Goal: Task Accomplishment & Management: Manage account settings

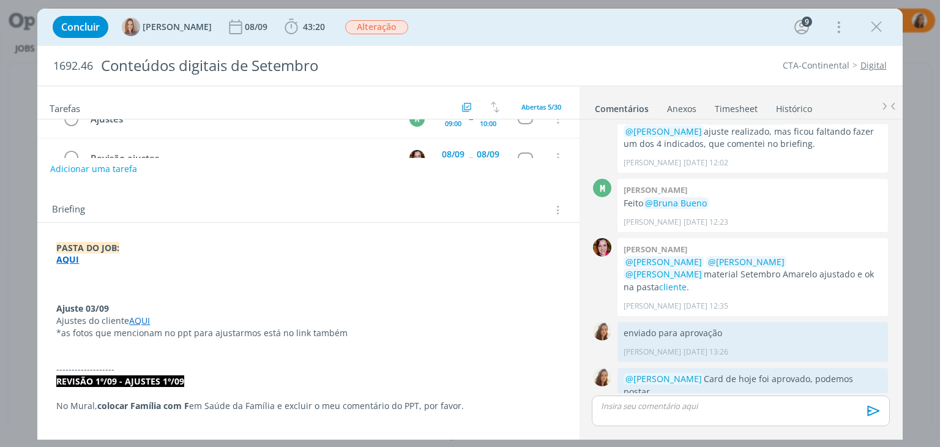
scroll to position [184, 0]
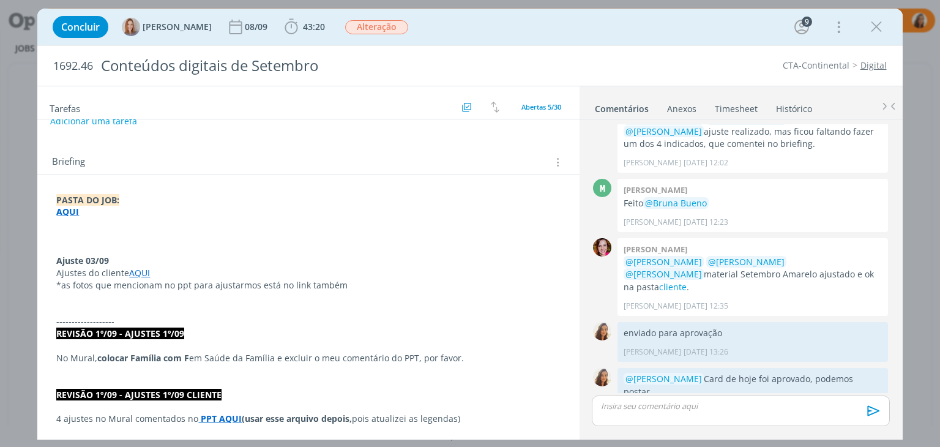
click at [133, 270] on link "AQUI" at bounding box center [139, 273] width 21 height 12
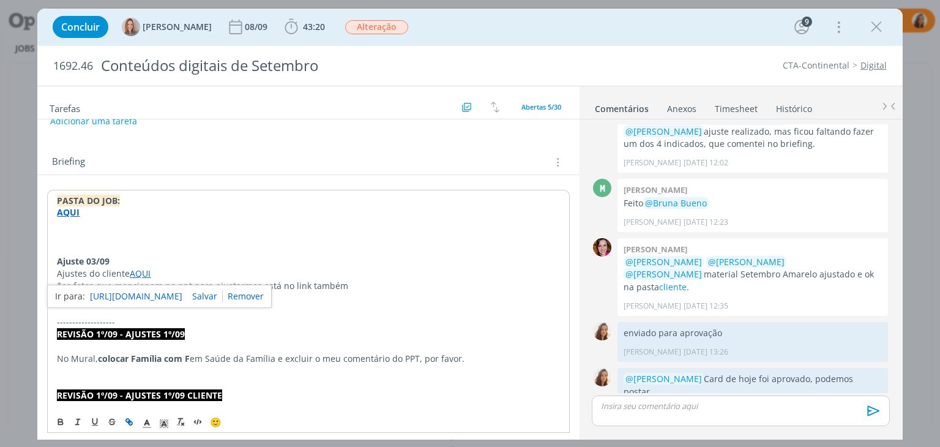
click at [141, 288] on link "https://sobeae.sharepoint.com/:f:/s/SOBEAE/Eu7u1bQDKE5AoydwzOk-4CgBugnorXYbwJ1o…" at bounding box center [136, 296] width 92 height 16
click at [370, 275] on p "Ajustes do cliente AQUI" at bounding box center [308, 273] width 502 height 12
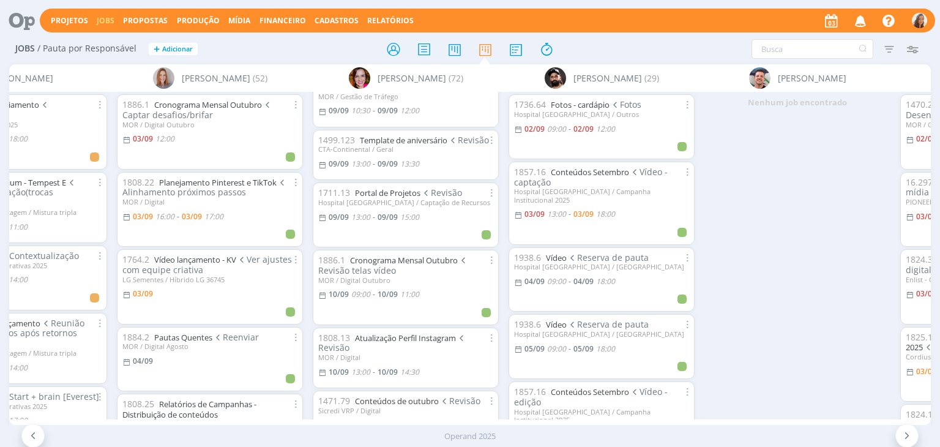
scroll to position [2289, 0]
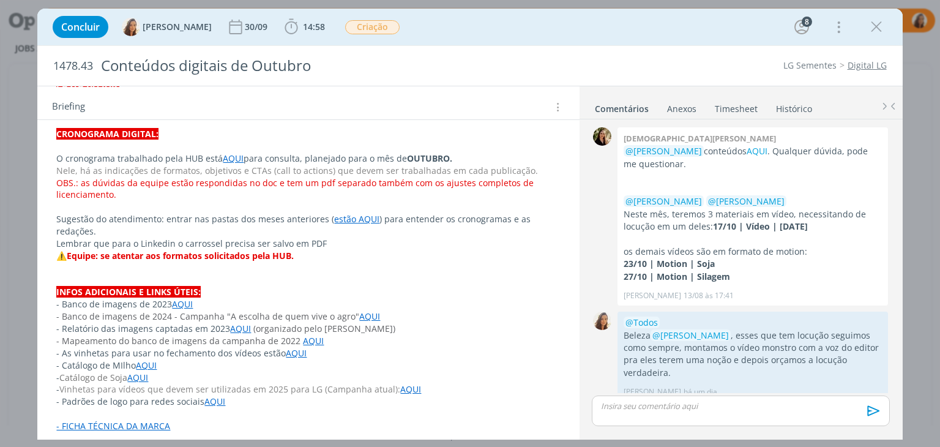
scroll to position [306, 0]
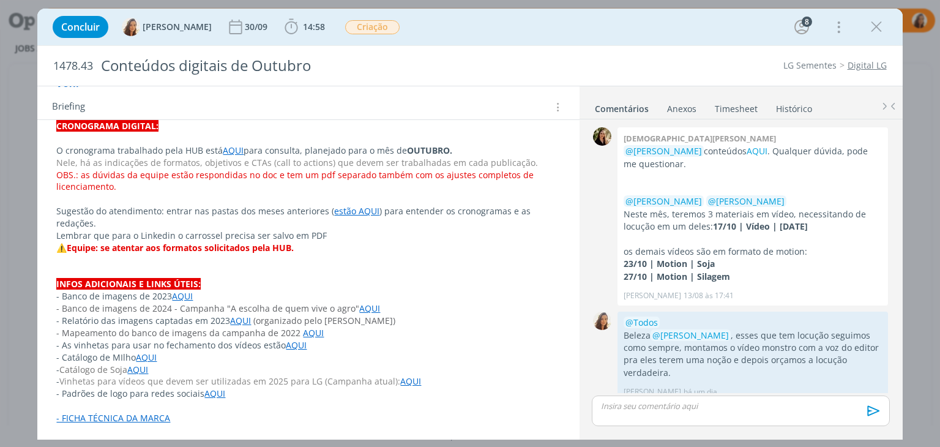
click at [234, 147] on link "AQUI" at bounding box center [233, 150] width 21 height 12
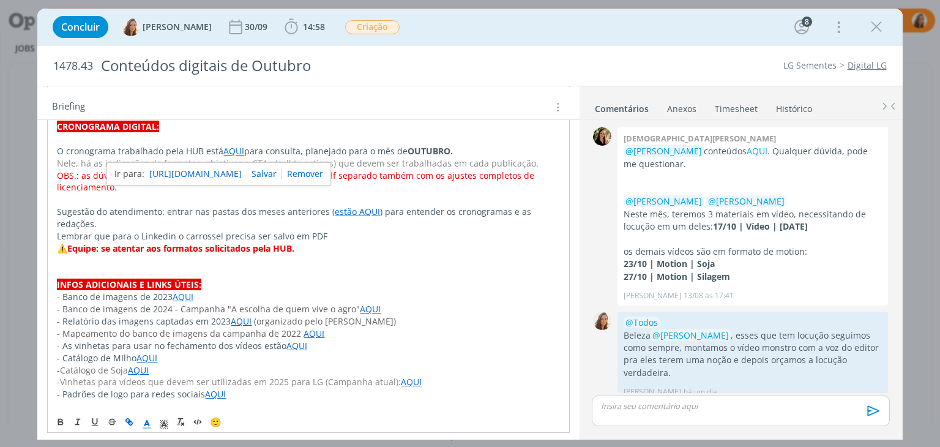
click at [208, 170] on link "https://sobeae.sharepoint.com/:f:/s/SOBEAE/EkKrG-Xg6-BHj5Jj3SOOSMkB746tp0_ah7mp…" at bounding box center [195, 174] width 92 height 16
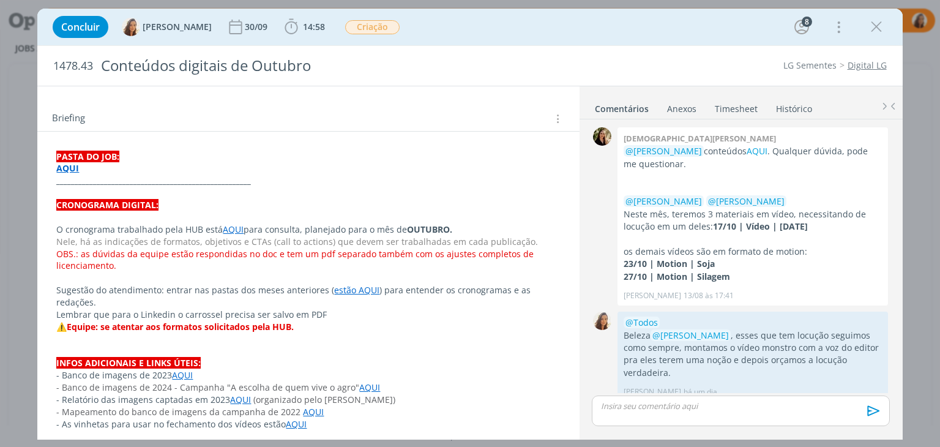
scroll to position [207, 0]
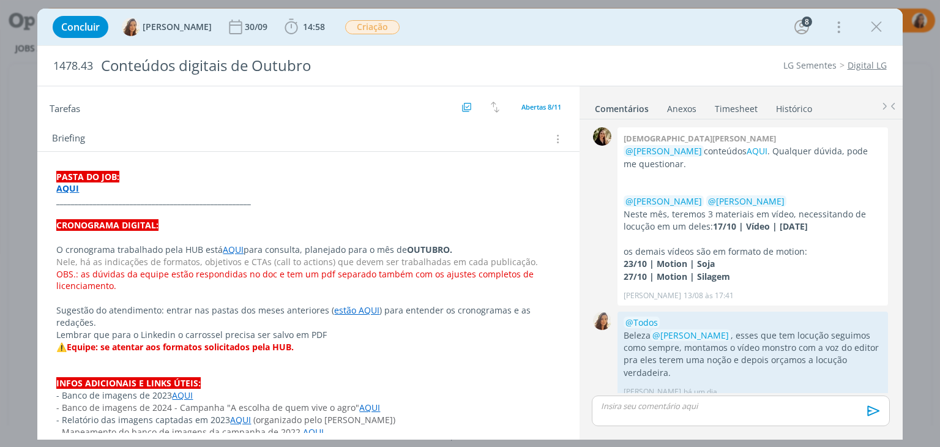
click at [230, 245] on link "AQUI" at bounding box center [233, 250] width 21 height 12
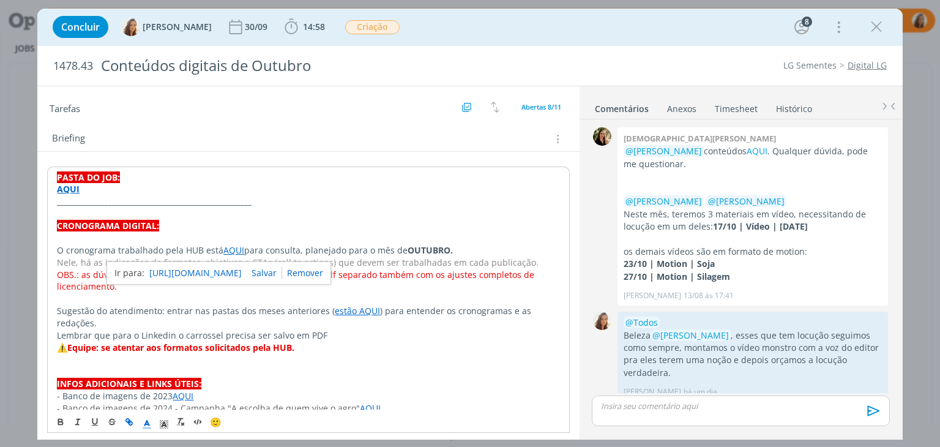
click at [231, 267] on link "[URL][DOMAIN_NAME]" at bounding box center [195, 273] width 92 height 16
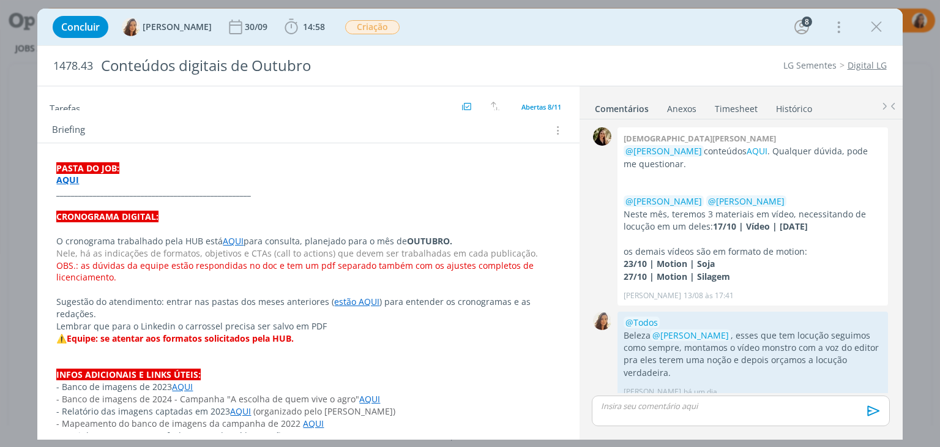
scroll to position [245, 0]
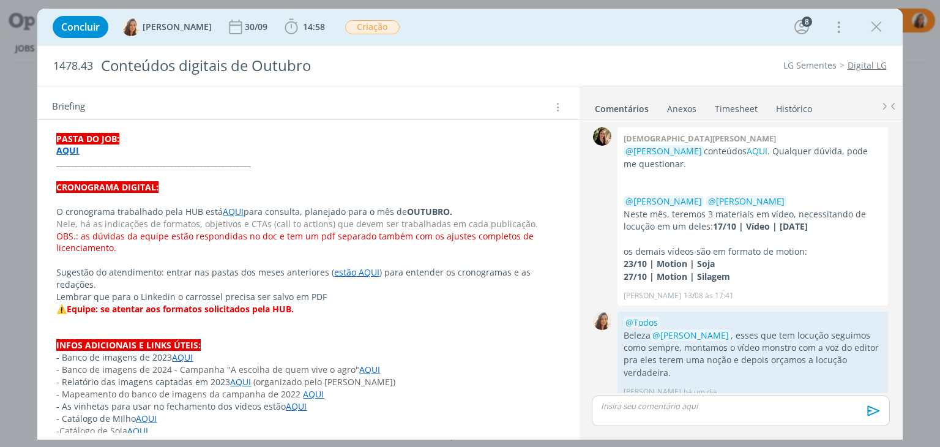
click at [231, 213] on link "AQUI" at bounding box center [233, 212] width 21 height 12
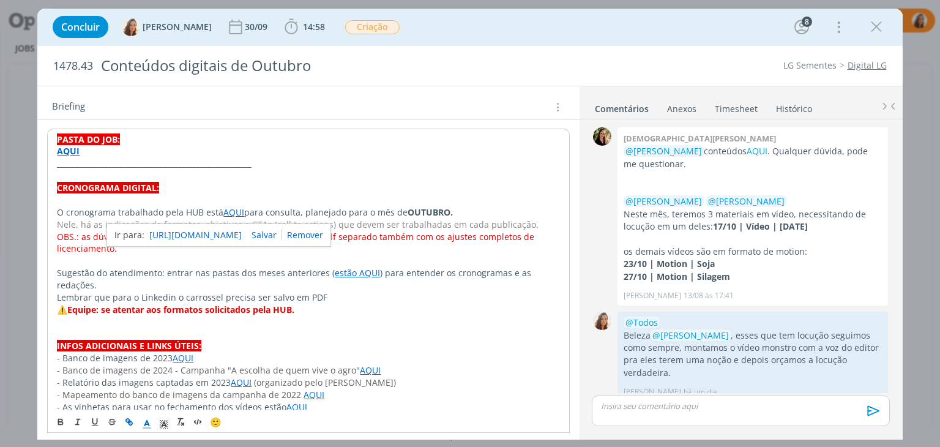
click at [241, 231] on link "[URL][DOMAIN_NAME]" at bounding box center [195, 235] width 92 height 16
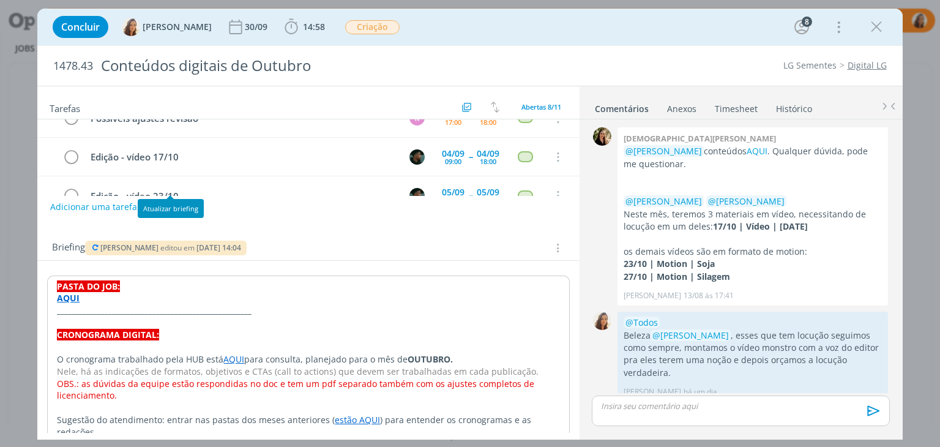
scroll to position [184, 0]
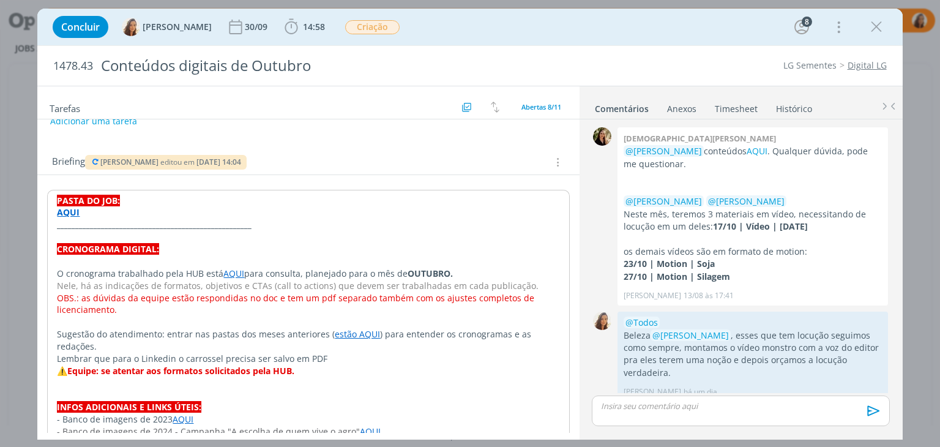
click at [228, 271] on link "AQUI" at bounding box center [233, 273] width 21 height 12
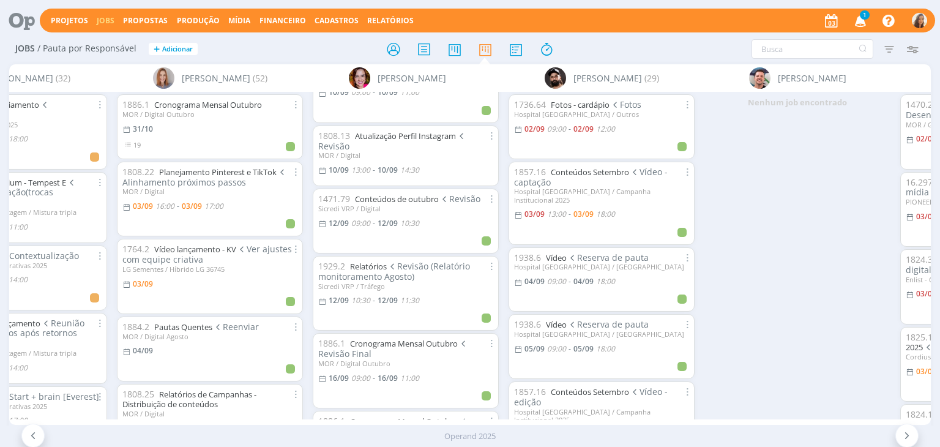
scroll to position [2387, 0]
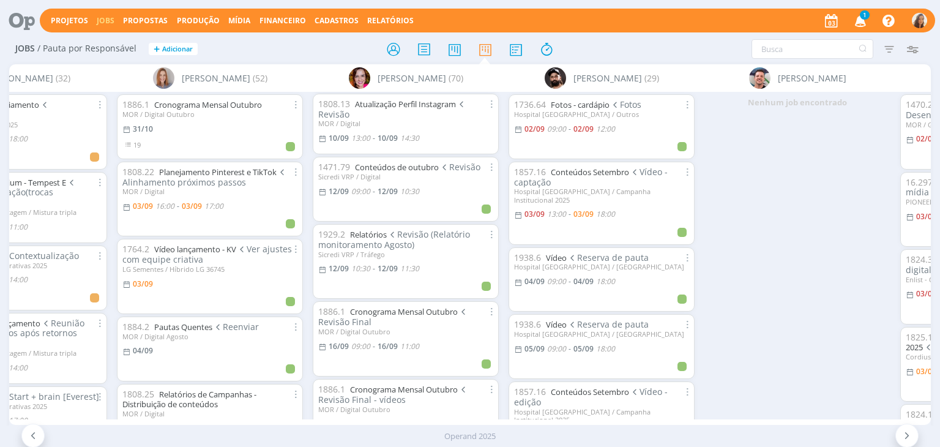
click at [854, 18] on icon "button" at bounding box center [860, 20] width 21 height 21
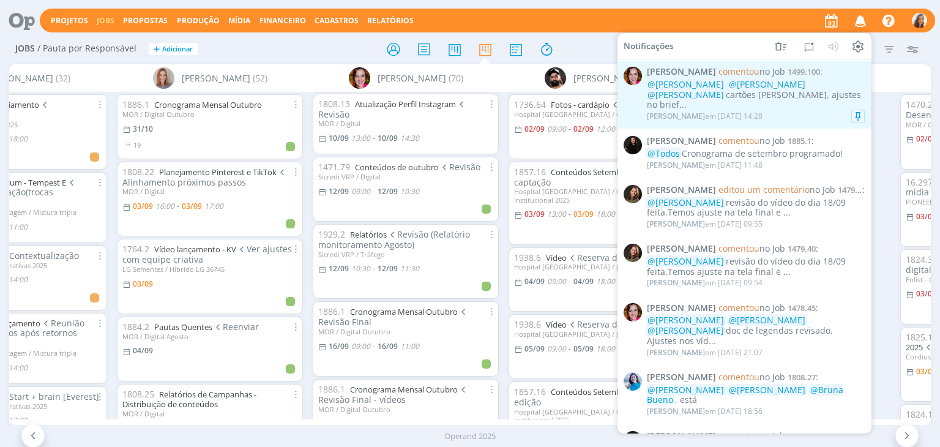
click at [775, 93] on div "@Nathan Grellet @Amanda Oliveira @Vanessa Feron cartões Kevin revisados, ajuste…" at bounding box center [756, 95] width 218 height 31
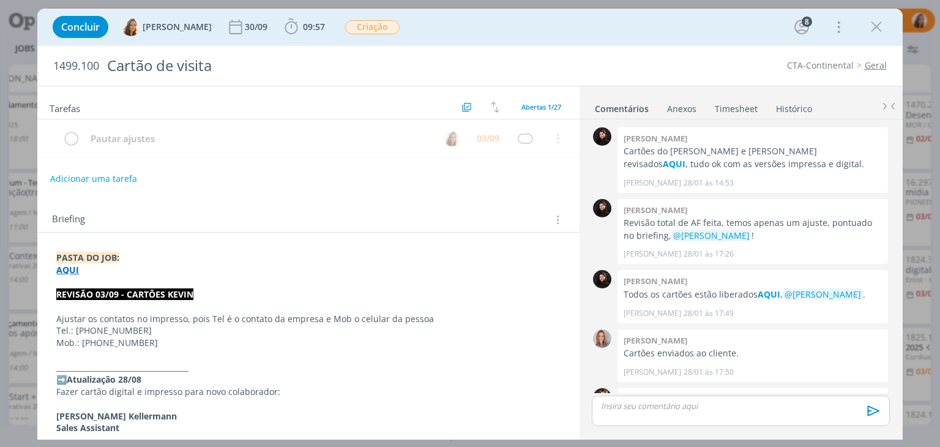
scroll to position [1032, 0]
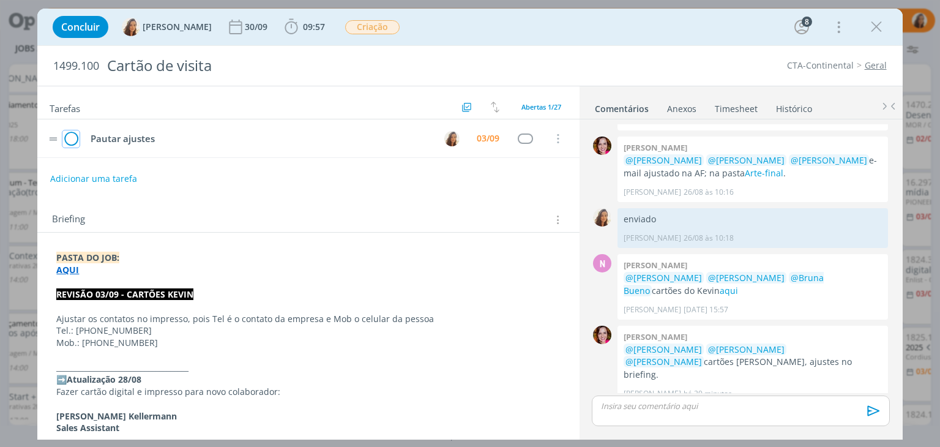
click at [69, 137] on icon "dialog" at bounding box center [70, 139] width 17 height 18
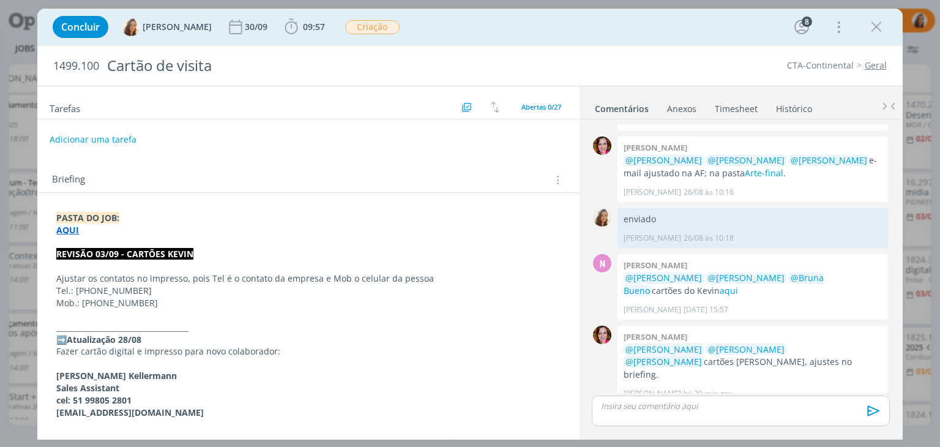
click at [125, 138] on button "Adicionar uma tarefa" at bounding box center [93, 139] width 87 height 21
type input "Ajustes"
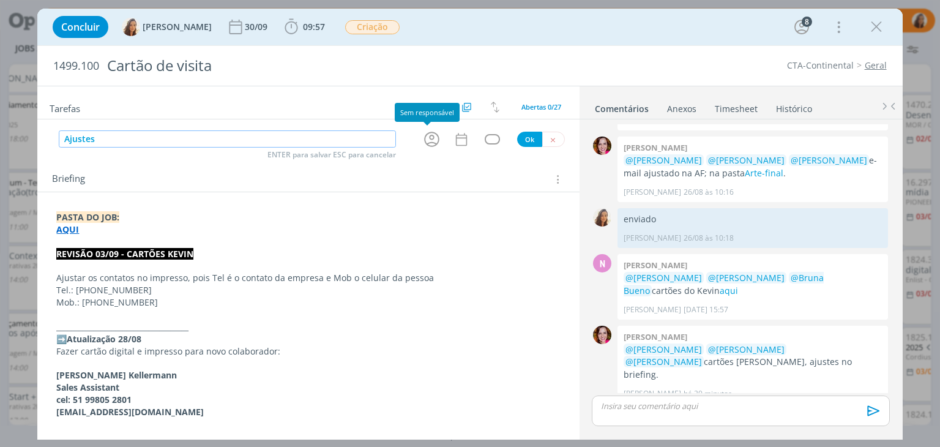
click at [422, 144] on icon "dialog" at bounding box center [431, 139] width 19 height 19
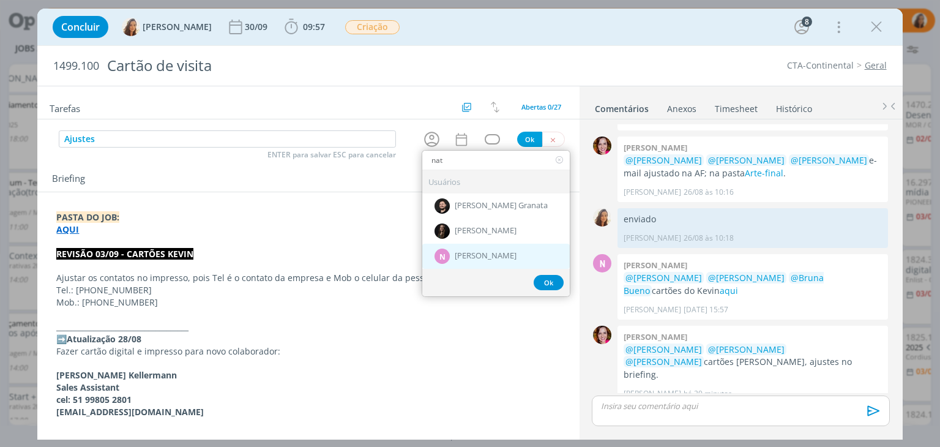
type input "nat"
click at [482, 254] on span "[PERSON_NAME]" at bounding box center [486, 257] width 62 height 10
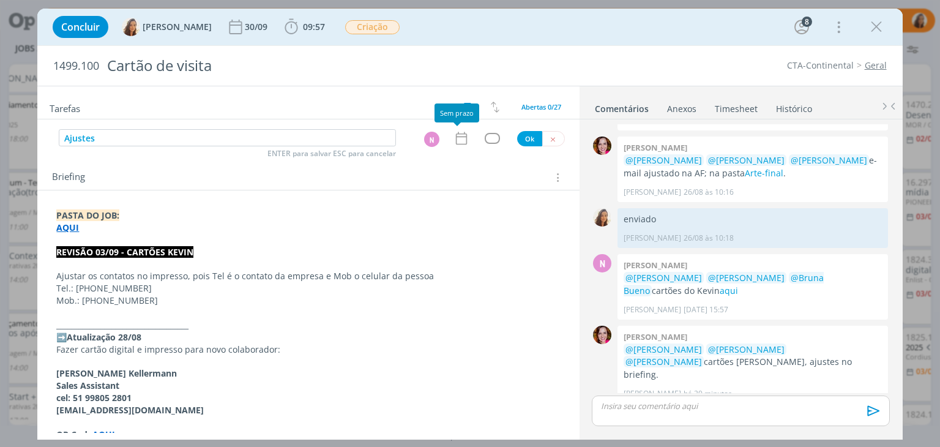
click at [461, 143] on icon "dialog" at bounding box center [460, 138] width 11 height 13
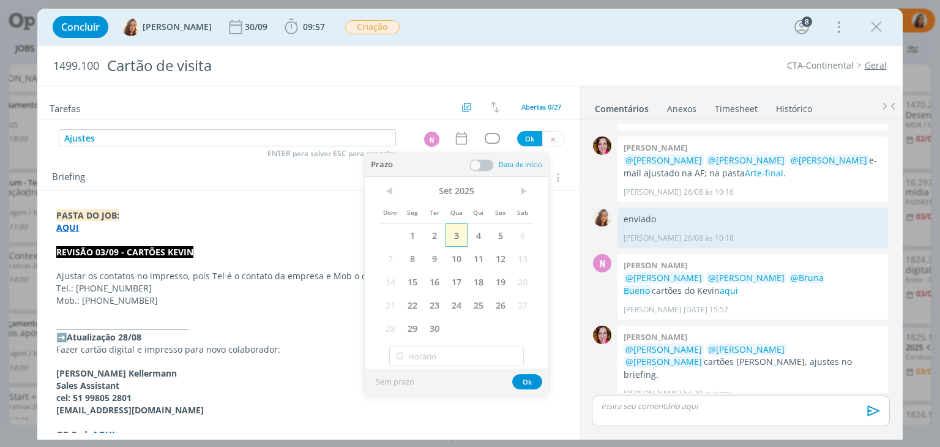
click at [461, 233] on span "3" at bounding box center [457, 234] width 22 height 23
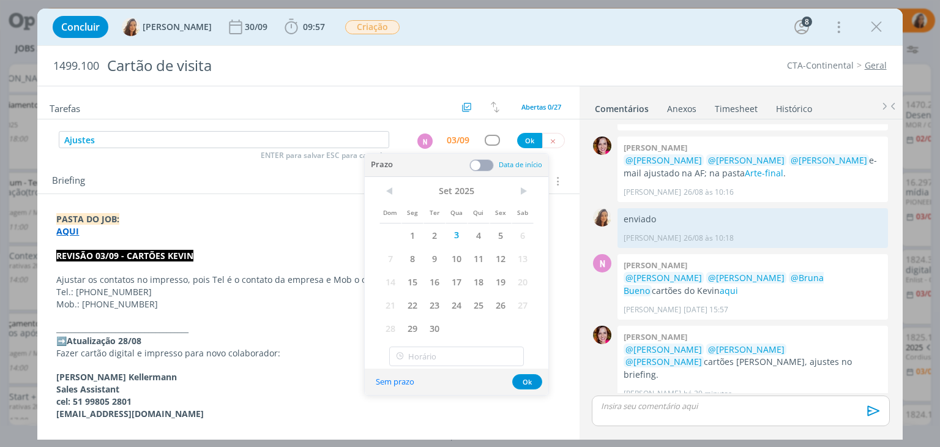
click at [481, 160] on span at bounding box center [481, 165] width 24 height 12
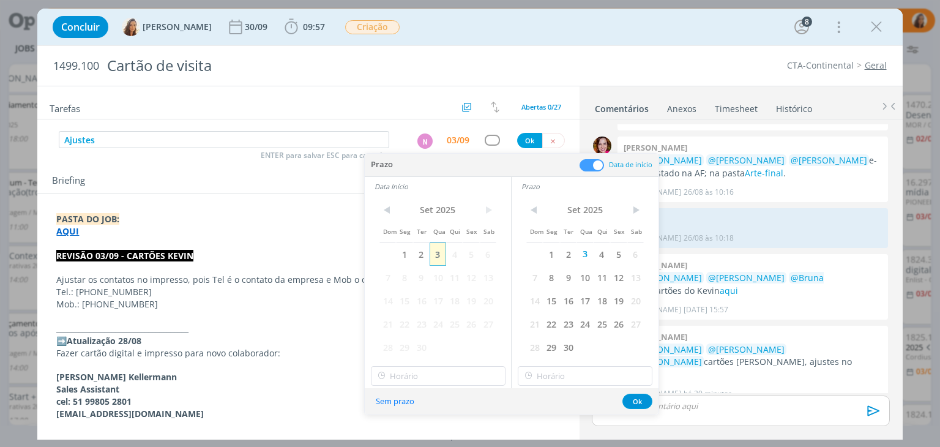
click at [441, 256] on span "3" at bounding box center [438, 253] width 17 height 23
click at [457, 376] on input "15:00" at bounding box center [438, 376] width 135 height 20
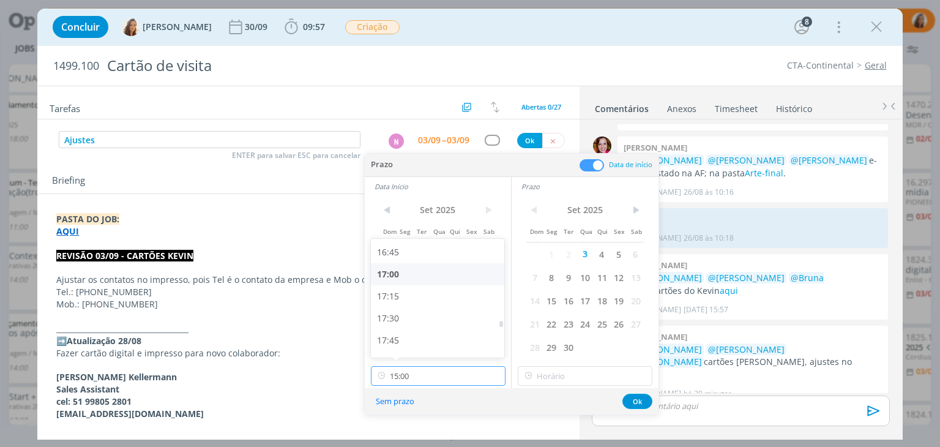
scroll to position [1413, 0]
click at [429, 289] on div "16:30" at bounding box center [439, 291] width 137 height 22
type input "16:30"
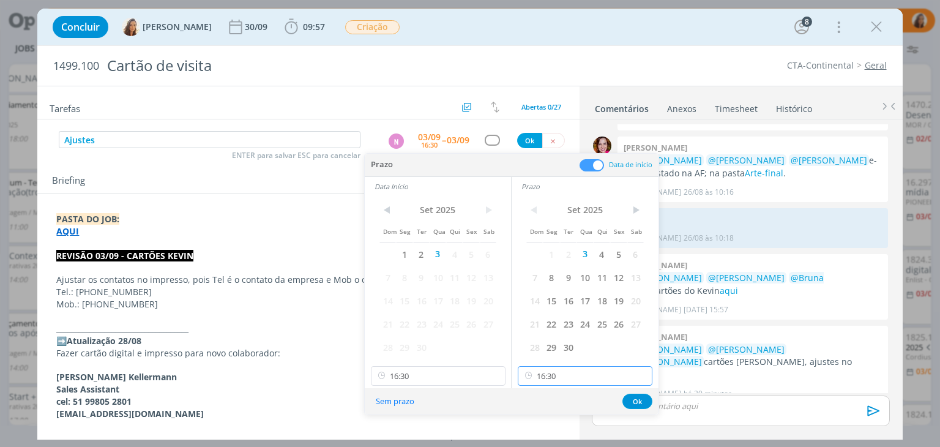
click at [600, 374] on input "16:30" at bounding box center [585, 376] width 135 height 20
click at [546, 329] on div "17:00" at bounding box center [586, 326] width 137 height 22
type input "17:00"
click at [643, 397] on button "Ok" at bounding box center [637, 401] width 30 height 15
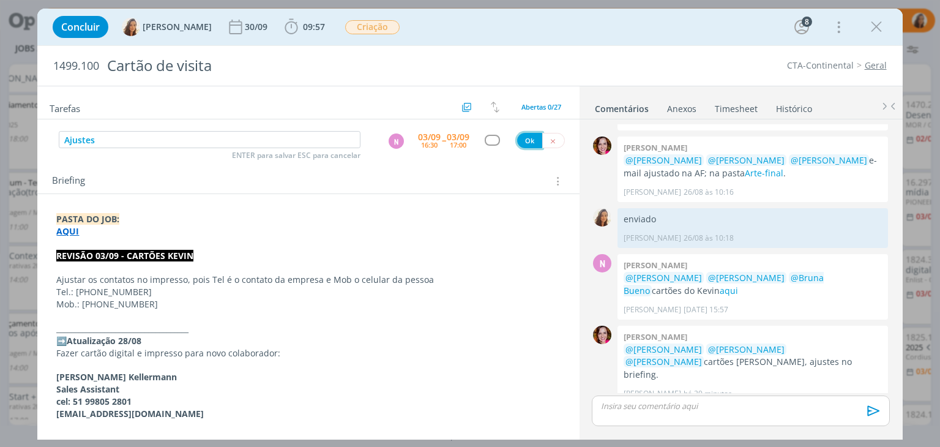
click at [518, 138] on button "Ok" at bounding box center [529, 140] width 25 height 15
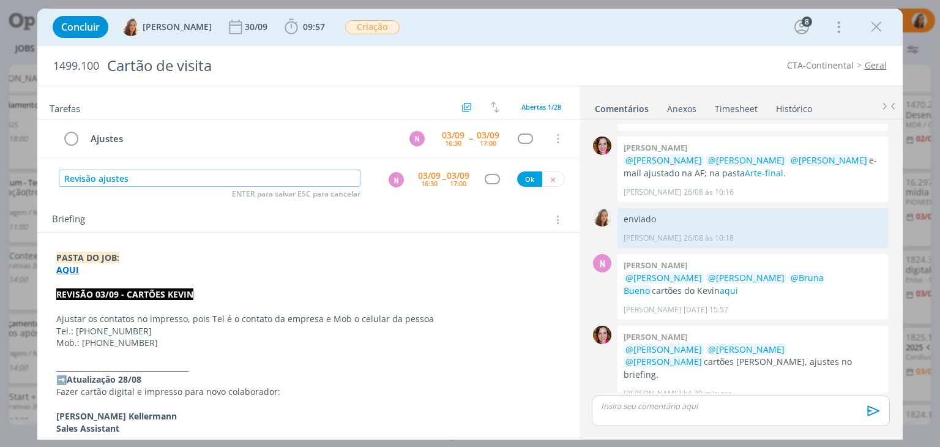
click at [392, 185] on div "N" at bounding box center [396, 179] width 15 height 15
type input "Revisão ajustes"
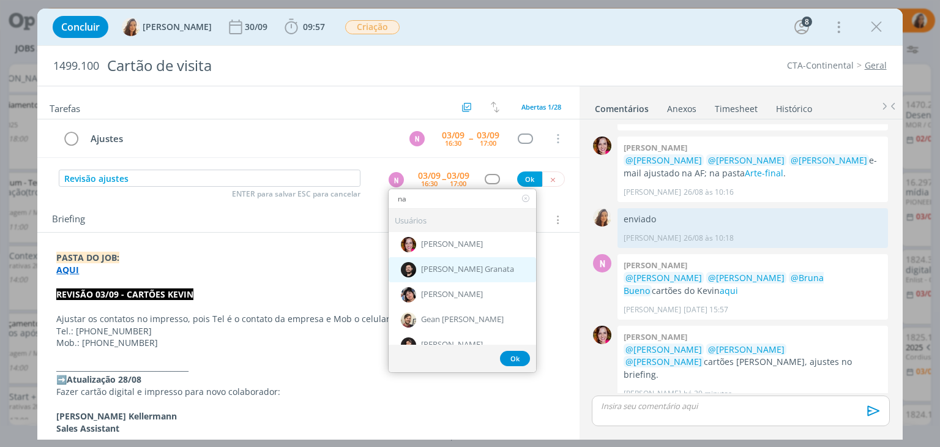
type input "n"
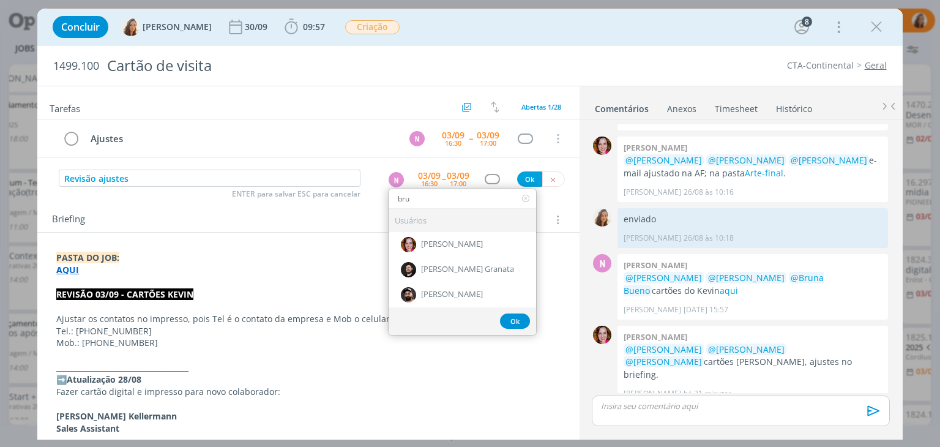
type input "bru"
click at [465, 242] on div "[PERSON_NAME]" at bounding box center [462, 244] width 147 height 25
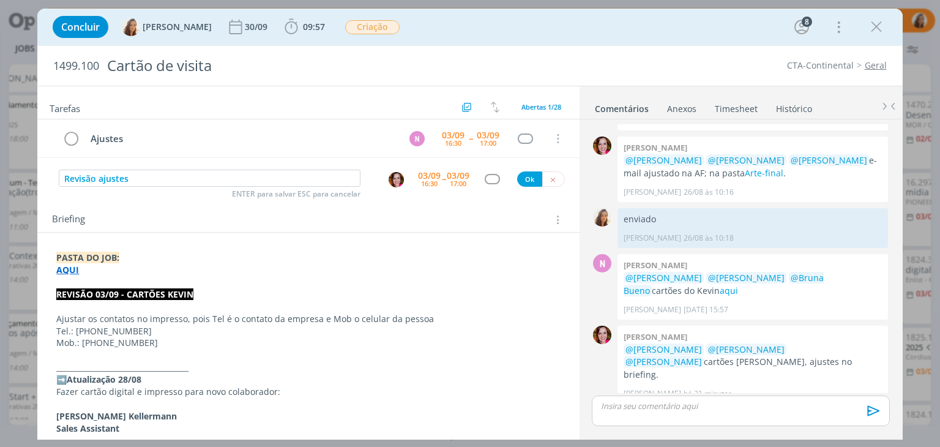
click at [421, 181] on div "16:30" at bounding box center [429, 183] width 17 height 7
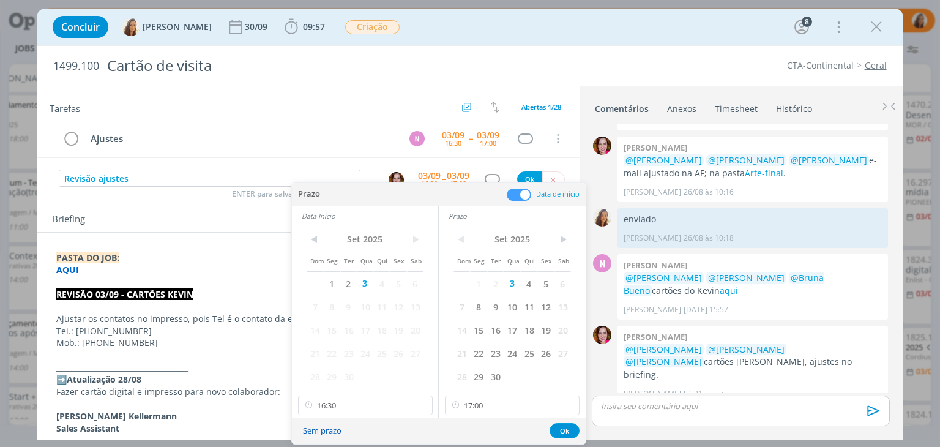
click at [326, 435] on button "Sem prazo" at bounding box center [322, 430] width 54 height 17
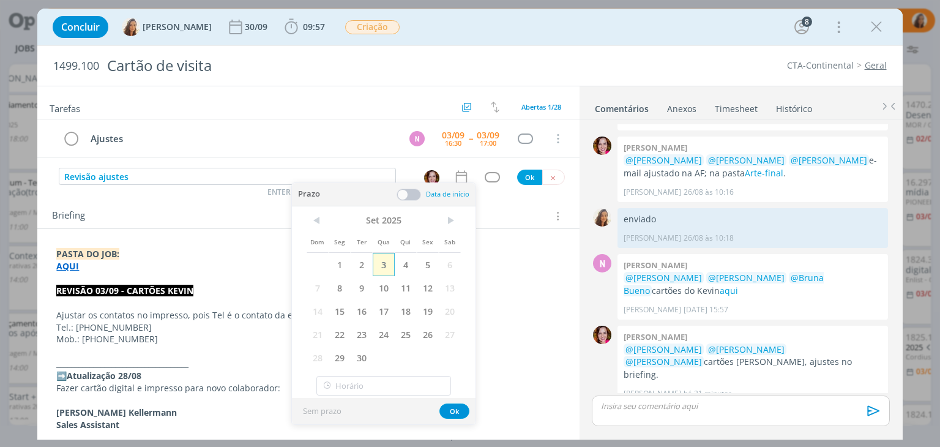
click at [386, 265] on span "3" at bounding box center [384, 264] width 22 height 23
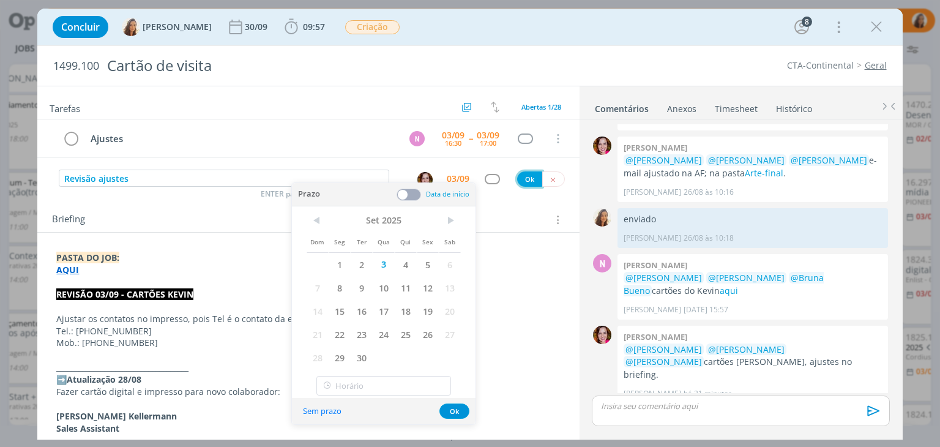
click at [529, 179] on button "Ok" at bounding box center [529, 178] width 25 height 15
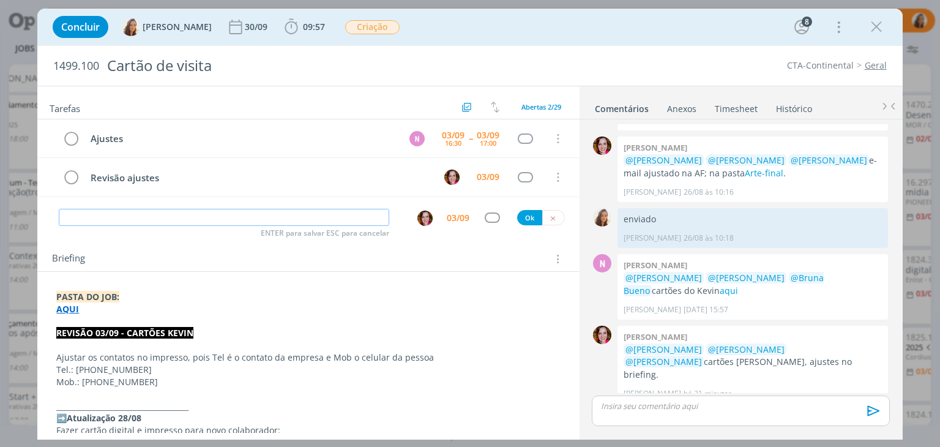
scroll to position [2440, 0]
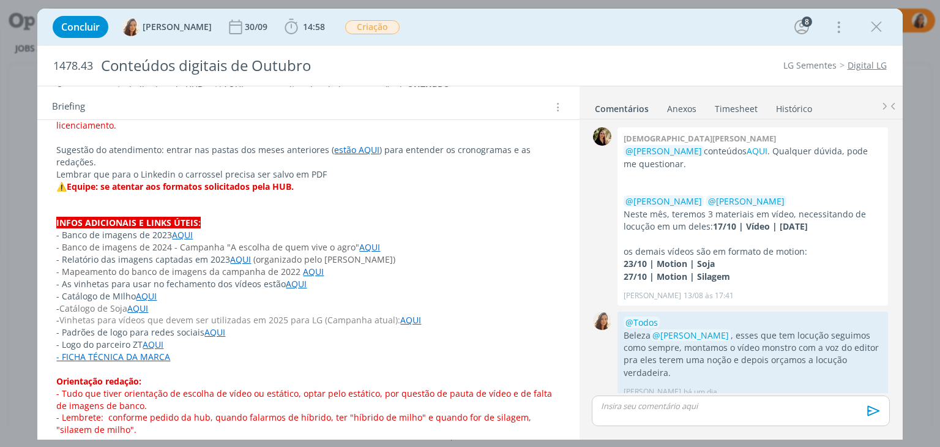
scroll to position [306, 0]
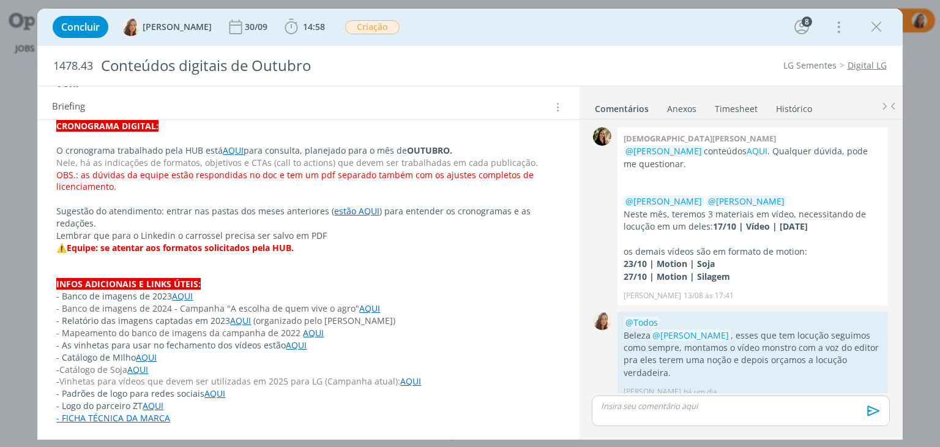
click at [225, 151] on link "AQUI" at bounding box center [233, 150] width 21 height 12
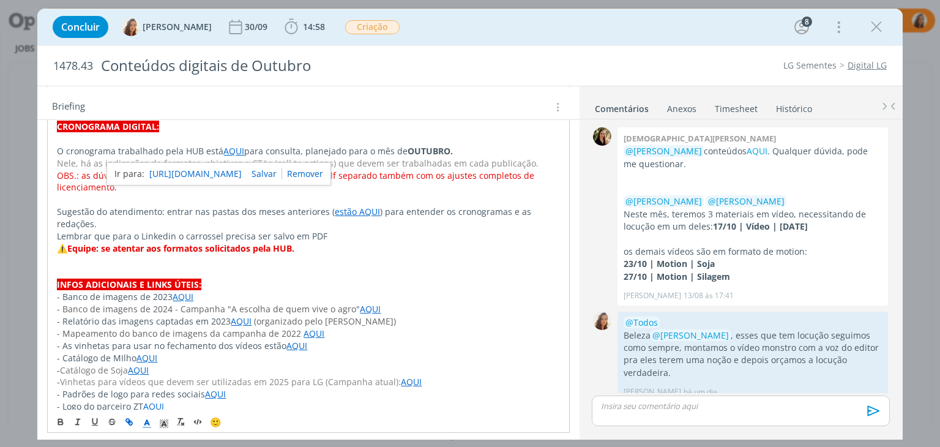
click at [228, 177] on link "https://sobeae.sharepoint.com/:f:/s/SOBEAE/EkKrG-Xg6-BHj5Jj3SOOSMkB746tp0_ah7mp…" at bounding box center [195, 174] width 92 height 16
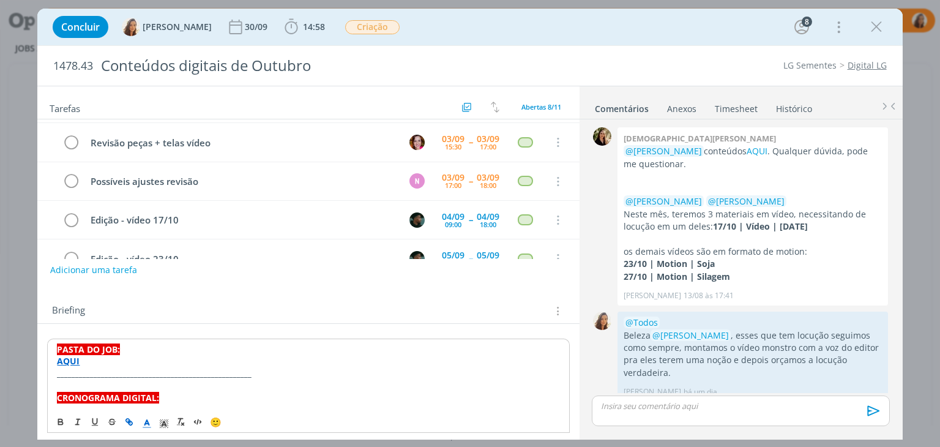
scroll to position [0, 0]
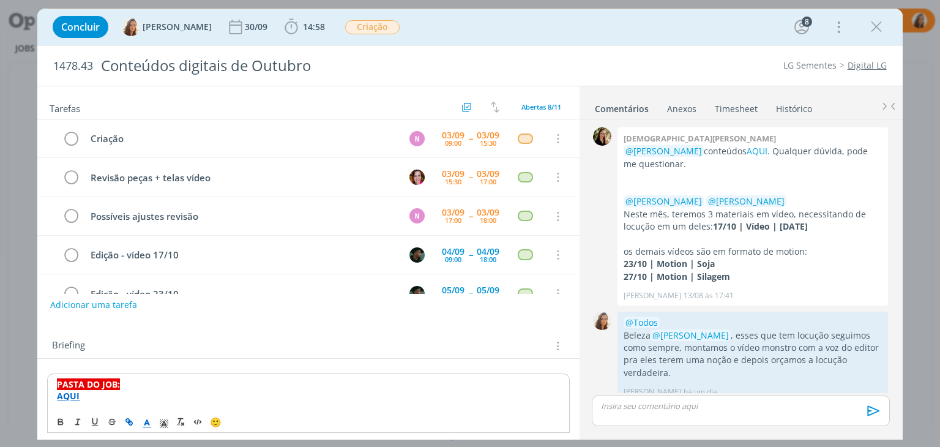
click at [348, 338] on div "Briefing Briefings Predefinidos Versões do Briefing Ver Briefing do Projeto" at bounding box center [309, 346] width 515 height 16
click at [64, 389] on strong "AQUI" at bounding box center [67, 395] width 23 height 12
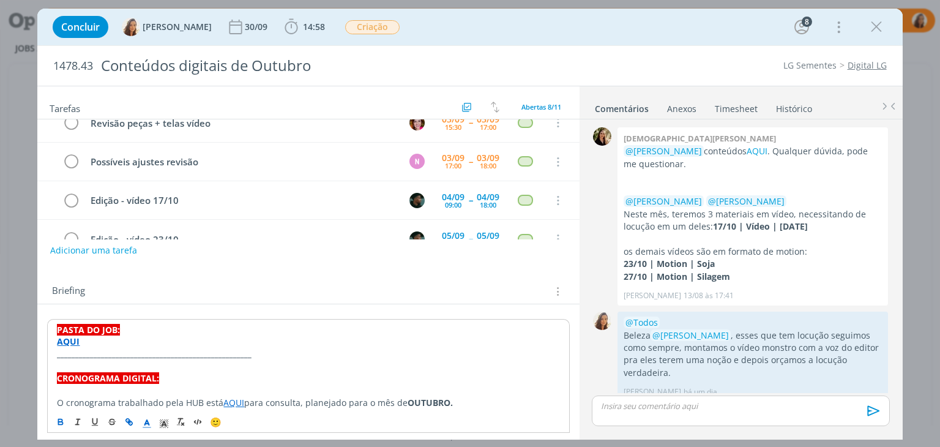
scroll to position [122, 0]
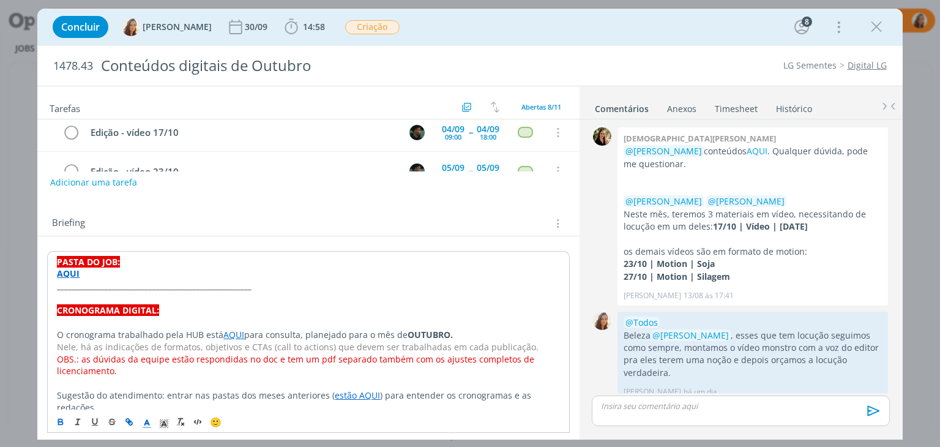
click at [59, 275] on strong "AQUI" at bounding box center [68, 273] width 23 height 12
click at [95, 293] on link "https://sobeae.sharepoint.com/:f:/s/SOBEAE/EoBQv3DjHyBJkxGOtul4d5wBQn0yRm-8MGRY…" at bounding box center [136, 297] width 92 height 16
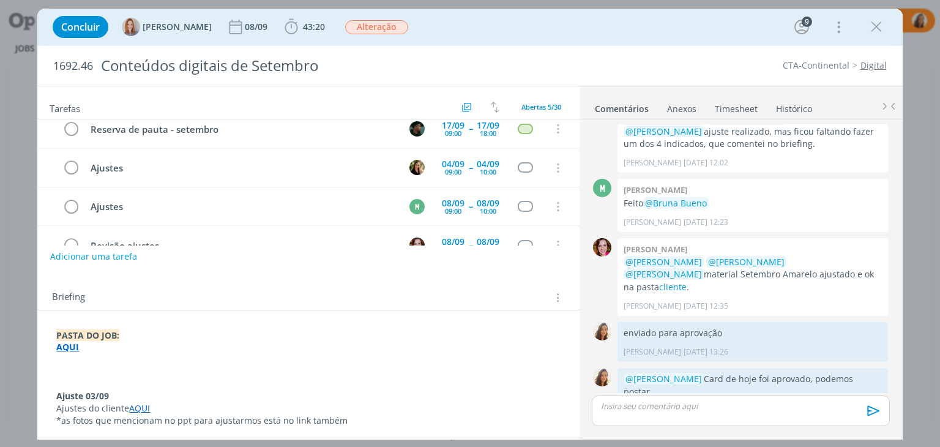
scroll to position [184, 0]
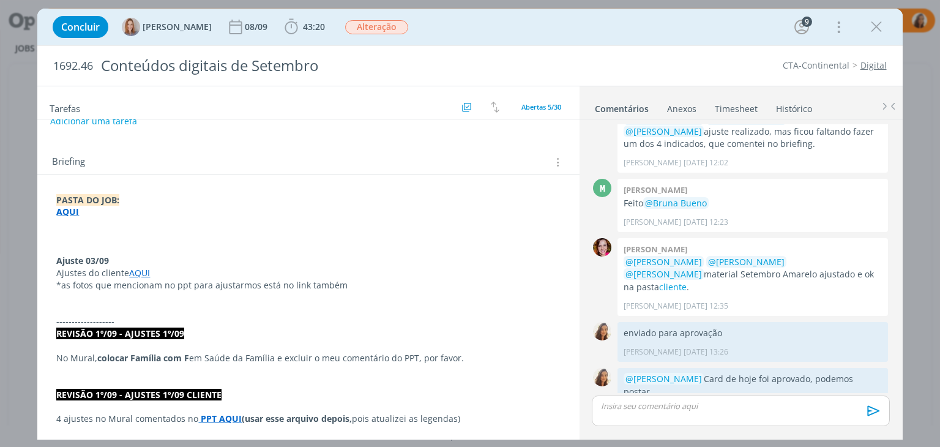
click at [138, 272] on link "AQUI" at bounding box center [139, 273] width 21 height 12
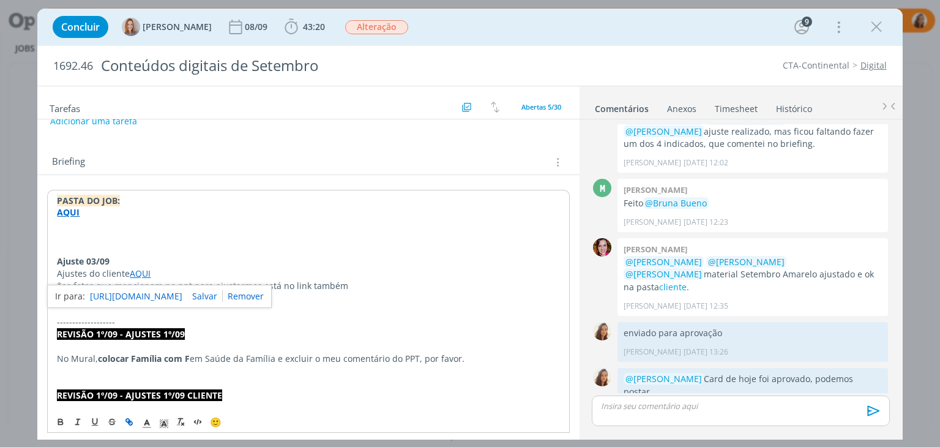
click at [181, 295] on link "[URL][DOMAIN_NAME]" at bounding box center [136, 296] width 92 height 16
click at [313, 25] on span "43:20" at bounding box center [314, 27] width 22 height 12
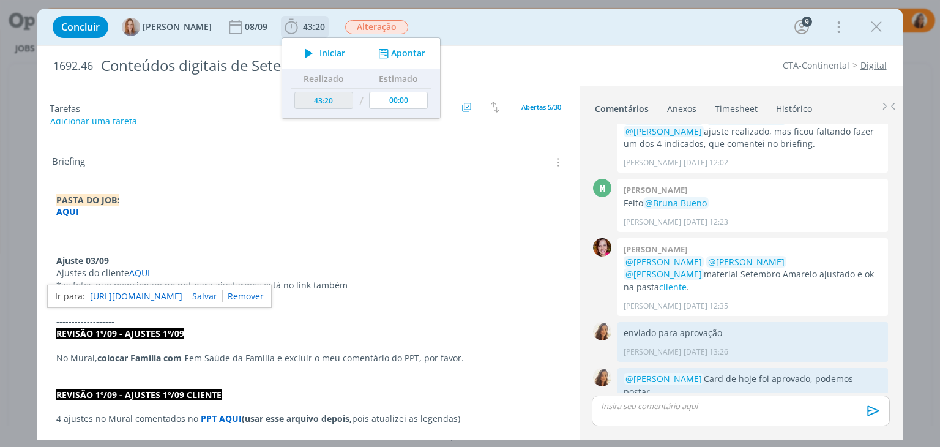
click at [314, 59] on icon "dialog" at bounding box center [308, 53] width 21 height 16
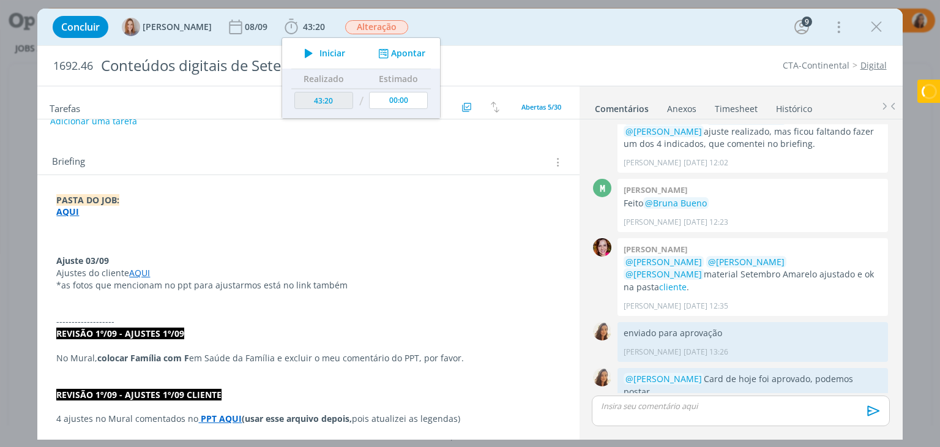
click at [189, 293] on p "dialog" at bounding box center [308, 297] width 504 height 12
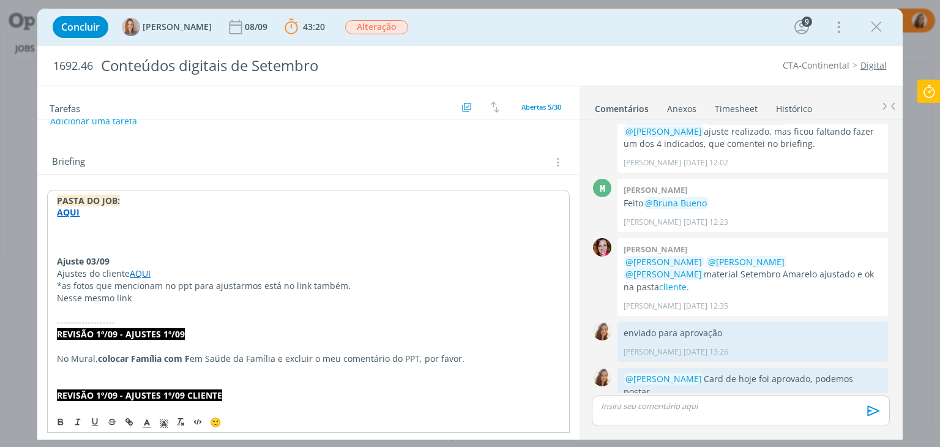
click at [64, 285] on p "*as fotos que mencionam no ppt para ajustarmos está no link também." at bounding box center [308, 286] width 502 height 12
click at [147, 302] on p "Nesse mesmo link" at bounding box center [308, 298] width 502 height 12
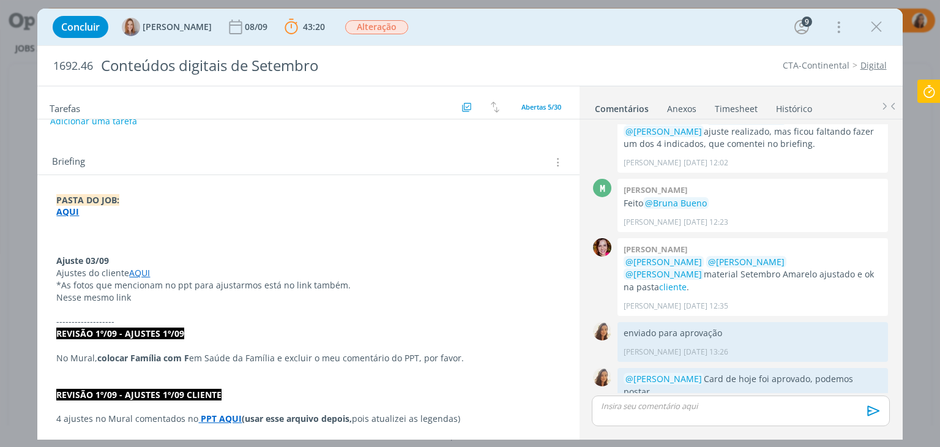
click at [146, 299] on p "Nesse mesmo link" at bounding box center [308, 297] width 504 height 12
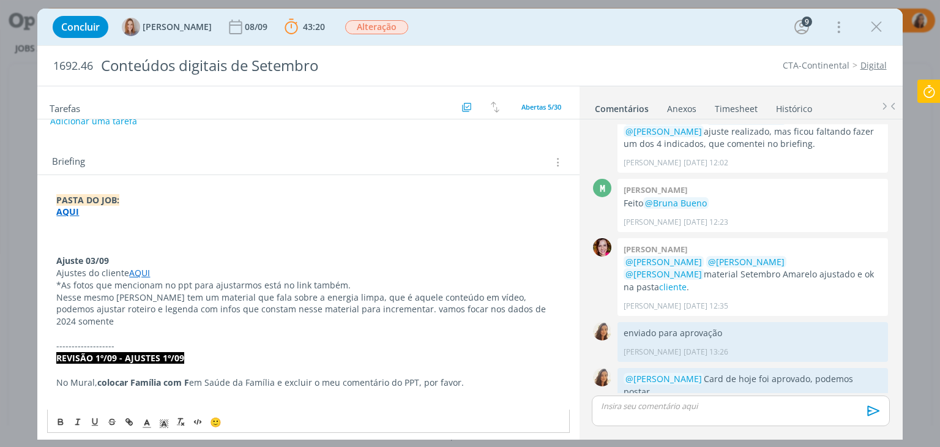
click at [353, 307] on p "Nesse mesmo link tem um material que fala sobre a energia limpa, que é aquele c…" at bounding box center [308, 309] width 504 height 37
click at [524, 327] on p "dialog" at bounding box center [308, 333] width 504 height 12
click at [521, 308] on p "Nesse mesmo link tem um material que fala sobre a energia limpa, que é aquele c…" at bounding box center [308, 309] width 504 height 37
click at [932, 91] on icon at bounding box center [929, 92] width 22 height 24
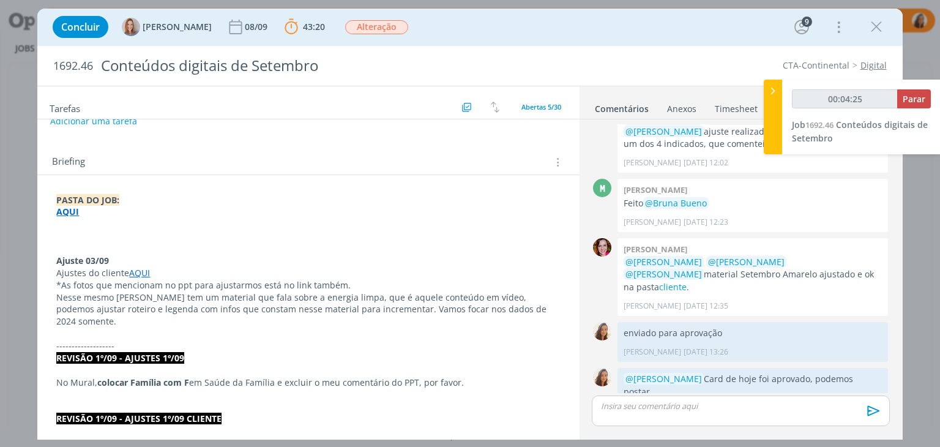
type input "00:04:26"
click at [920, 100] on span "Parar" at bounding box center [914, 99] width 23 height 12
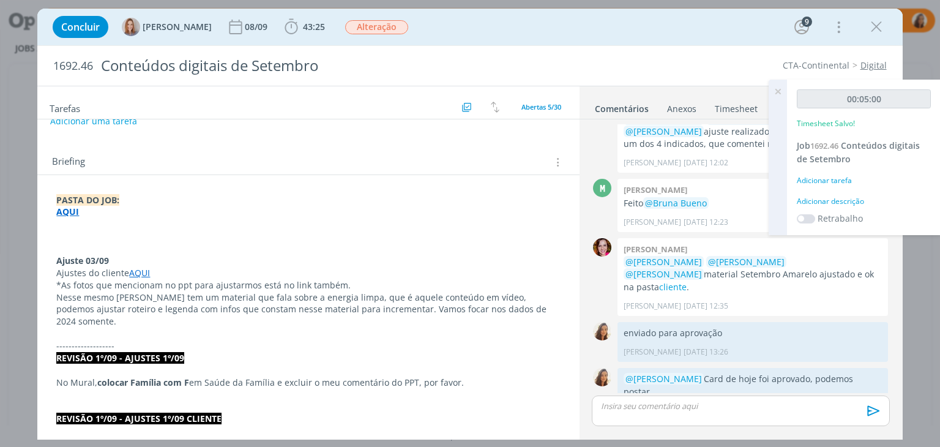
click at [833, 199] on div "Adicionar descrição" at bounding box center [864, 201] width 134 height 11
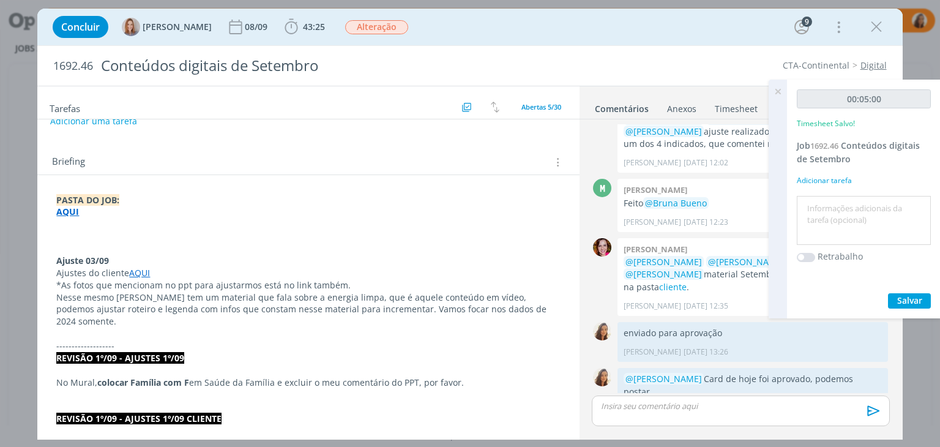
click at [833, 199] on textarea at bounding box center [864, 220] width 128 height 43
type textarea "pautar ajustes"
click at [909, 297] on span "Salvar" at bounding box center [909, 300] width 25 height 12
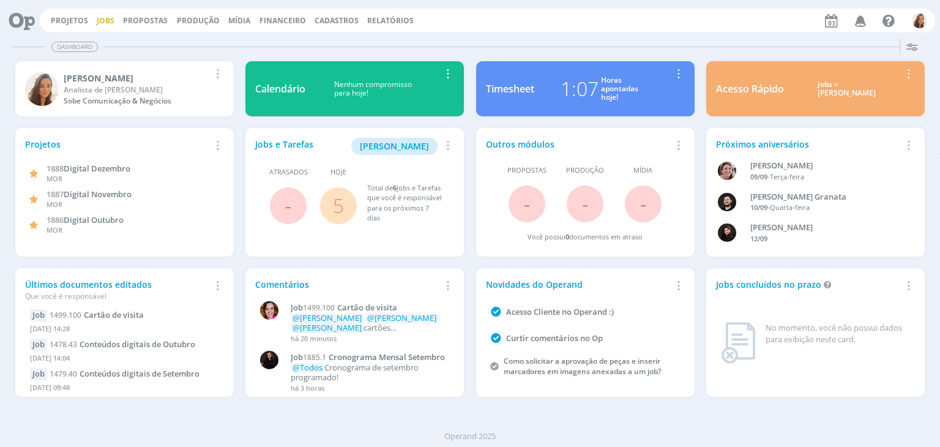
click at [100, 22] on link "Jobs" at bounding box center [106, 20] width 18 height 10
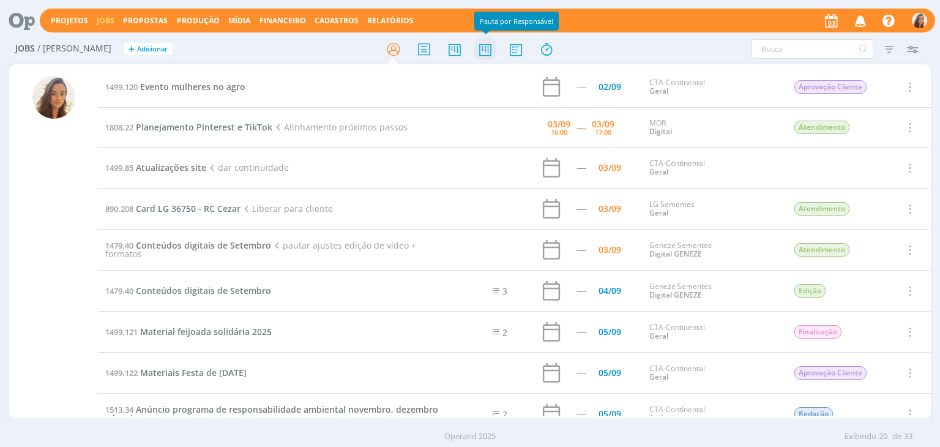
click at [474, 53] on icon at bounding box center [485, 49] width 22 height 24
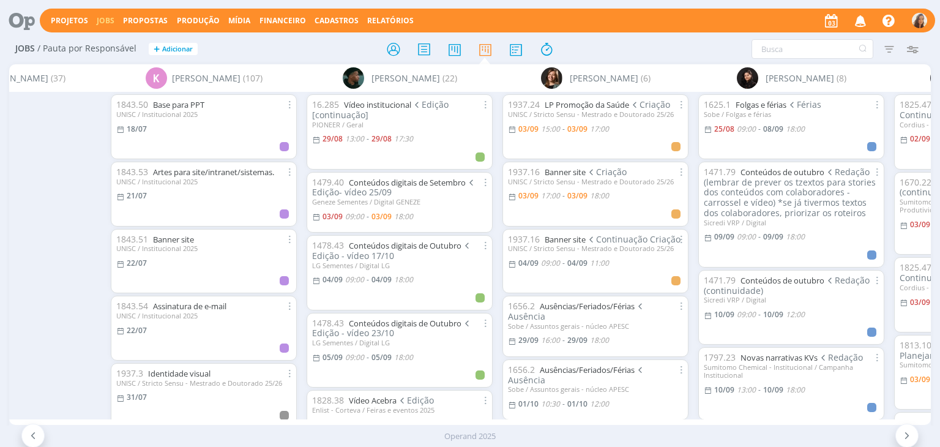
scroll to position [0, 3873]
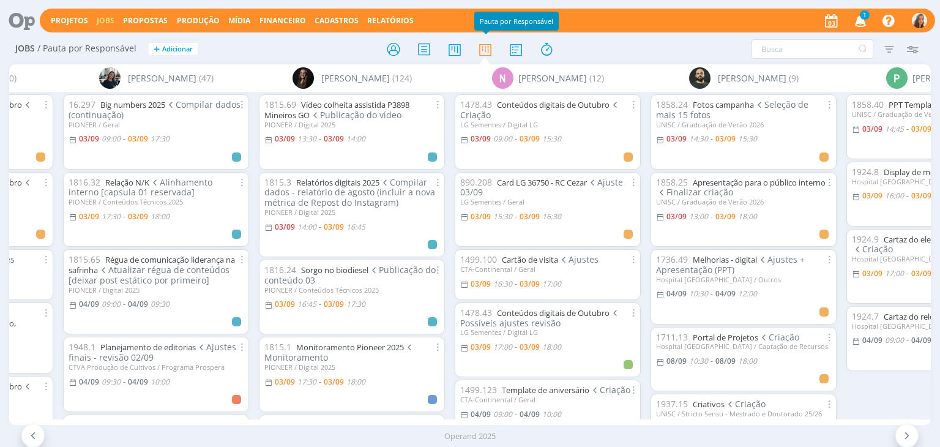
click at [858, 16] on icon "button" at bounding box center [860, 20] width 21 height 21
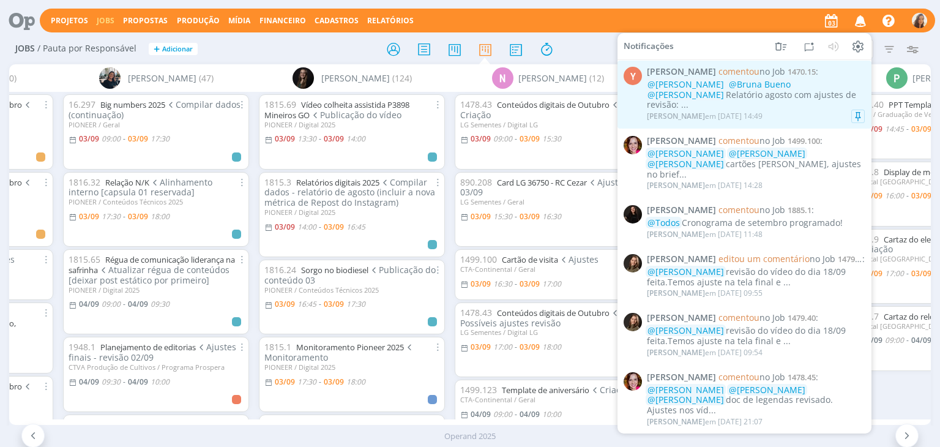
click at [766, 110] on div "Yuri Lopardo em 03/09 às 14:49" at bounding box center [756, 116] width 218 height 12
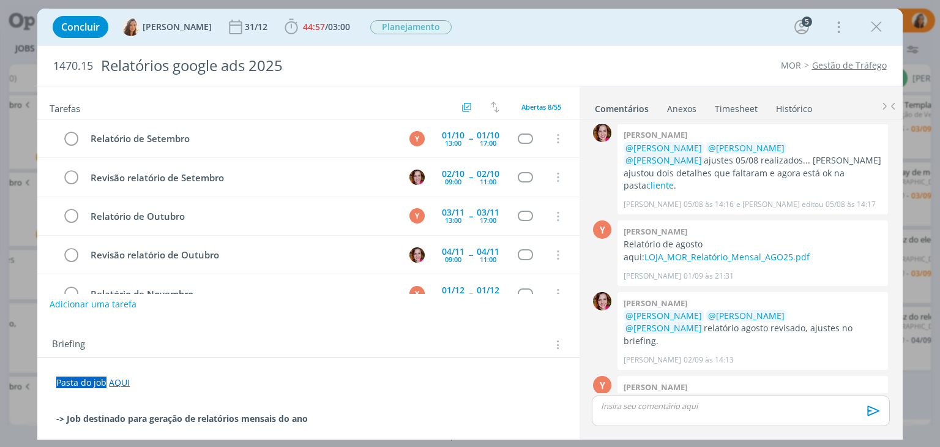
click at [103, 299] on button "Adicionar uma tarefa" at bounding box center [93, 304] width 87 height 21
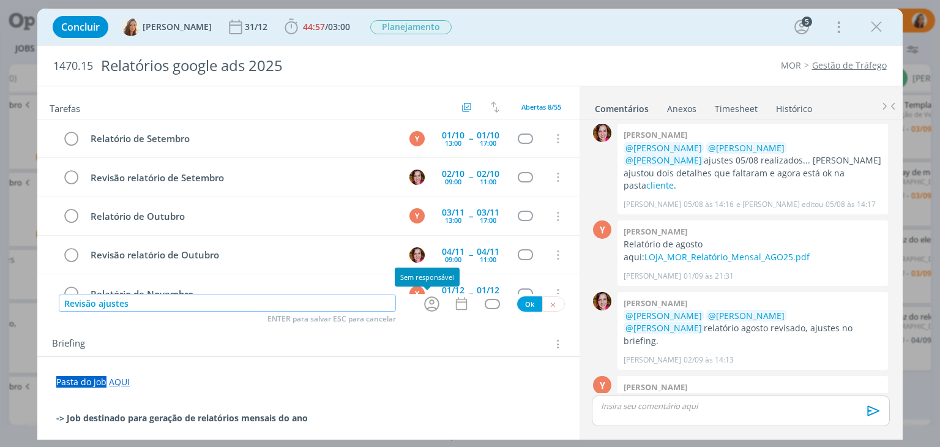
click at [427, 304] on icon "dialog" at bounding box center [431, 303] width 19 height 19
type input "Revisão ajustes"
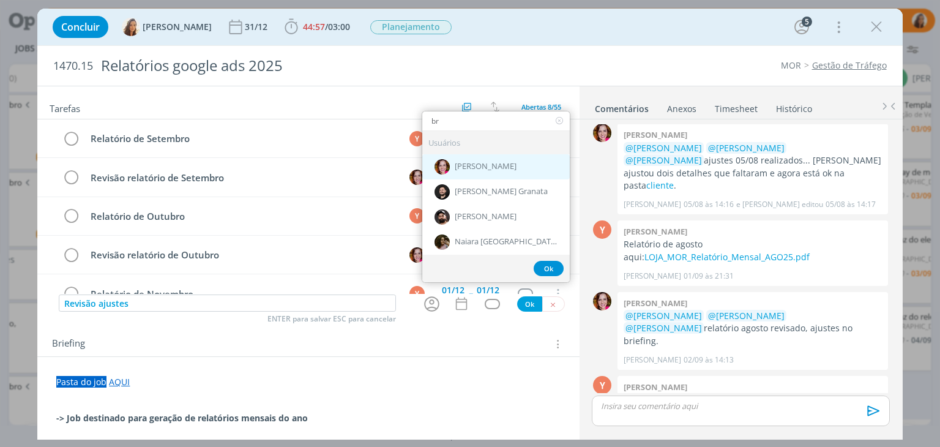
type input "br"
click at [504, 170] on div "[PERSON_NAME]" at bounding box center [495, 166] width 147 height 25
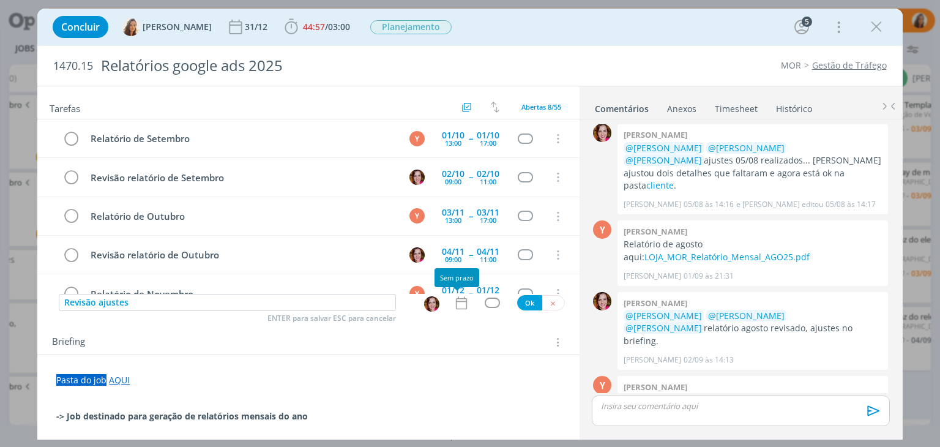
click at [458, 308] on icon "dialog" at bounding box center [460, 302] width 11 height 13
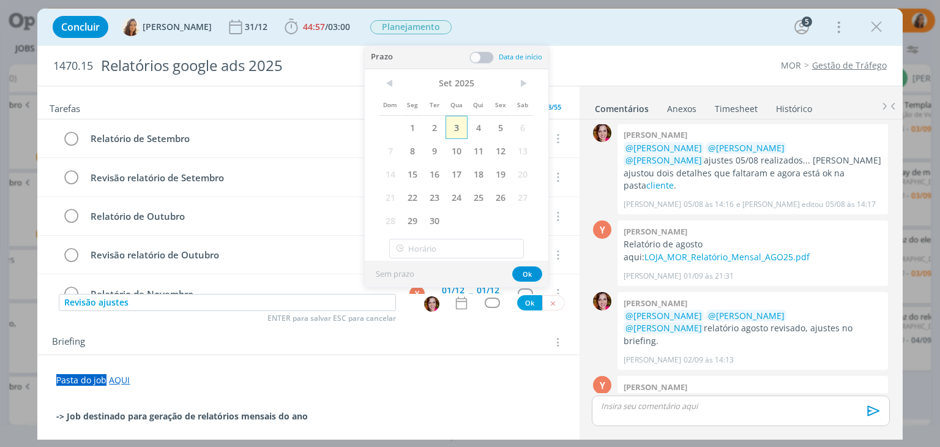
click at [463, 121] on span "3" at bounding box center [457, 127] width 22 height 23
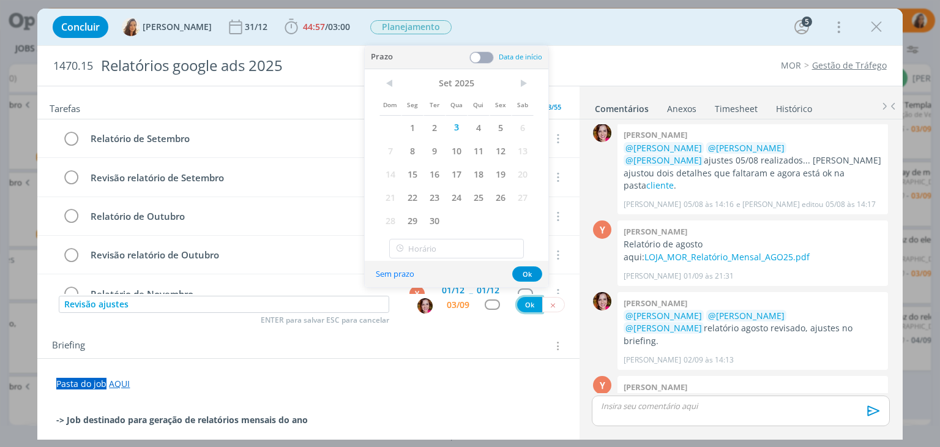
click at [525, 297] on button "Ok" at bounding box center [529, 304] width 25 height 15
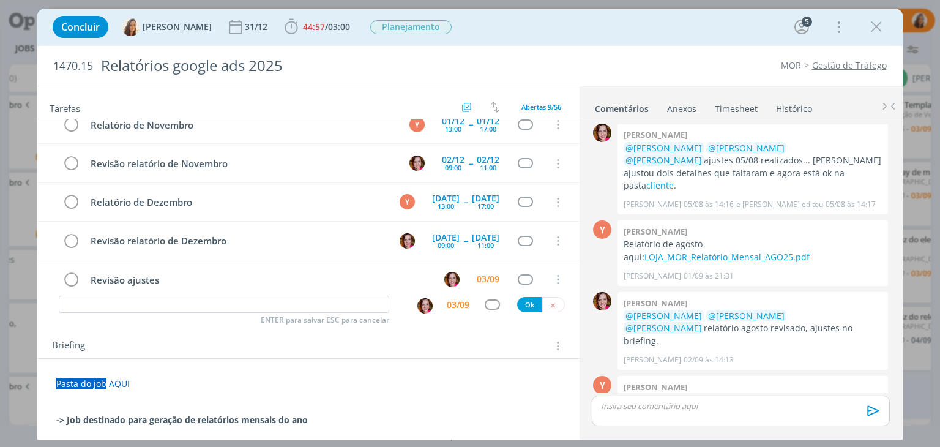
click at [879, 13] on div "Concluir Vanessa Feron 31/12 44:57 / 03:00 Iniciar Apontar Data * 03/09/2025 Ho…" at bounding box center [470, 26] width 846 height 29
click at [876, 26] on icon "dialog" at bounding box center [876, 27] width 18 height 18
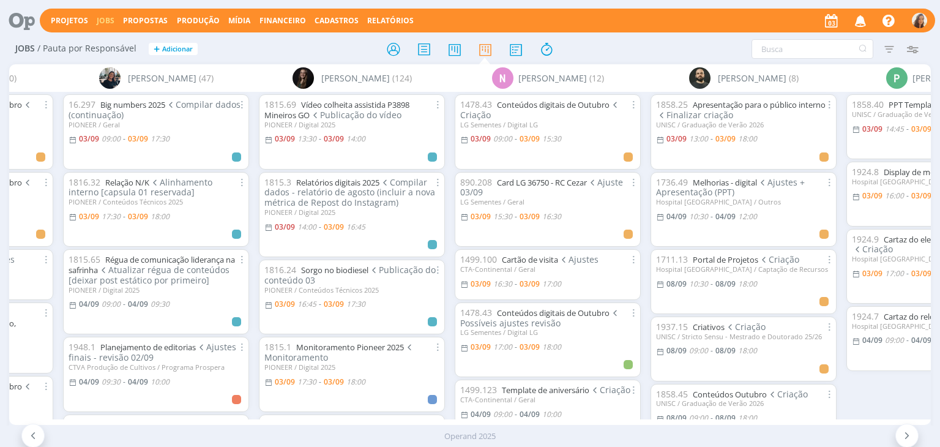
click at [21, 13] on icon at bounding box center [17, 21] width 25 height 24
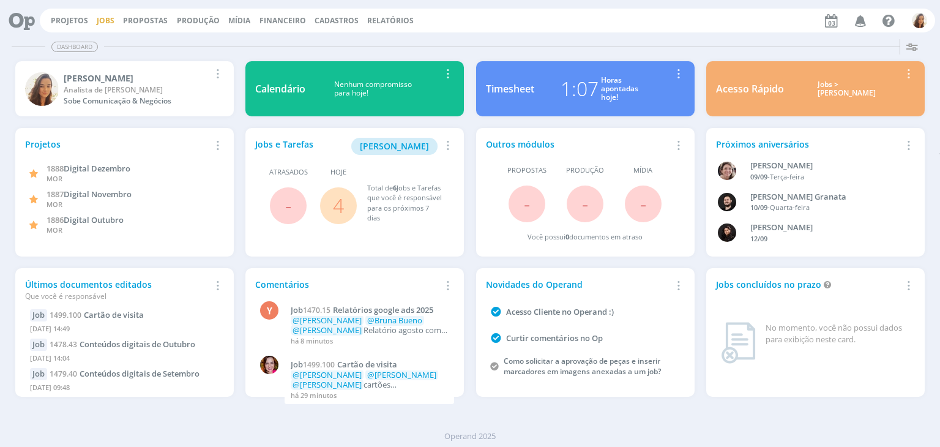
click at [108, 19] on link "Jobs" at bounding box center [106, 20] width 18 height 10
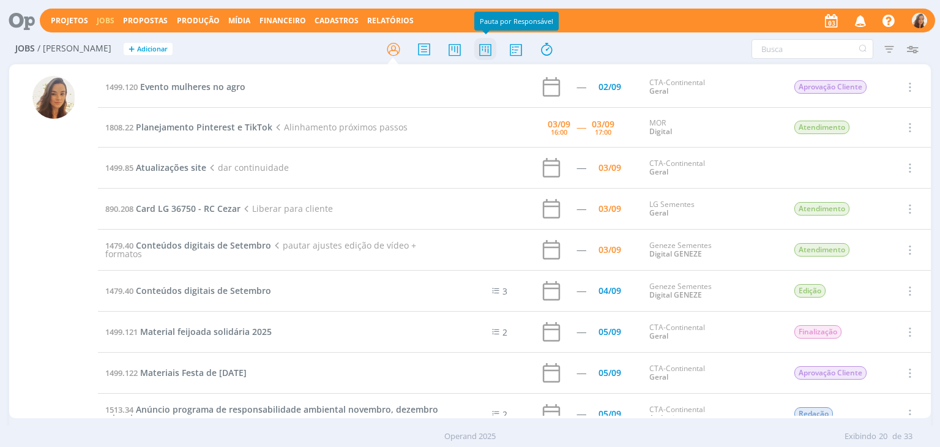
click at [480, 52] on icon at bounding box center [485, 49] width 22 height 24
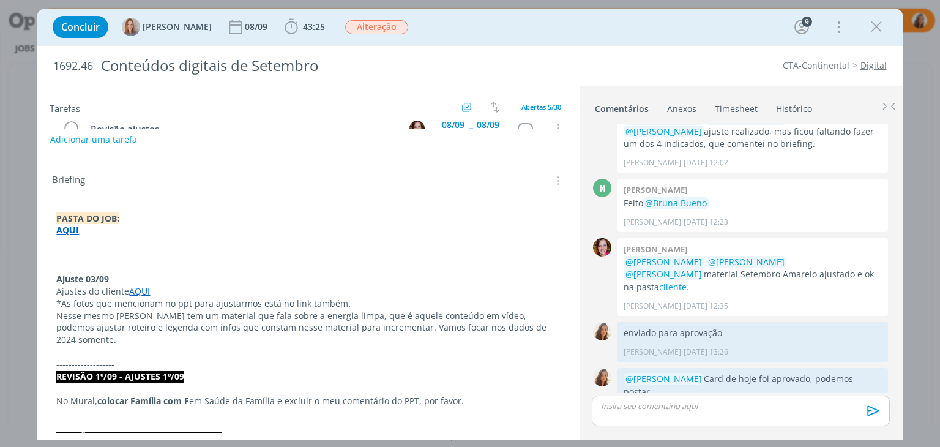
scroll to position [245, 0]
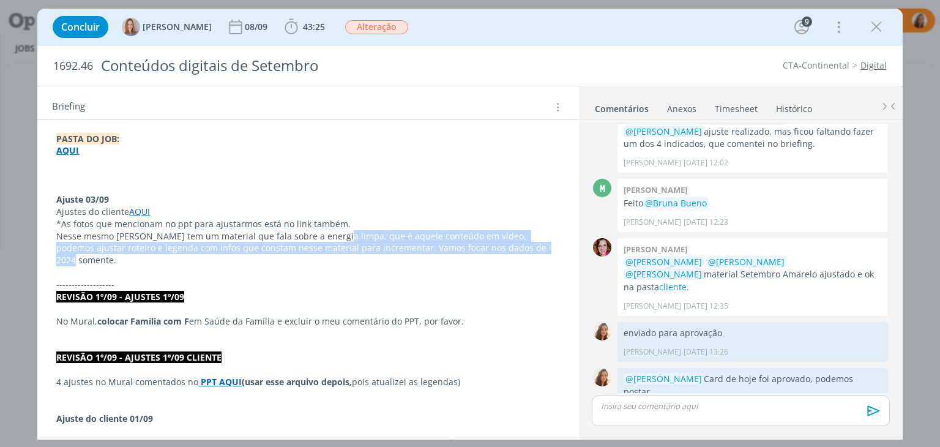
drag, startPoint x: 539, startPoint y: 251, endPoint x: 326, endPoint y: 236, distance: 213.5
click at [326, 236] on p "Nesse mesmo [PERSON_NAME] tem um material que fala sobre a energia limpa, que é…" at bounding box center [308, 248] width 504 height 37
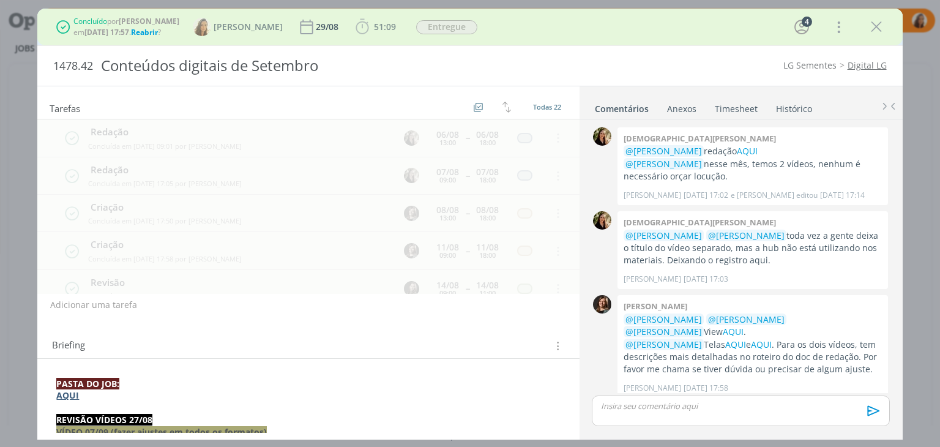
scroll to position [1089, 0]
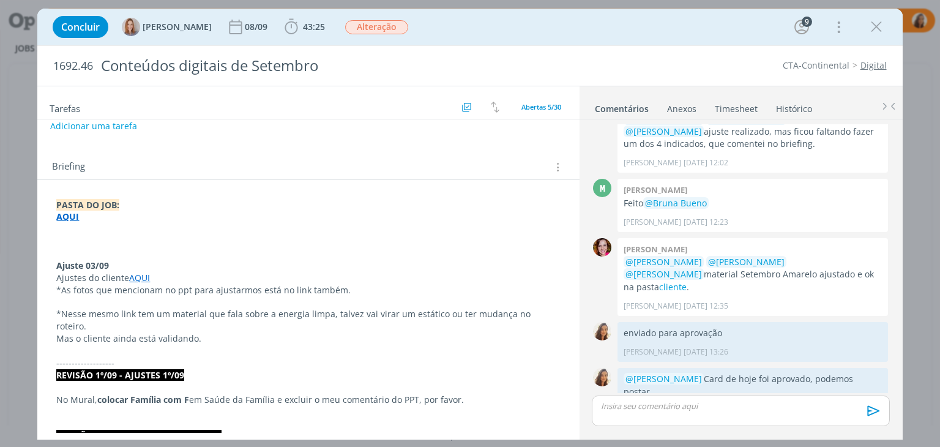
scroll to position [184, 0]
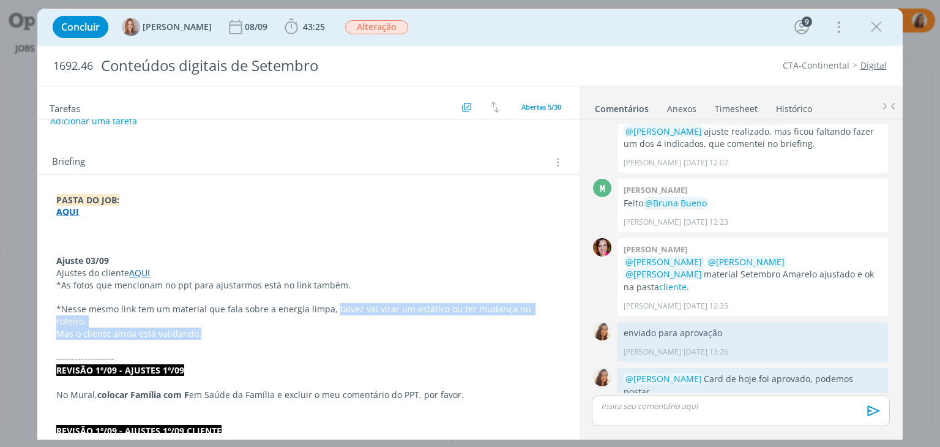
drag, startPoint x: 201, startPoint y: 319, endPoint x: 330, endPoint y: 312, distance: 129.3
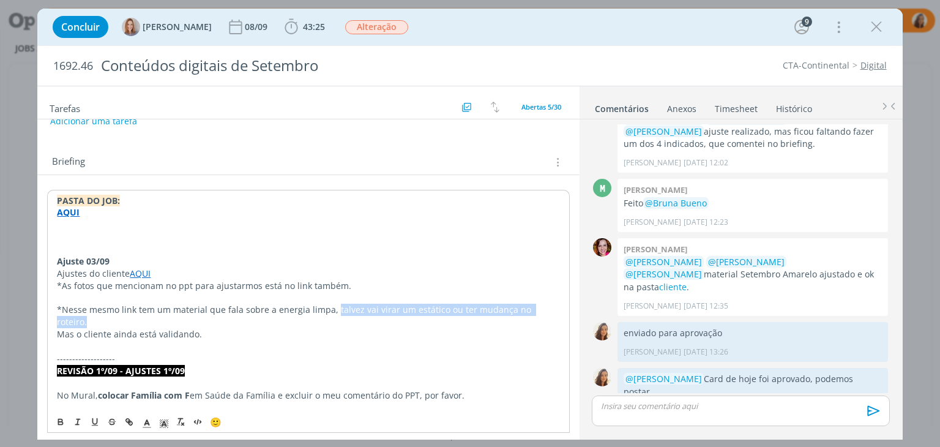
drag, startPoint x: 330, startPoint y: 304, endPoint x: 558, endPoint y: 312, distance: 227.8
drag, startPoint x: 213, startPoint y: 321, endPoint x: 331, endPoint y: 307, distance: 119.0
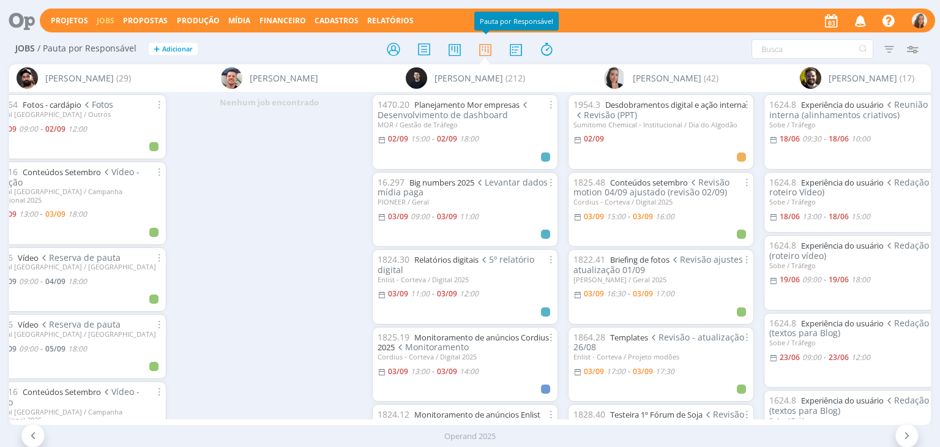
scroll to position [0, 1091]
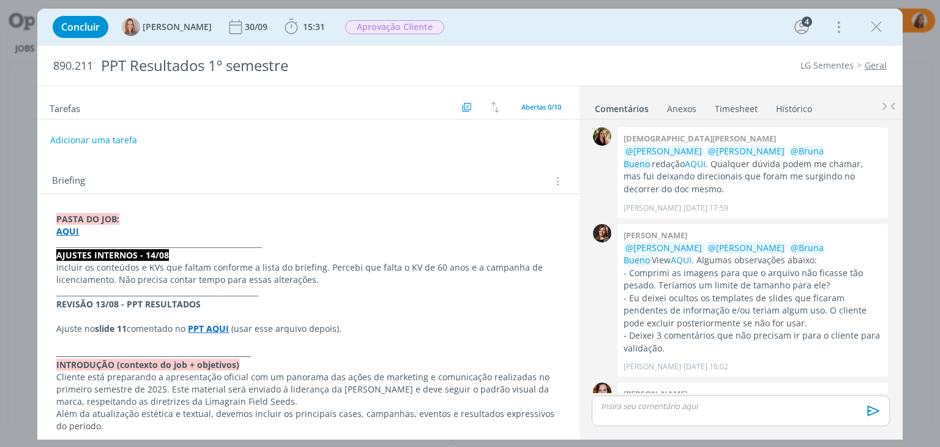
scroll to position [556, 0]
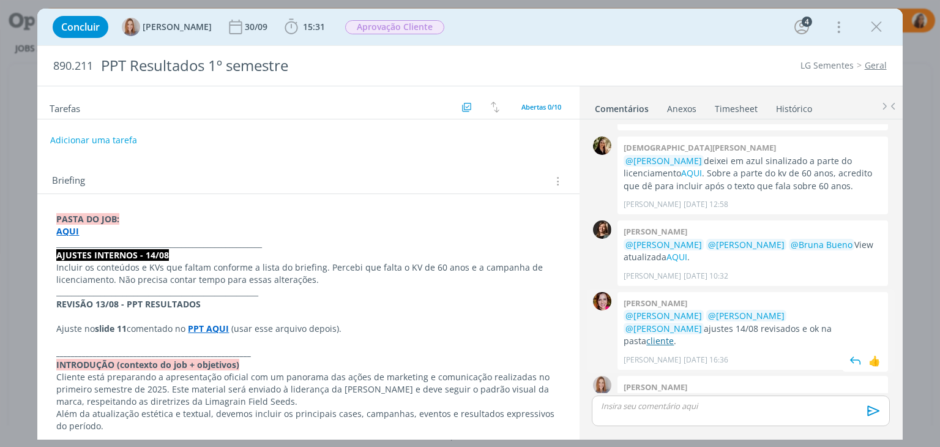
click at [674, 335] on link "cliente" at bounding box center [660, 341] width 28 height 12
click at [69, 227] on strong "AQUI" at bounding box center [67, 231] width 23 height 12
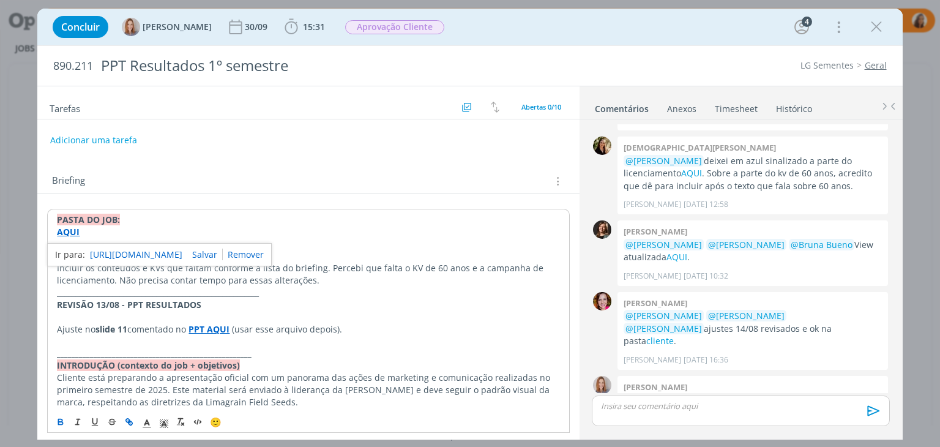
click at [120, 251] on link "[URL][DOMAIN_NAME]" at bounding box center [136, 255] width 92 height 16
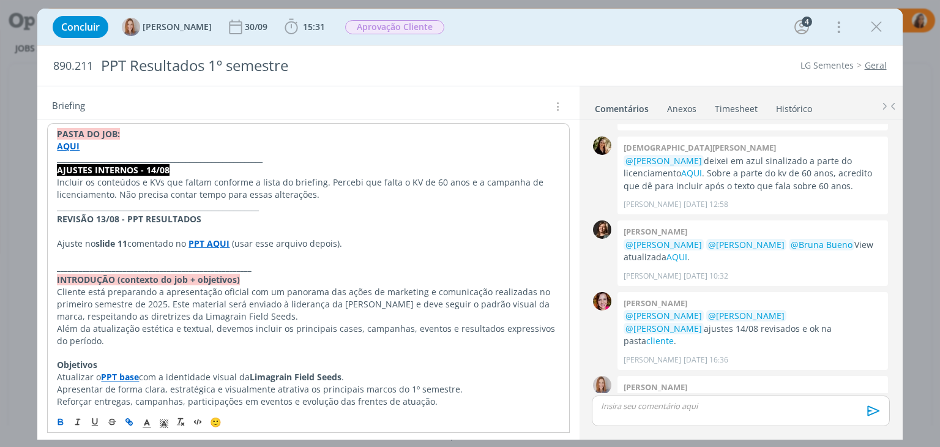
scroll to position [0, 0]
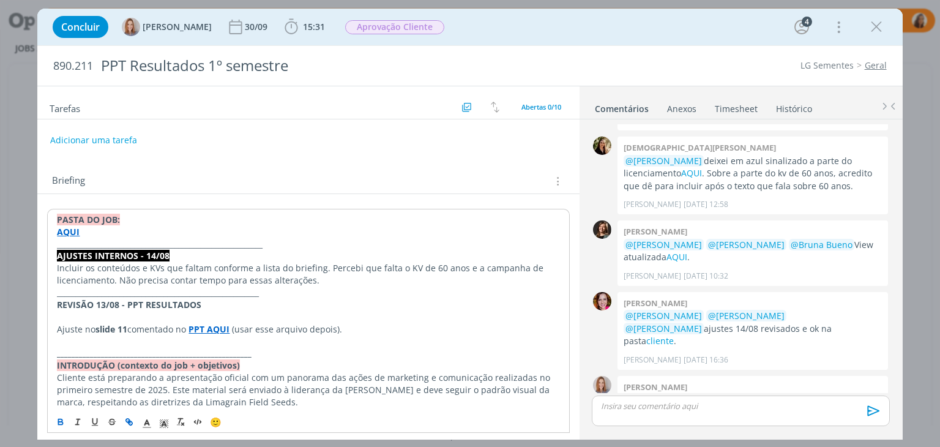
click at [877, 62] on link "Geral" at bounding box center [876, 65] width 22 height 12
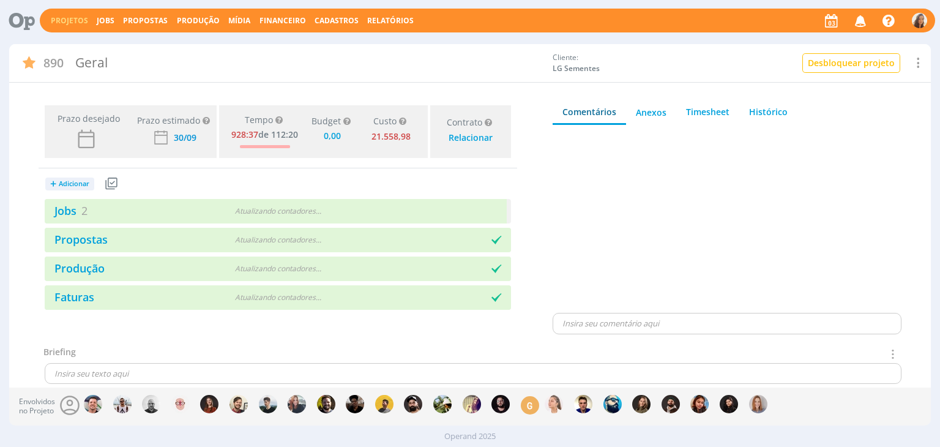
type input "0,00"
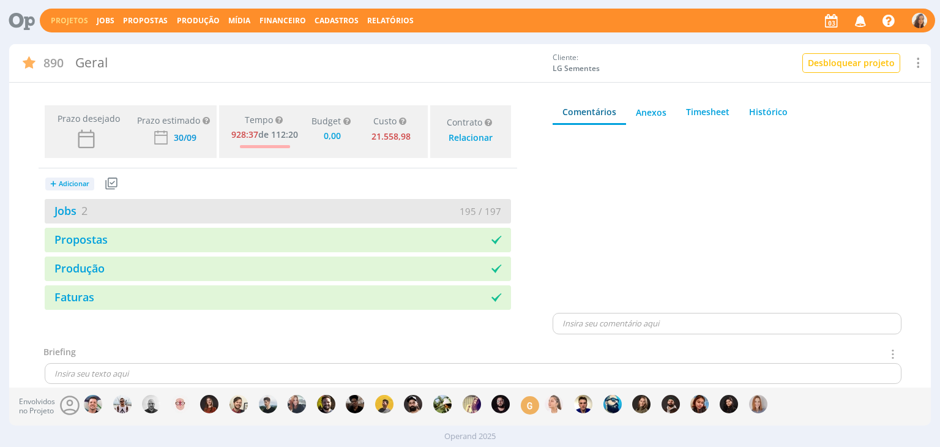
click at [92, 207] on div "Jobs 2" at bounding box center [161, 211] width 233 height 17
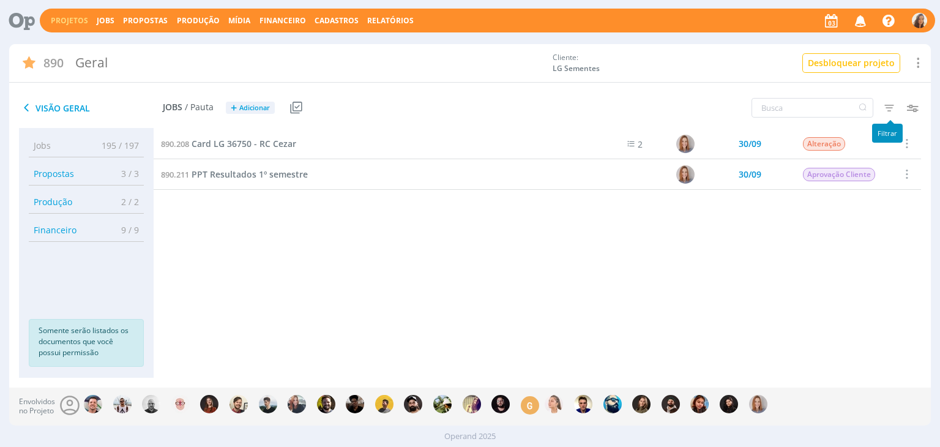
click at [898, 105] on icon "button" at bounding box center [889, 108] width 22 height 22
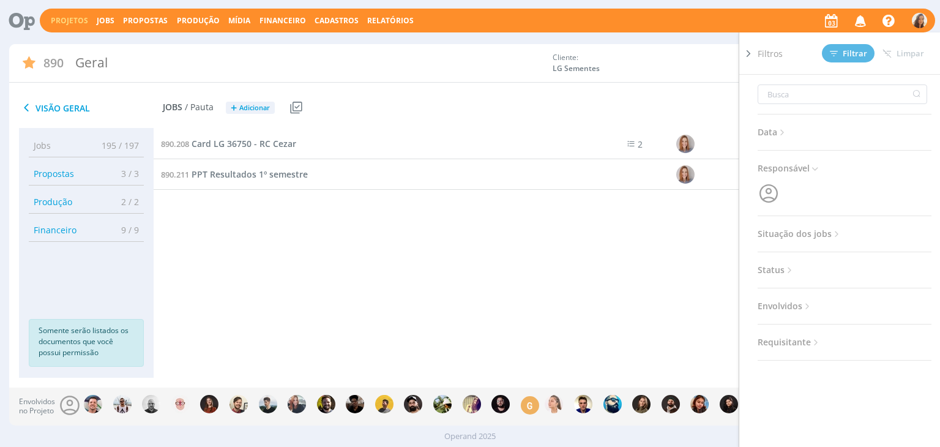
click at [827, 242] on div "Data Personalizado a Responsável Situação dos jobs Abertos Concluídos Cancelado…" at bounding box center [845, 218] width 174 height 286
click at [832, 236] on icon at bounding box center [837, 234] width 10 height 10
click at [832, 264] on span at bounding box center [837, 267] width 24 height 12
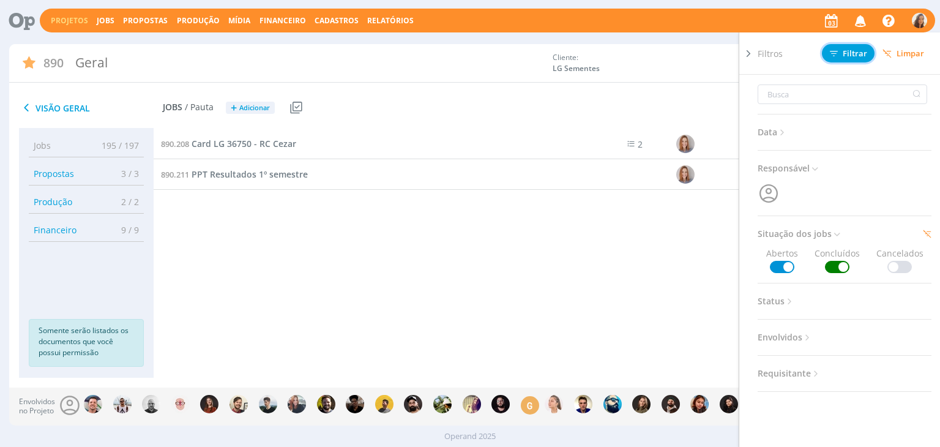
click at [851, 54] on span "Filtrar" at bounding box center [848, 54] width 37 height 8
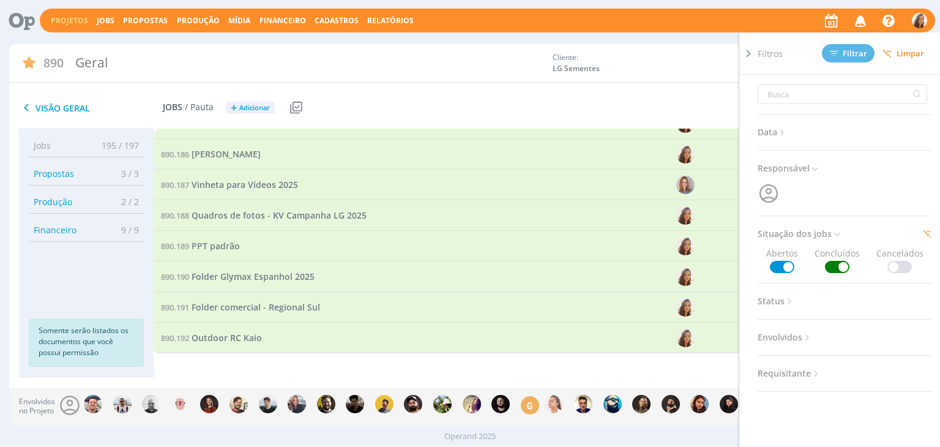
scroll to position [5803, 0]
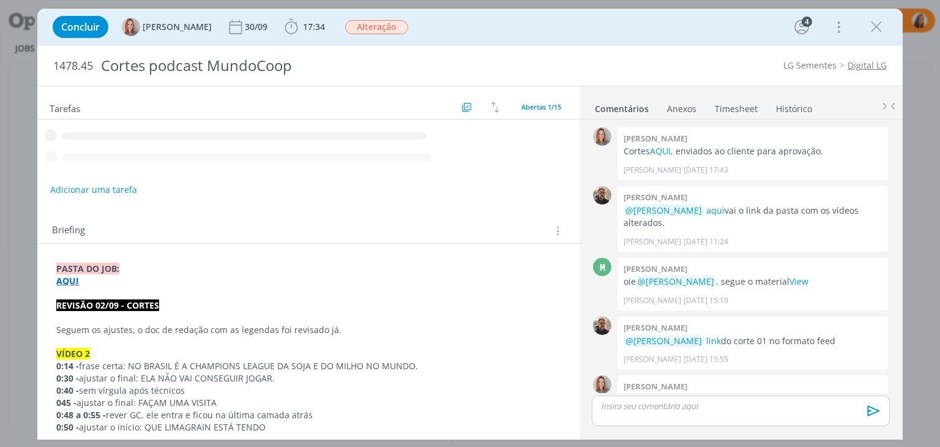
scroll to position [181, 0]
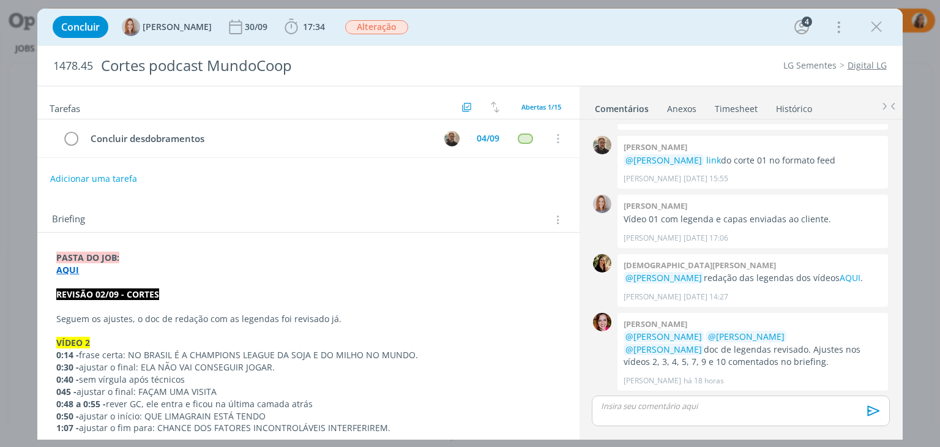
click at [880, 68] on link "Digital LG" at bounding box center [867, 65] width 39 height 12
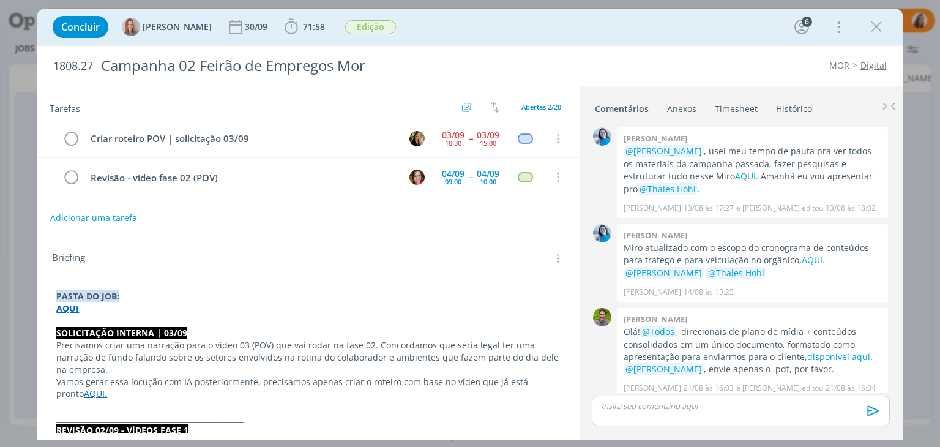
scroll to position [993, 0]
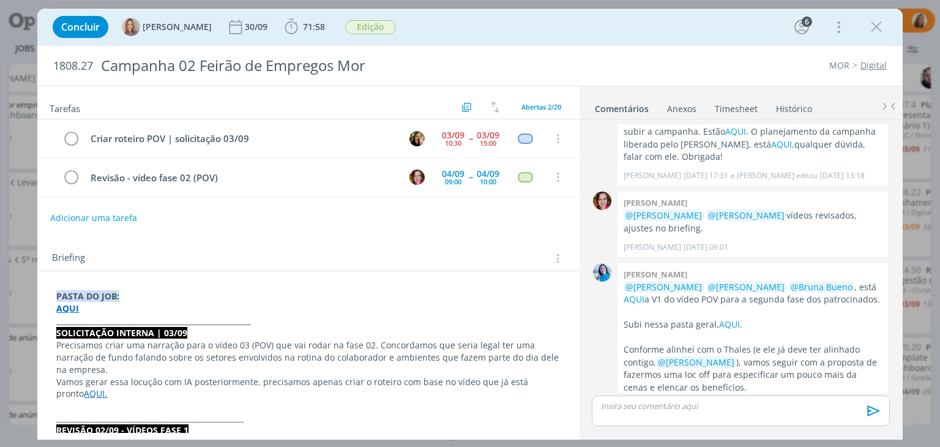
click at [874, 33] on icon "dialog" at bounding box center [876, 27] width 18 height 18
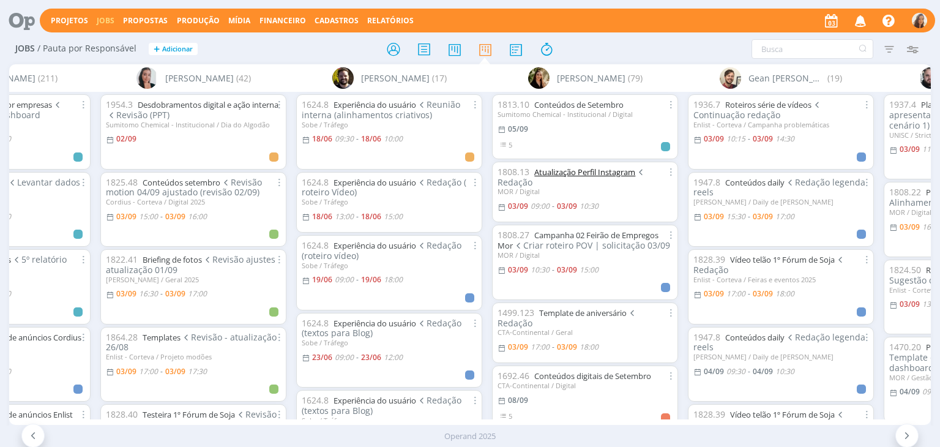
click at [585, 167] on link "Atualização Perfil Instagram" at bounding box center [584, 171] width 101 height 11
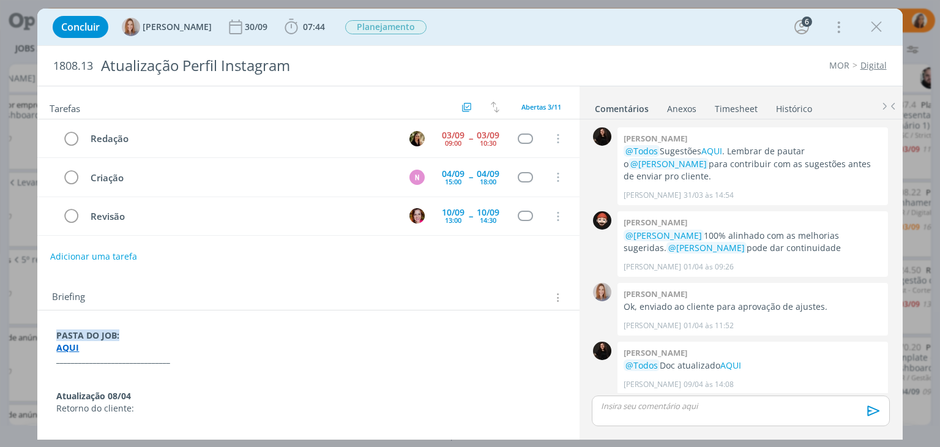
scroll to position [784, 0]
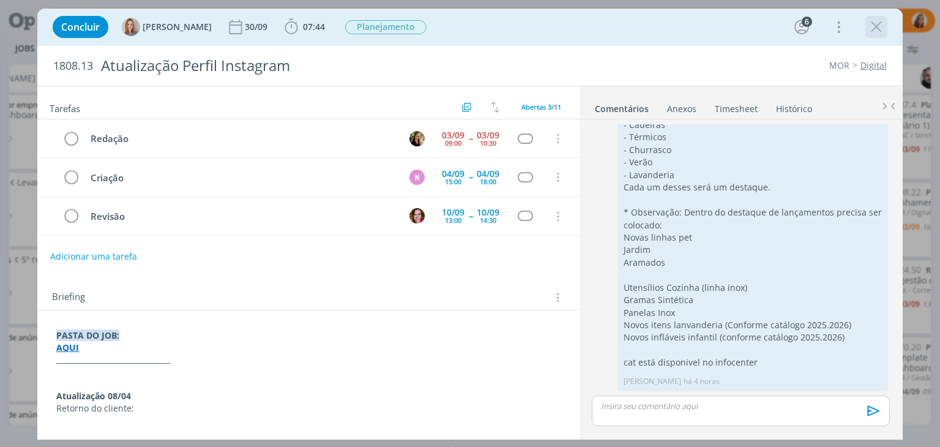
click at [875, 23] on icon "dialog" at bounding box center [876, 27] width 18 height 18
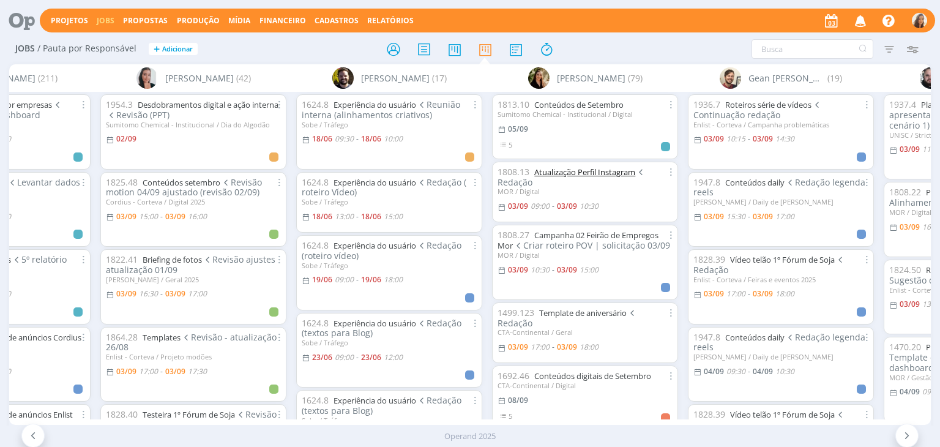
click at [562, 173] on link "Atualização Perfil Instagram" at bounding box center [584, 171] width 101 height 11
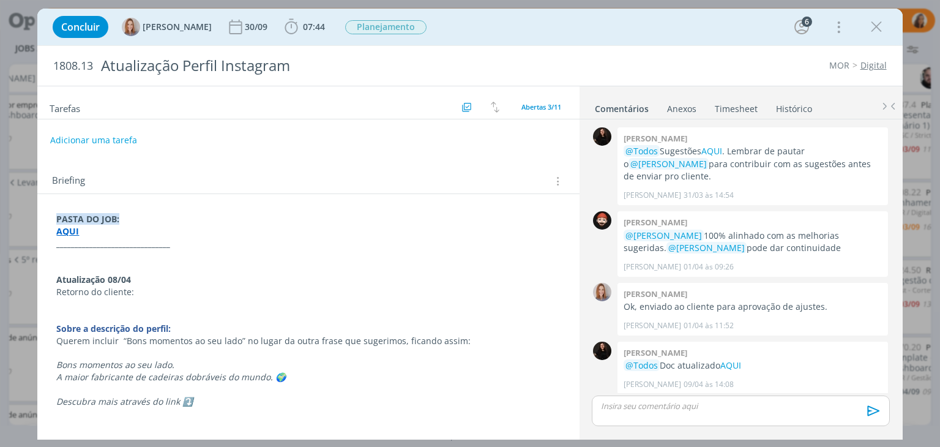
scroll to position [784, 0]
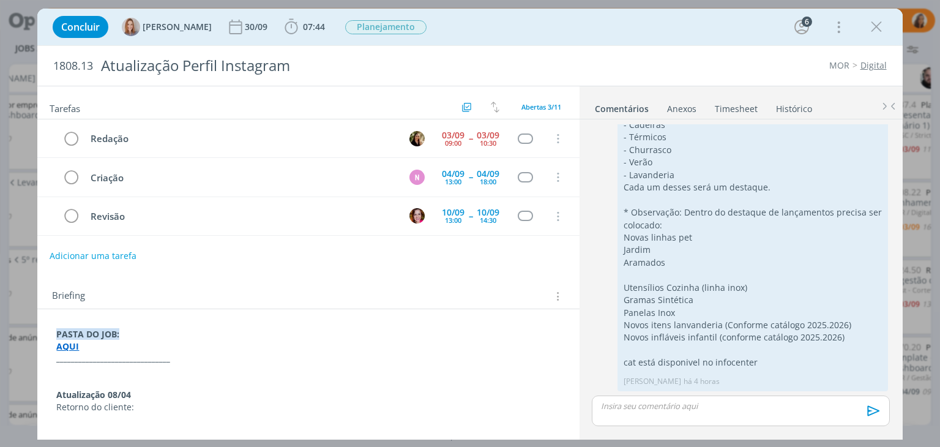
click at [116, 255] on button "Adicionar uma tarefa" at bounding box center [93, 255] width 87 height 21
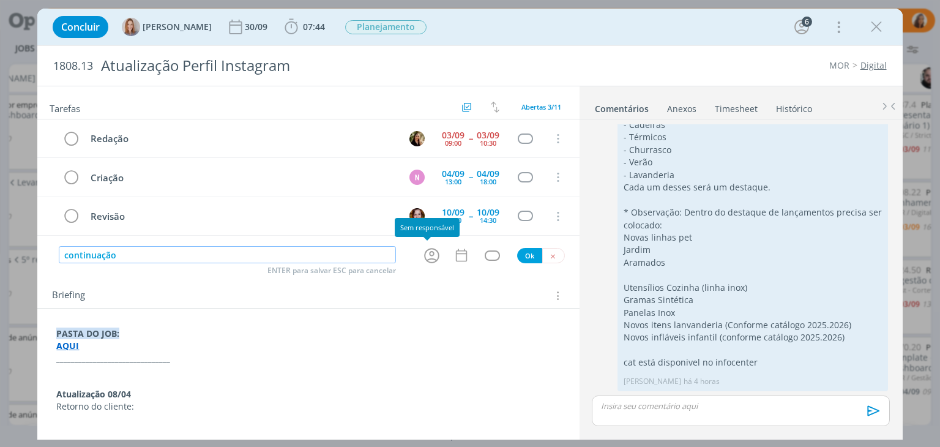
click at [431, 255] on icon "dialog" at bounding box center [431, 255] width 19 height 19
type input "continuação"
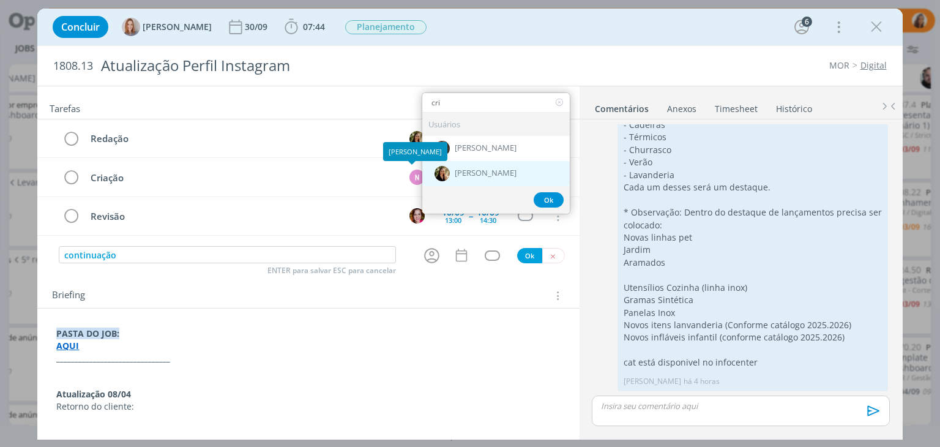
type input "cri"
click at [465, 181] on div "[PERSON_NAME]" at bounding box center [495, 173] width 147 height 25
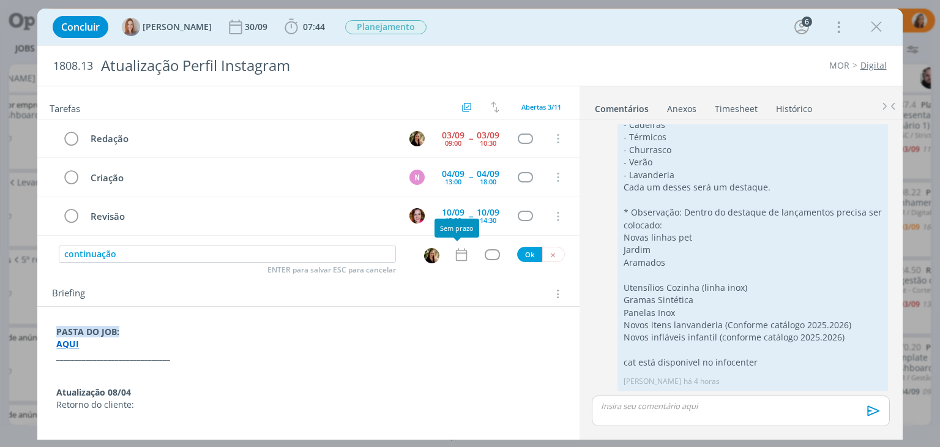
click at [457, 255] on icon "dialog" at bounding box center [462, 255] width 16 height 16
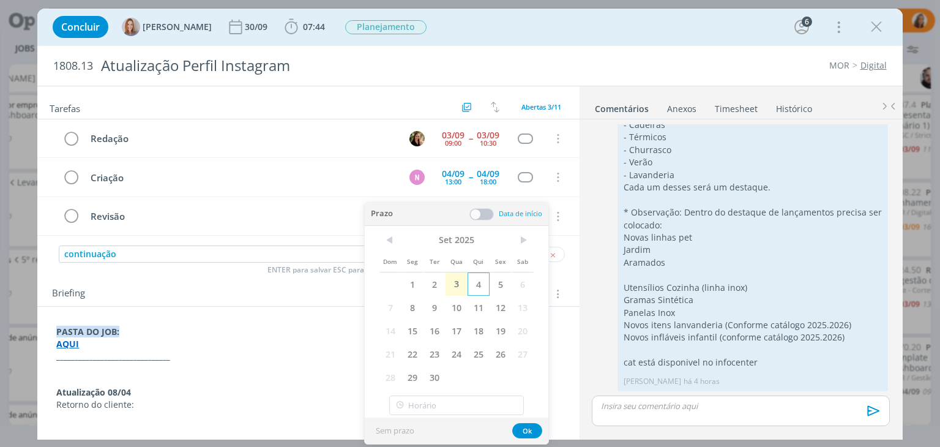
click at [479, 283] on span "4" at bounding box center [479, 283] width 22 height 23
click at [487, 216] on span at bounding box center [481, 214] width 24 height 12
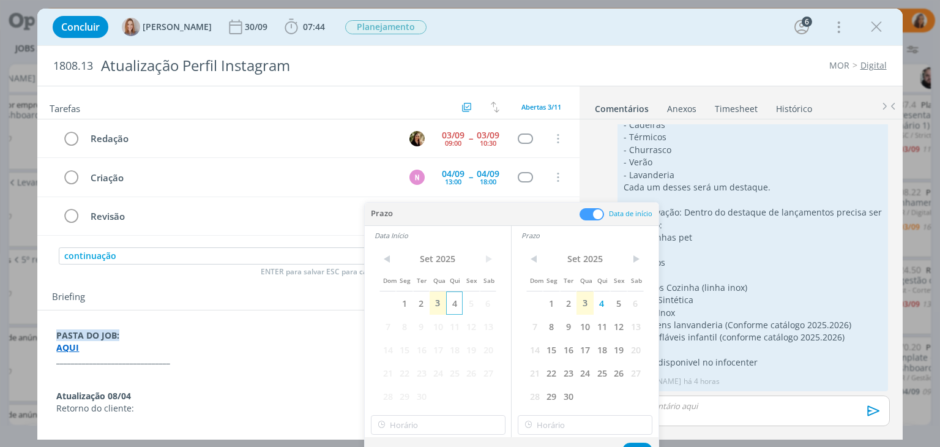
click at [457, 304] on span "4" at bounding box center [454, 302] width 17 height 23
click at [457, 427] on input "17:00" at bounding box center [438, 425] width 135 height 20
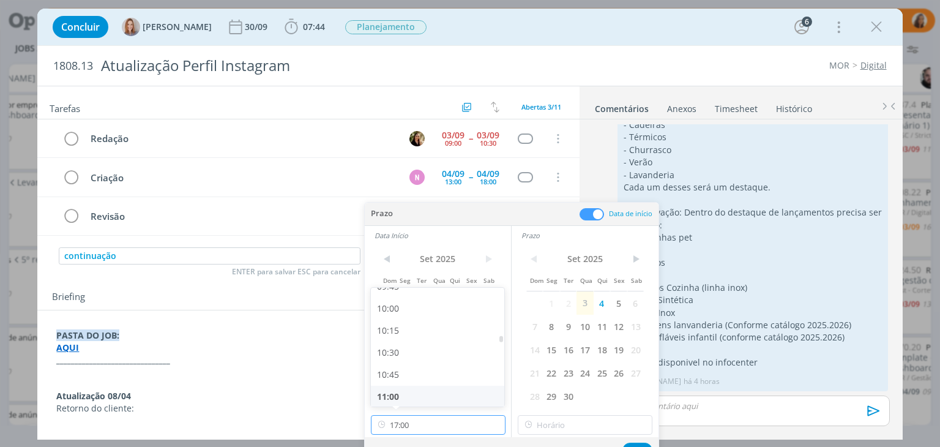
scroll to position [854, 0]
click at [440, 329] on div "10:00" at bounding box center [439, 326] width 137 height 22
type input "10:00"
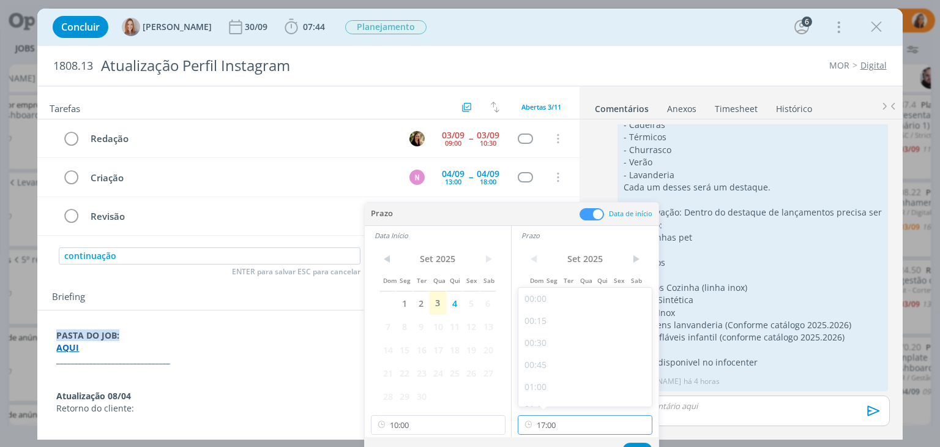
click at [559, 427] on input "17:00" at bounding box center [585, 425] width 135 height 20
click at [556, 356] on div "11:00" at bounding box center [586, 353] width 137 height 22
type input "11:00"
click at [635, 442] on button "Ok" at bounding box center [637, 449] width 30 height 15
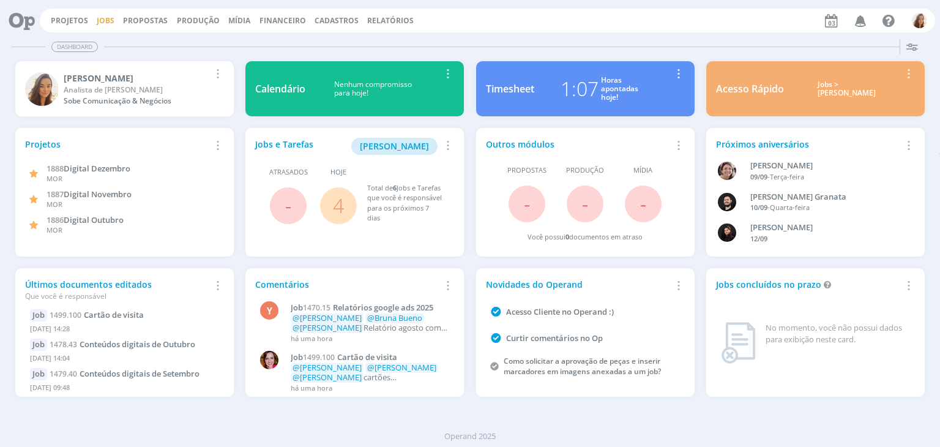
click at [97, 24] on link "Jobs" at bounding box center [106, 20] width 18 height 10
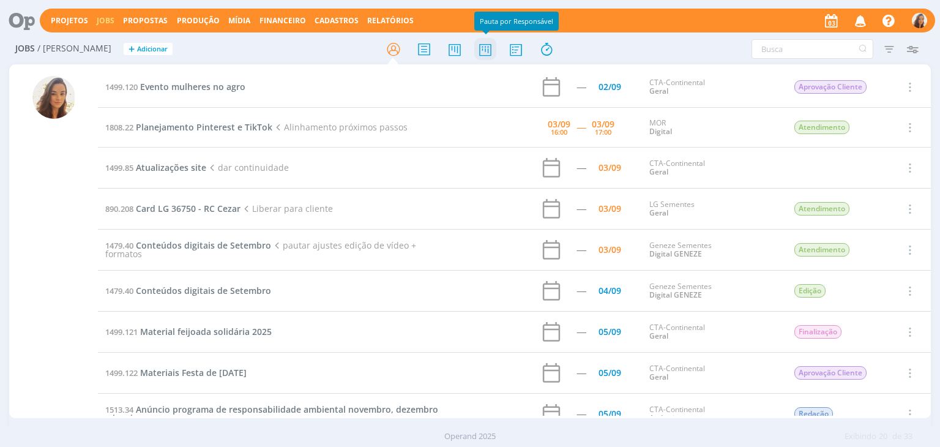
click at [488, 56] on icon at bounding box center [485, 49] width 22 height 24
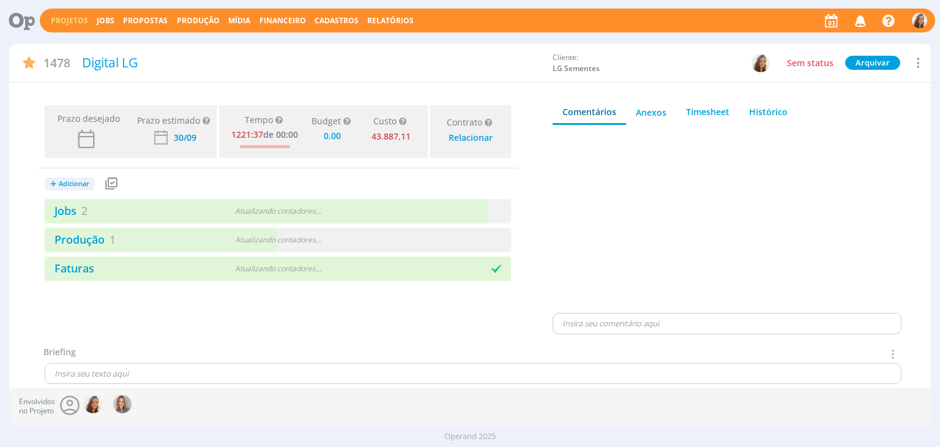
type input "0,00"
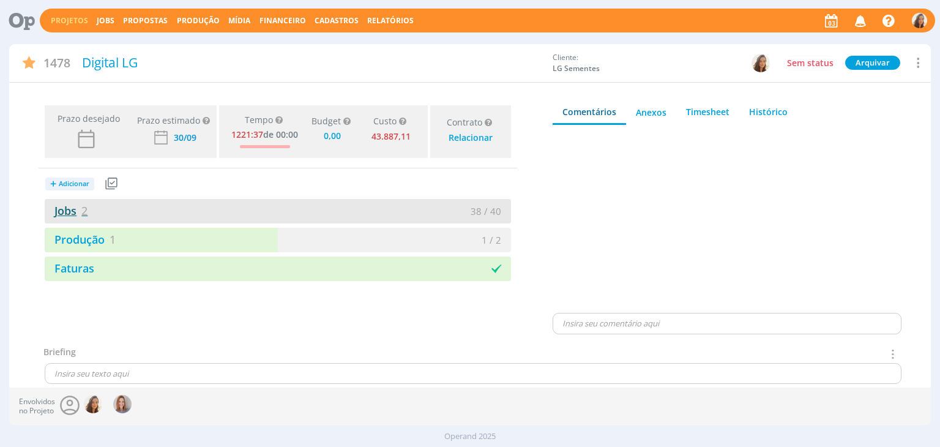
click at [70, 207] on link "Jobs 2" at bounding box center [66, 210] width 43 height 15
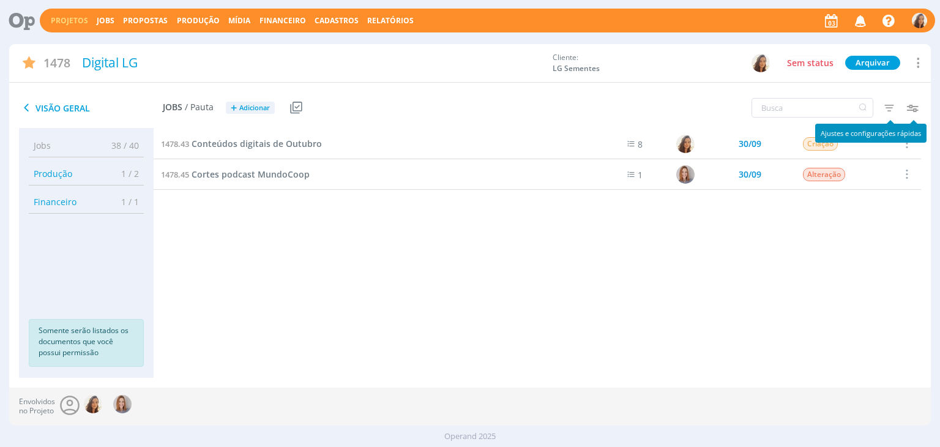
click at [909, 108] on icon "button" at bounding box center [913, 108] width 22 height 22
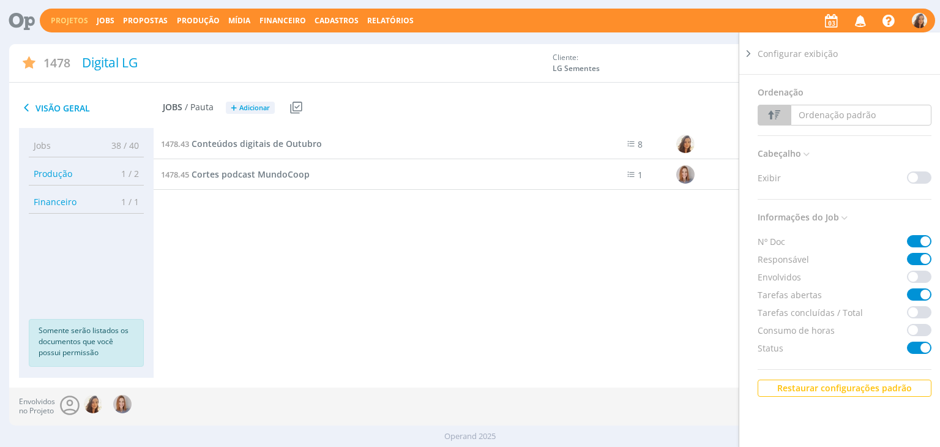
click at [718, 87] on div "1478 Digital LG Cliente: LG Sementes Sem status [GEOGRAPHIC_DATA] [GEOGRAPHIC_D…" at bounding box center [469, 66] width 921 height 44
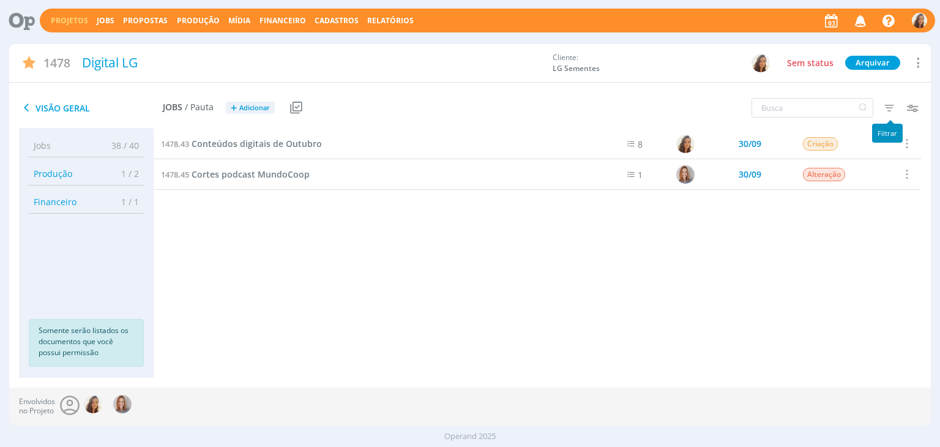
click at [889, 111] on icon "button" at bounding box center [889, 108] width 22 height 22
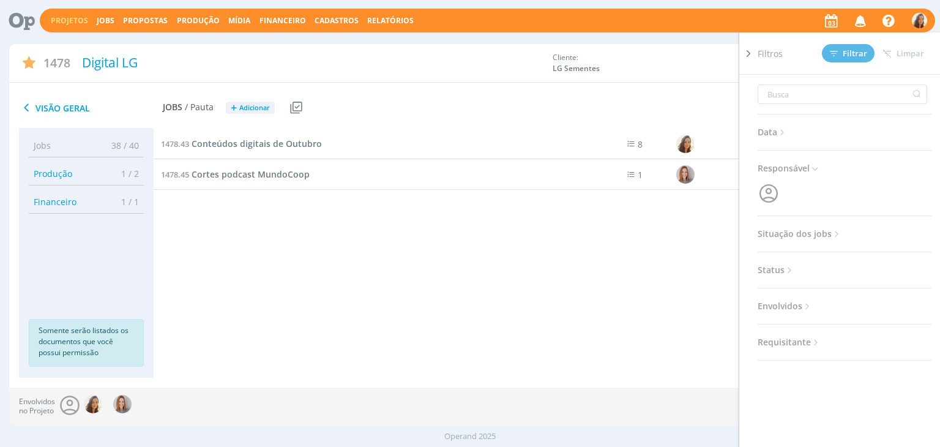
click at [813, 228] on span "Situação dos jobs" at bounding box center [800, 234] width 84 height 16
click at [827, 267] on span at bounding box center [837, 267] width 24 height 12
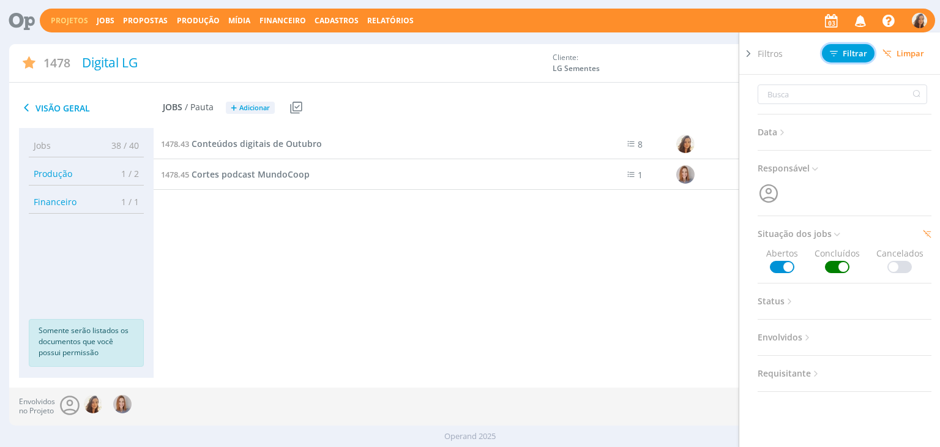
click at [860, 54] on span "Filtrar" at bounding box center [848, 54] width 37 height 8
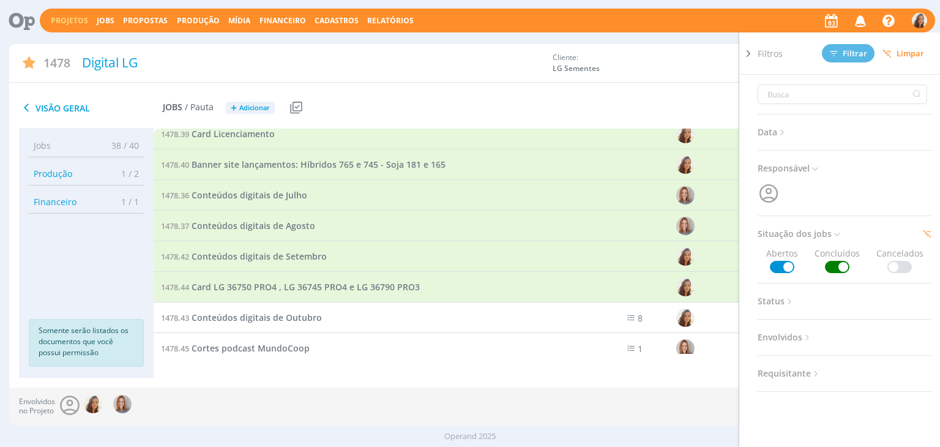
scroll to position [367, 0]
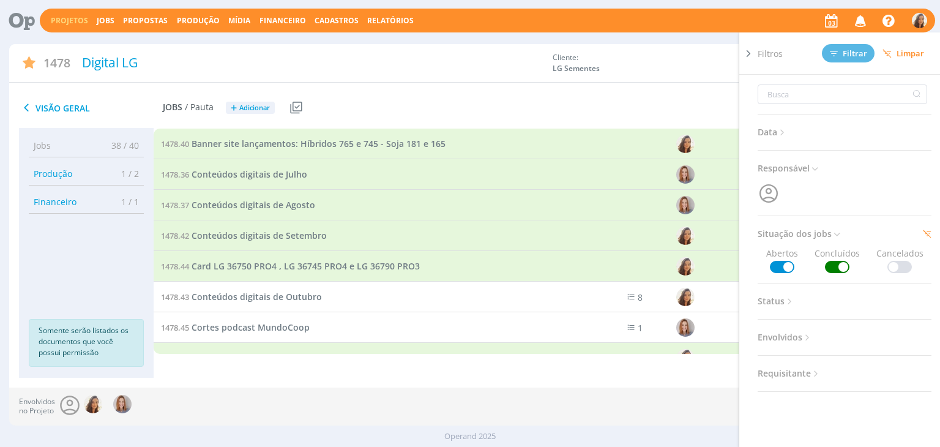
click at [384, 263] on span "Card LG 36750 PRO4 , LG 36745 PRO4 e LG 36790 PRO3" at bounding box center [306, 266] width 228 height 12
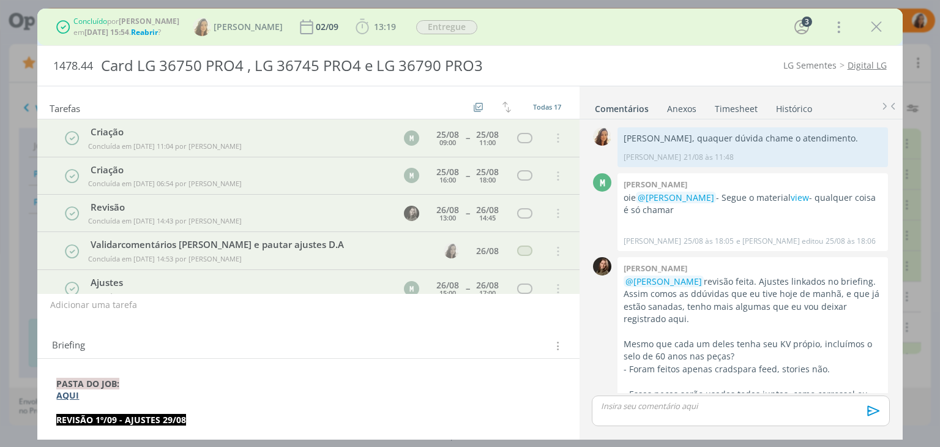
scroll to position [1072, 0]
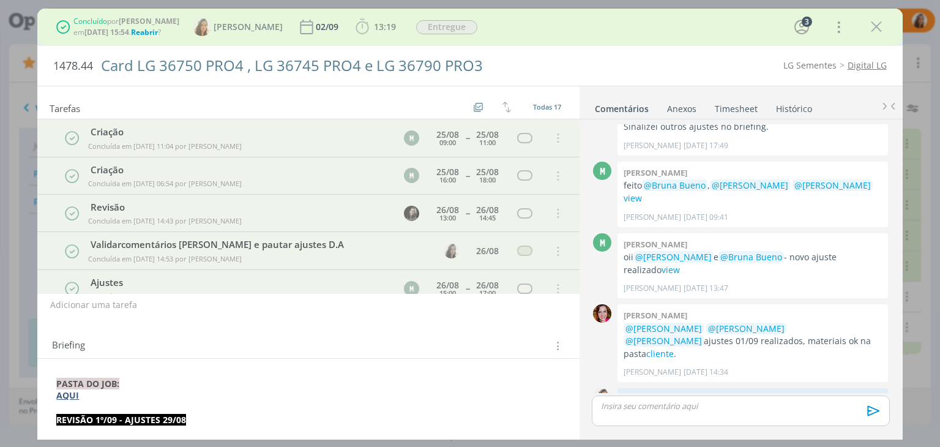
click at [364, 58] on div "Card LG 36750 PRO4 , LG 36745 PRO4 e LG 36790 PRO3" at bounding box center [314, 66] width 439 height 30
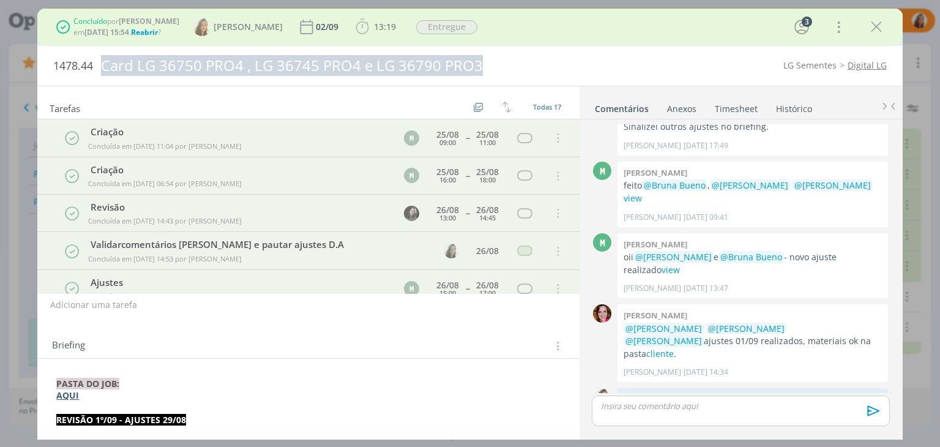
click at [364, 58] on div "Card LG 36750 PRO4 , LG 36745 PRO4 e LG 36790 PRO3" at bounding box center [314, 66] width 439 height 30
copy div "Card LG 36750 PRO4 , LG 36745 PRO4 e LG 36790 PRO3"
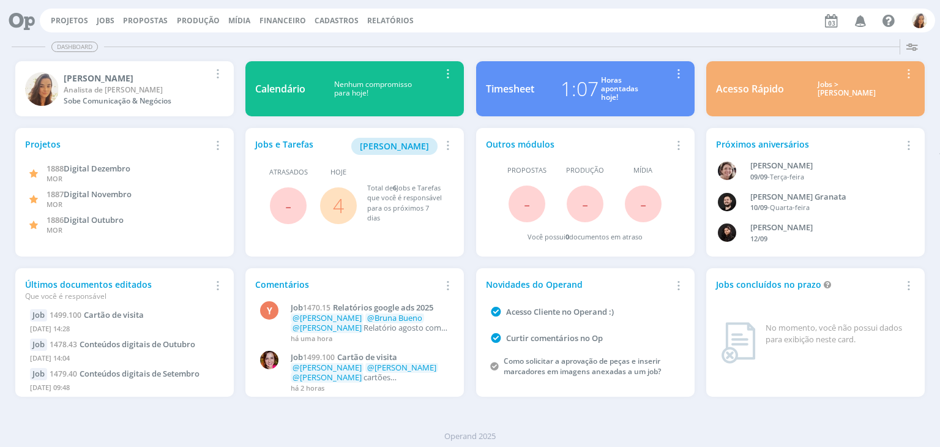
click at [117, 11] on div "Projetos Jobs Propostas Produção [GEOGRAPHIC_DATA] Financeiro Cadastros Relatór…" at bounding box center [487, 21] width 895 height 24
click at [105, 18] on link "Jobs" at bounding box center [106, 20] width 18 height 10
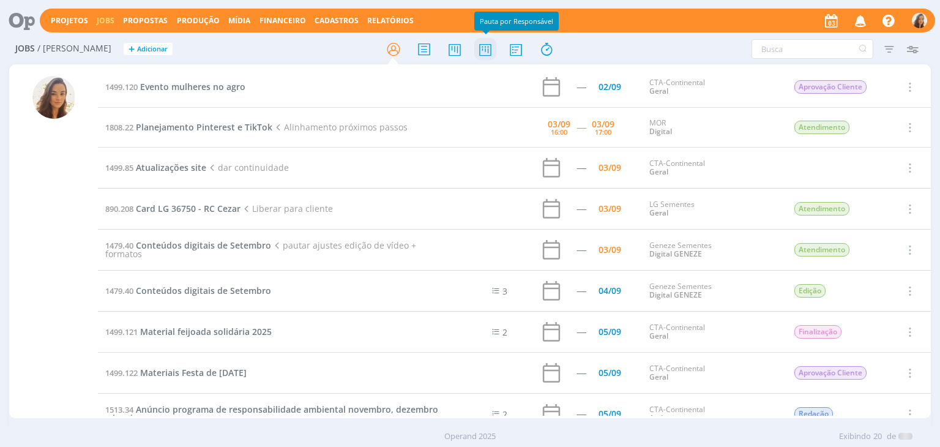
click at [487, 52] on icon at bounding box center [485, 49] width 22 height 24
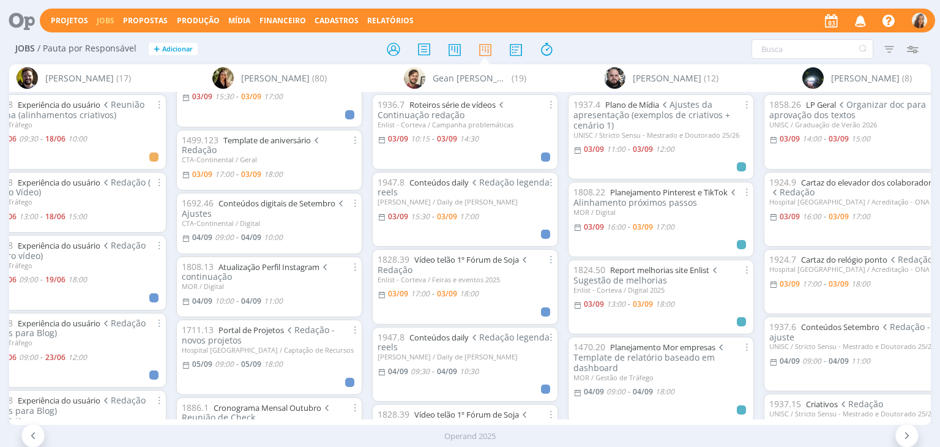
scroll to position [184, 0]
click at [302, 272] on link "Atualização Perfil Instagram" at bounding box center [268, 266] width 101 height 11
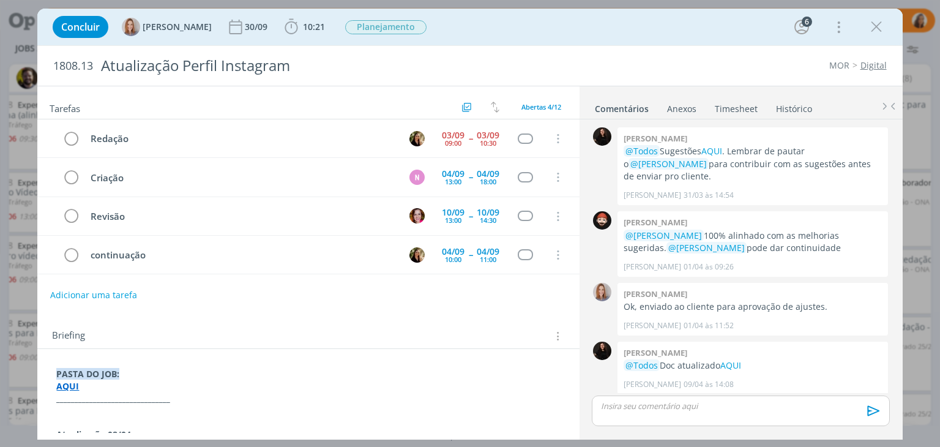
scroll to position [784, 0]
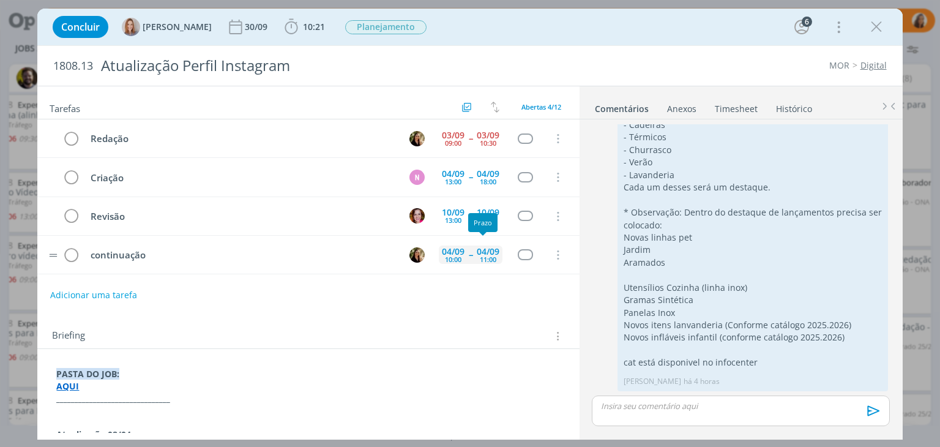
click at [480, 256] on div "11:00" at bounding box center [488, 259] width 17 height 7
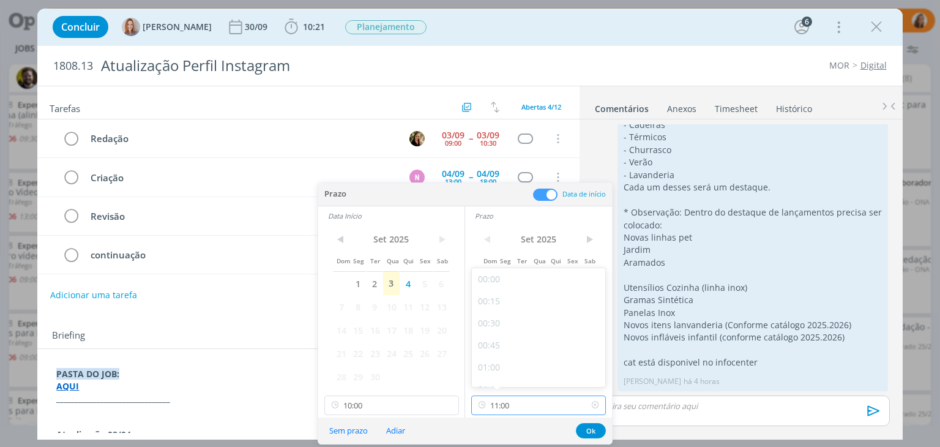
click at [543, 404] on input "11:00" at bounding box center [538, 405] width 135 height 20
click at [532, 346] on div "12:00" at bounding box center [540, 338] width 137 height 22
type input "12:00"
click at [584, 430] on button "Ok" at bounding box center [591, 430] width 30 height 15
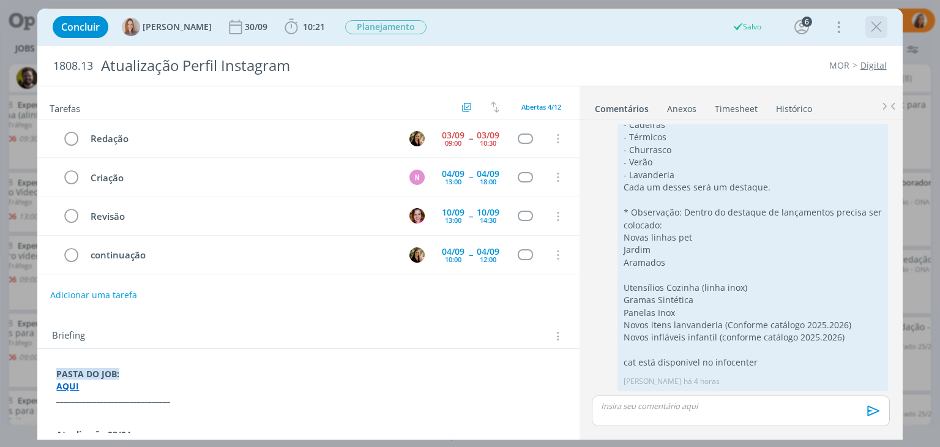
click at [879, 21] on icon "dialog" at bounding box center [876, 27] width 18 height 18
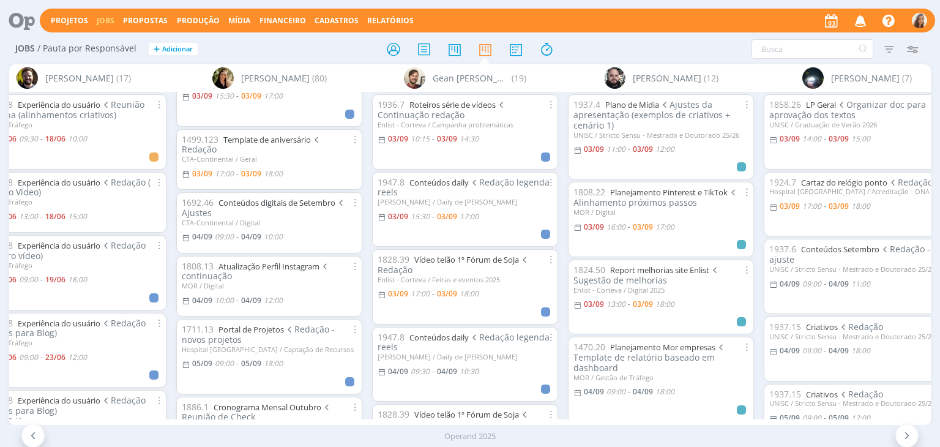
click at [630, 30] on div "Projetos Jobs Propostas Produção Mídia Financeiro Cadastros Relatórios Notifica…" at bounding box center [487, 21] width 895 height 24
click at [399, 18] on link "Relatórios" at bounding box center [390, 20] width 47 height 10
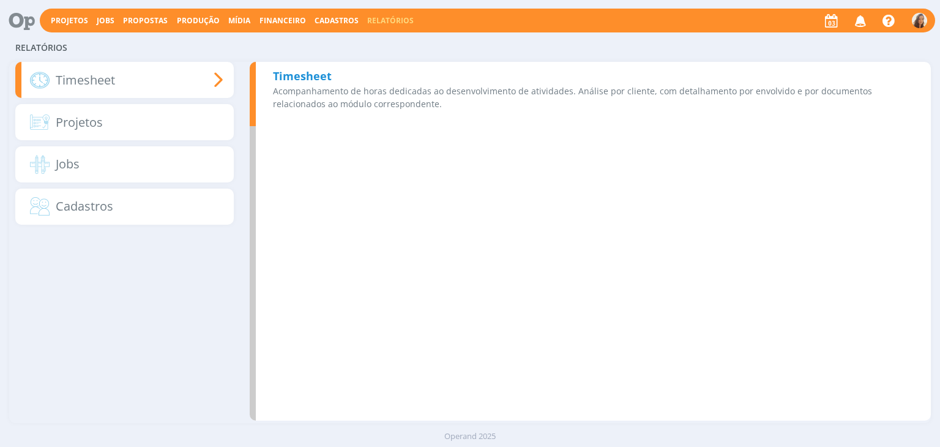
click at [290, 77] on b "Timesheet" at bounding box center [302, 76] width 59 height 15
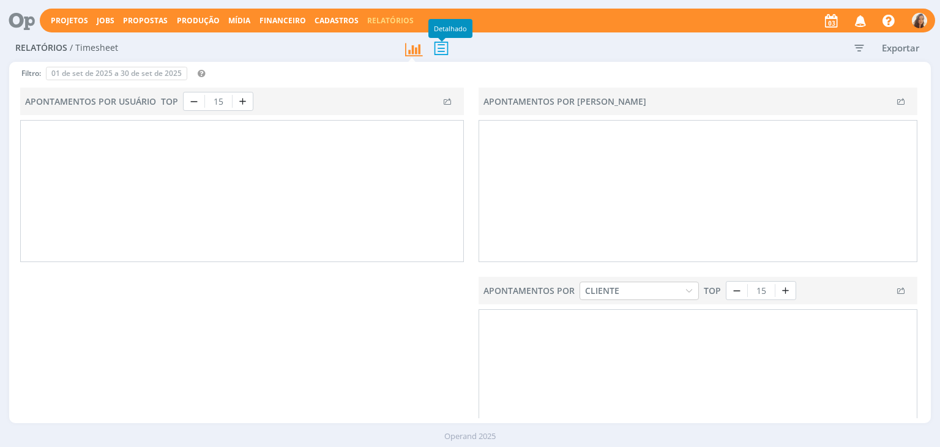
click at [446, 50] on icon at bounding box center [441, 47] width 26 height 25
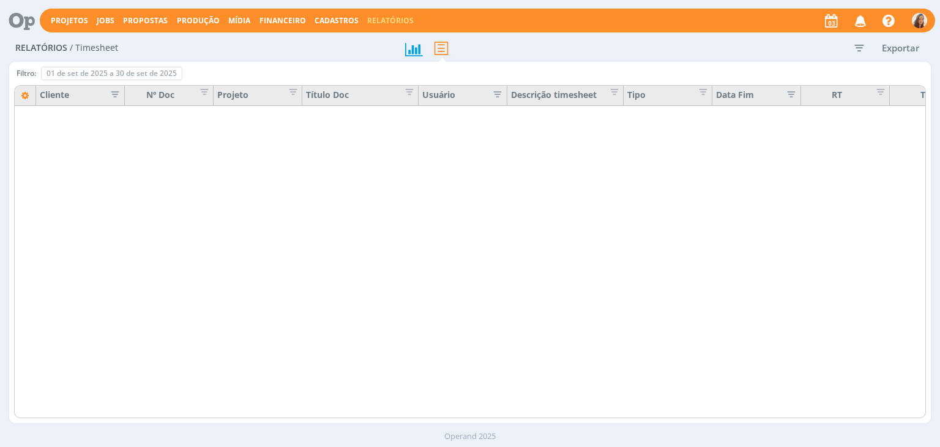
click at [864, 45] on icon "button" at bounding box center [859, 48] width 22 height 22
type input "01/07/2025"
type input "31/07/2025"
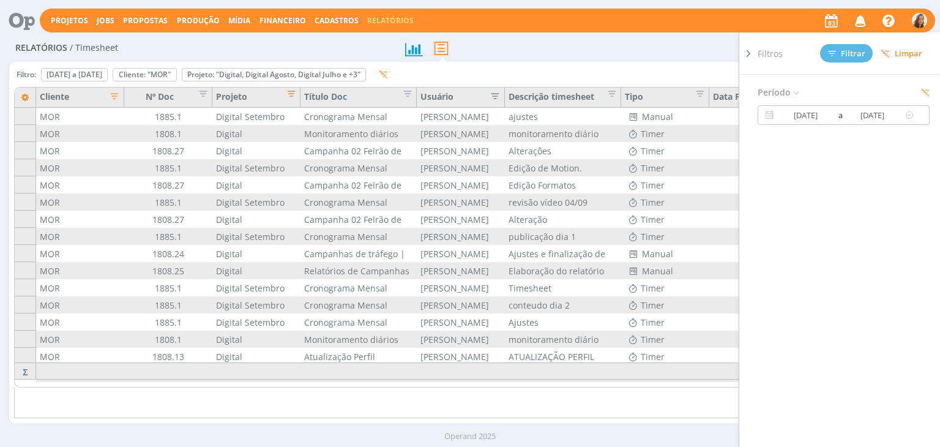
click at [872, 119] on input "31/07/2025" at bounding box center [872, 115] width 59 height 15
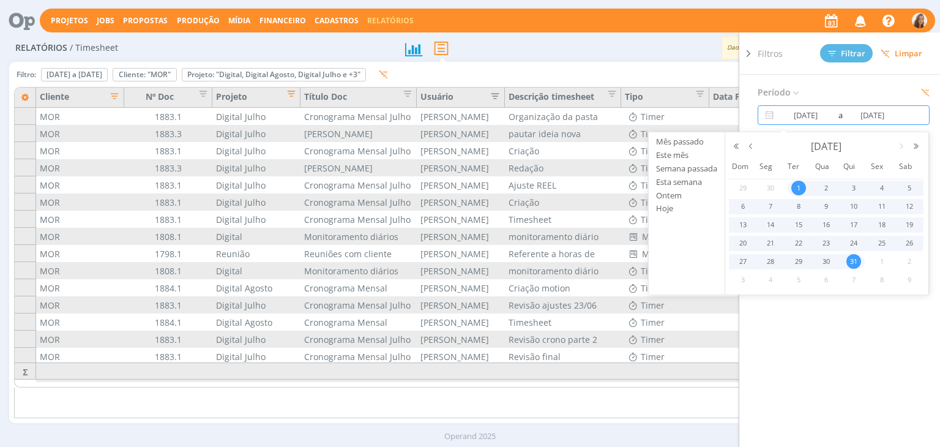
click at [903, 54] on span "Limpar" at bounding box center [902, 53] width 42 height 9
type input "01/09/2025"
type input "[DATE]"
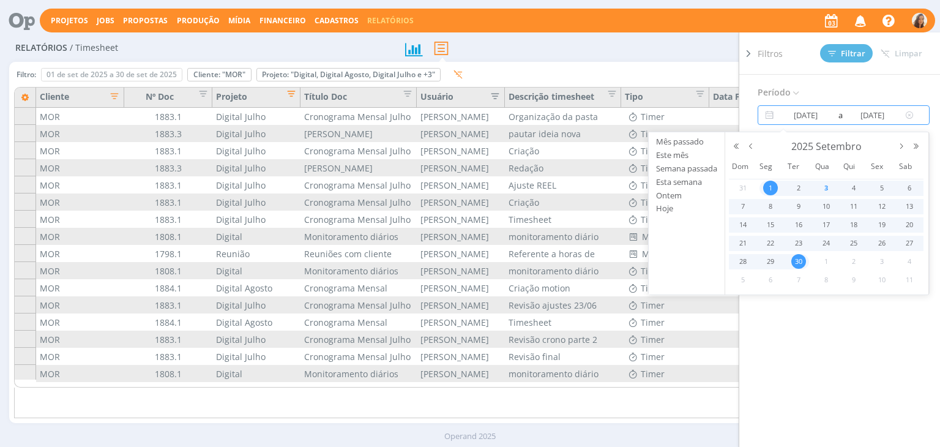
click at [878, 115] on input "[DATE]" at bounding box center [872, 115] width 59 height 15
click at [752, 144] on button "button" at bounding box center [751, 146] width 15 height 9
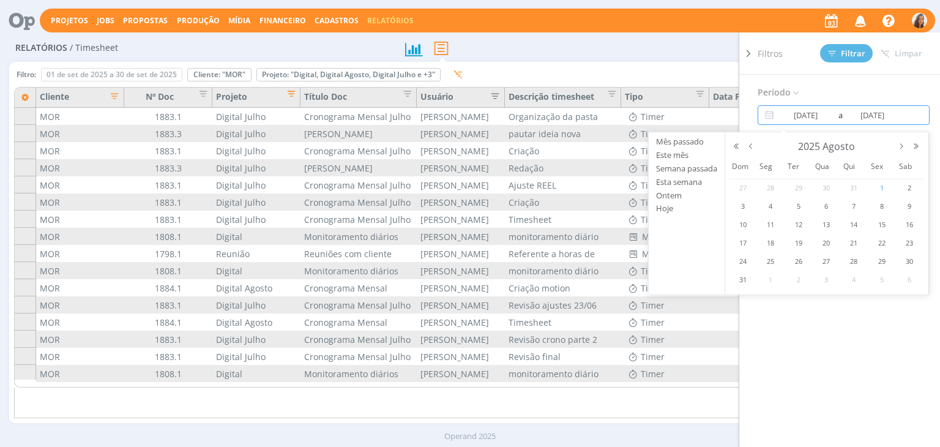
click at [881, 188] on span "1" at bounding box center [882, 188] width 15 height 15
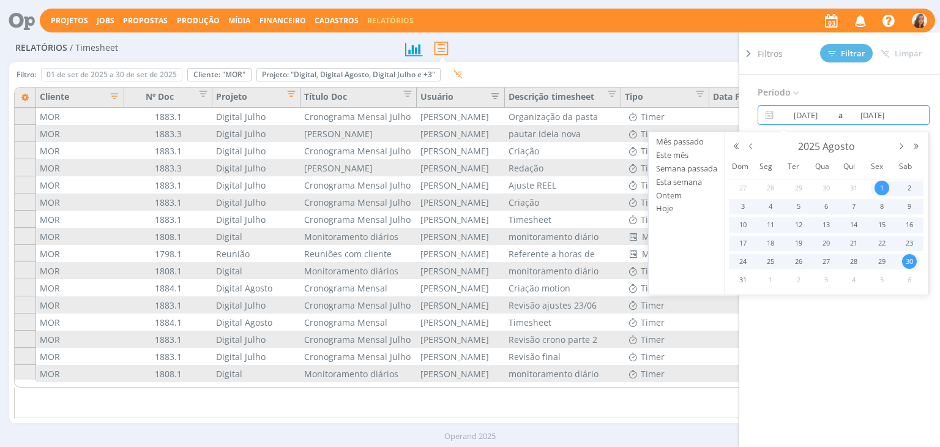
click at [913, 261] on span "30" at bounding box center [909, 261] width 15 height 15
type input "01/08/2025"
type input "30/08/2025"
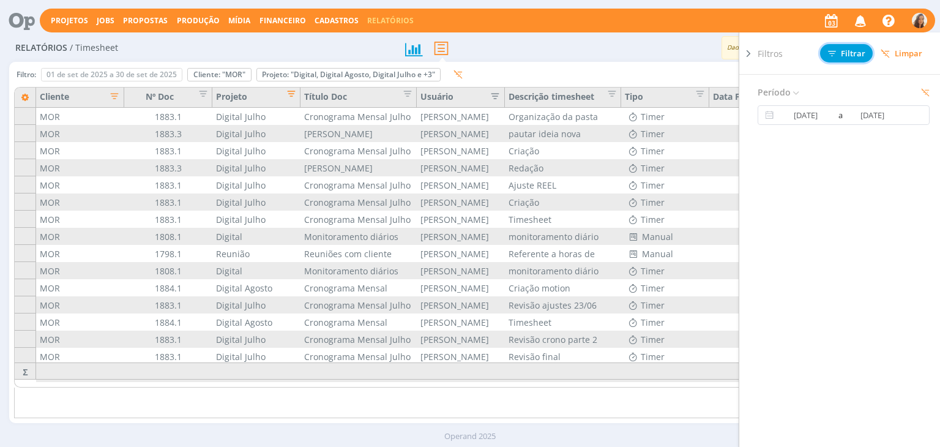
click at [860, 50] on span "Filtrar" at bounding box center [846, 54] width 37 height 8
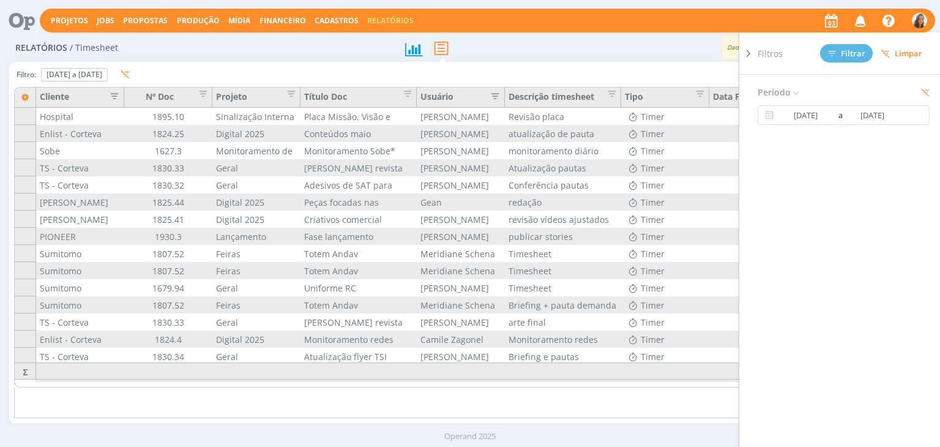
click at [115, 95] on icon "button" at bounding box center [111, 95] width 12 height 12
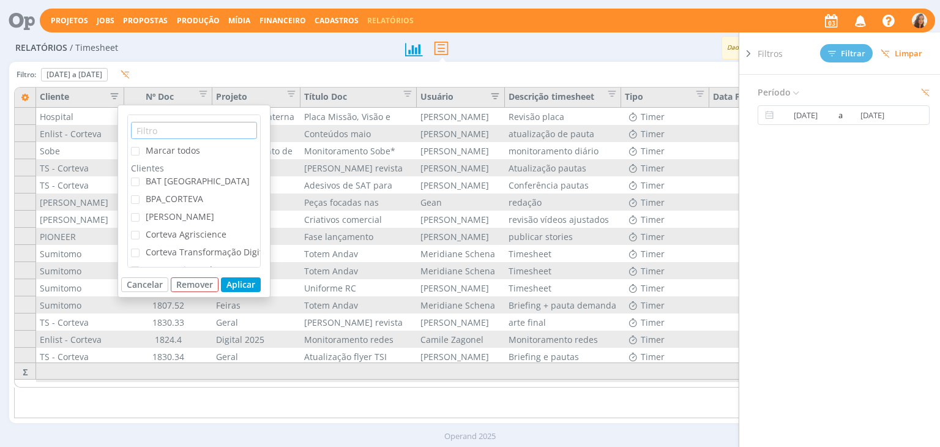
click at [144, 125] on input "text" at bounding box center [194, 130] width 126 height 17
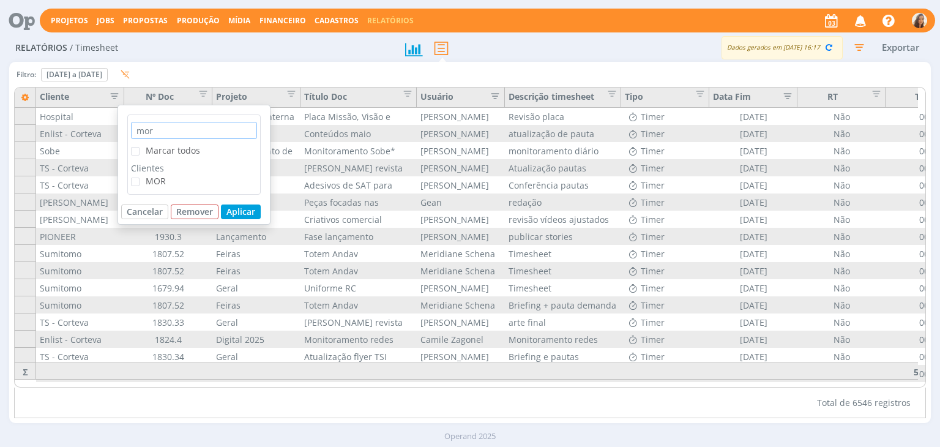
type input "mor"
click at [141, 177] on span "MOR" at bounding box center [153, 181] width 26 height 12
click at [140, 177] on input "MOR" at bounding box center [140, 177] width 0 height 0
click at [245, 209] on button "Aplicar" at bounding box center [241, 211] width 40 height 15
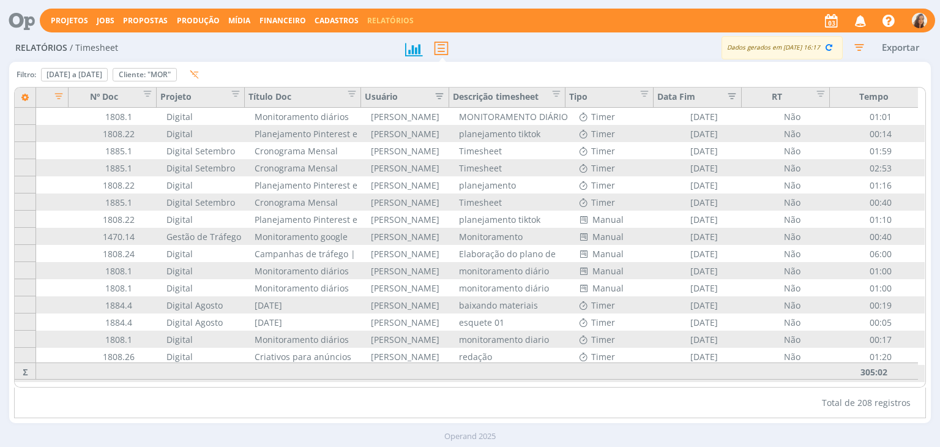
scroll to position [0, 56]
click at [235, 97] on span "Editar filtro para Coluna Projeto" at bounding box center [232, 92] width 12 height 12
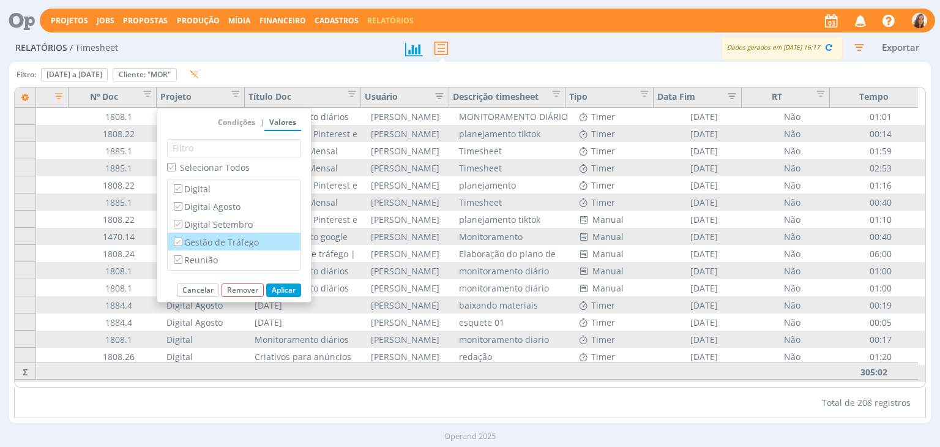
click at [181, 244] on input "Gestão de Tráfego" at bounding box center [178, 241] width 8 height 8
checkbox input "false"
click at [288, 287] on button "Aplicar" at bounding box center [283, 289] width 35 height 13
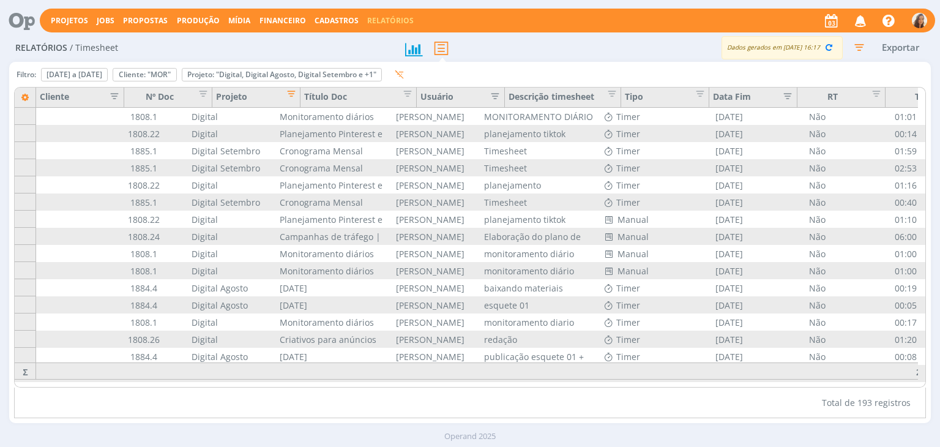
scroll to position [0, 0]
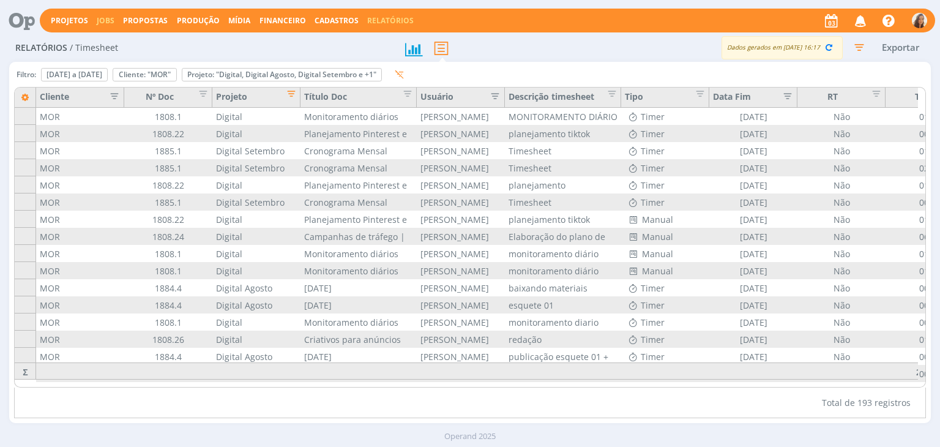
click at [98, 17] on link "Jobs" at bounding box center [106, 20] width 18 height 10
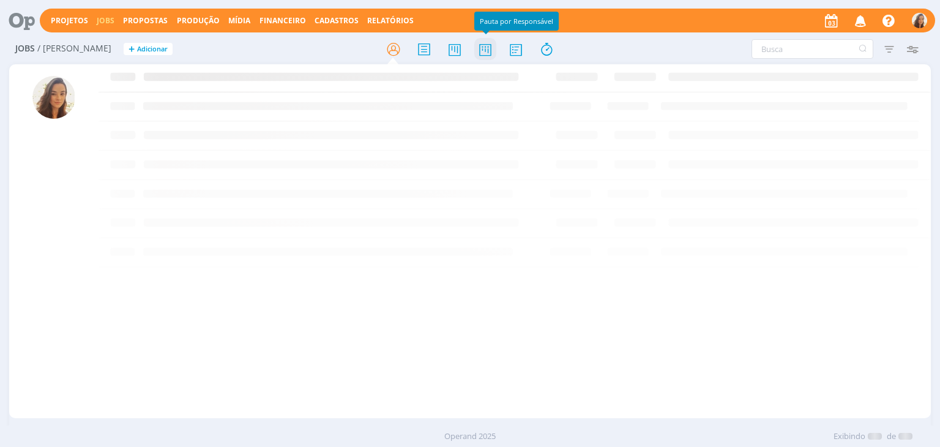
click at [488, 55] on icon at bounding box center [485, 49] width 22 height 24
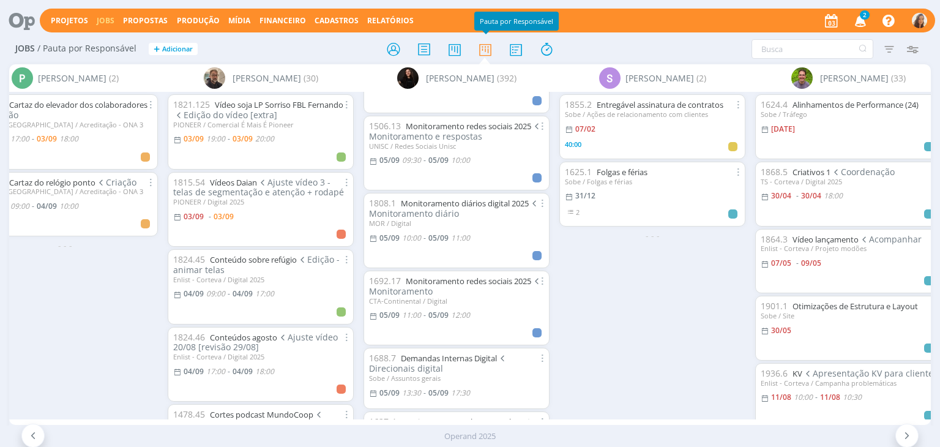
scroll to position [979, 0]
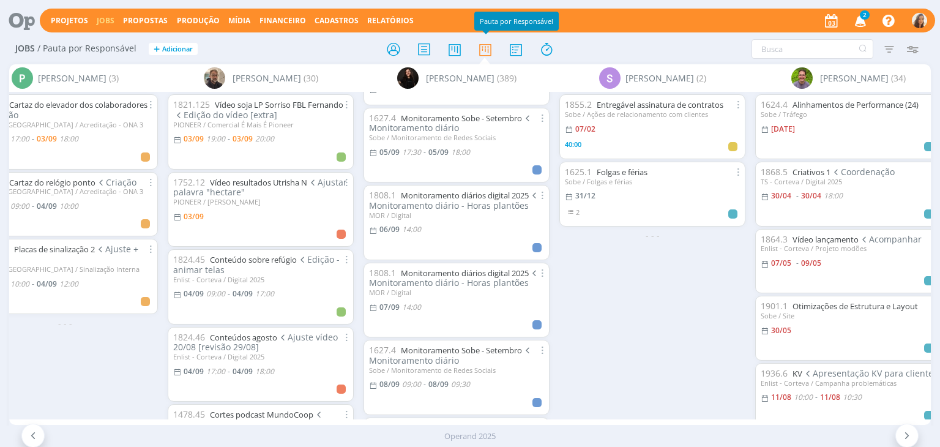
click at [852, 15] on icon "button" at bounding box center [860, 20] width 21 height 21
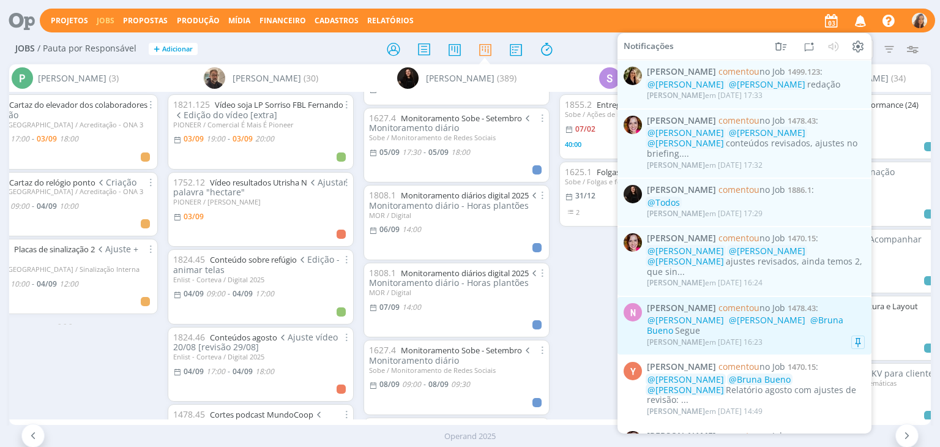
click at [796, 315] on div "@[PERSON_NAME] @[PERSON_NAME] @Bruna Bueno Segue" at bounding box center [756, 325] width 218 height 21
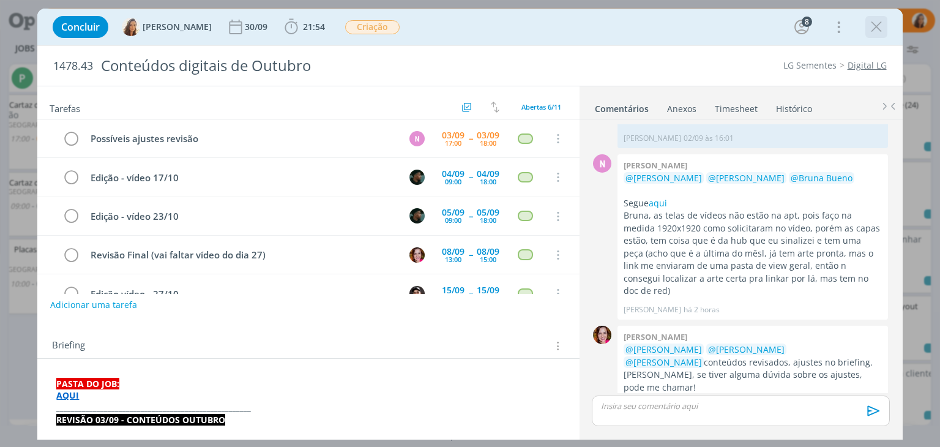
click at [876, 28] on icon "dialog" at bounding box center [876, 27] width 18 height 18
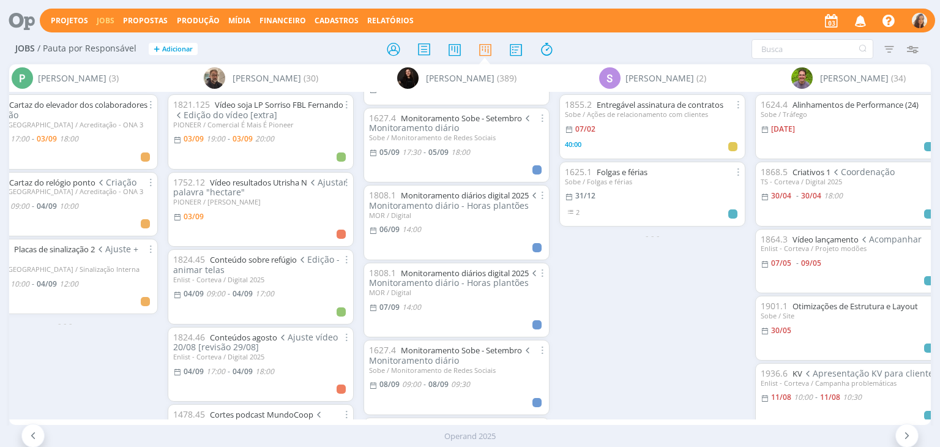
click at [871, 15] on icon "button" at bounding box center [860, 20] width 21 height 21
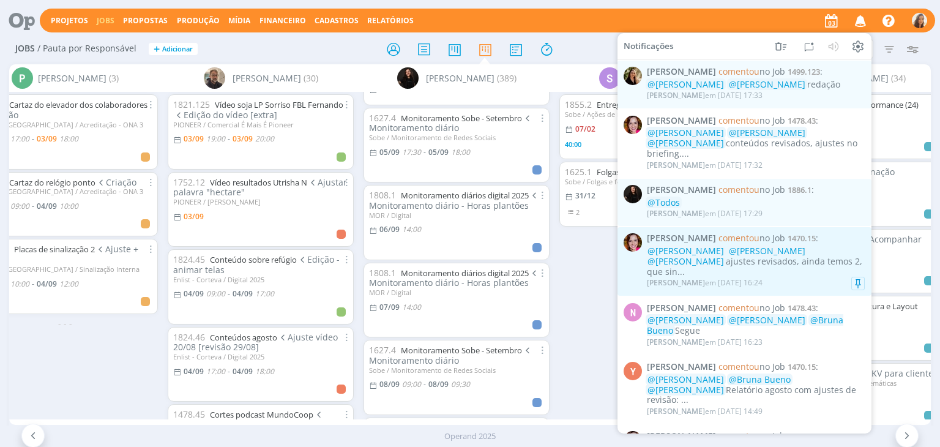
click at [796, 250] on div "@[PERSON_NAME] @[PERSON_NAME] @[PERSON_NAME] ajustes revisados, ainda temos 2, …" at bounding box center [756, 261] width 218 height 31
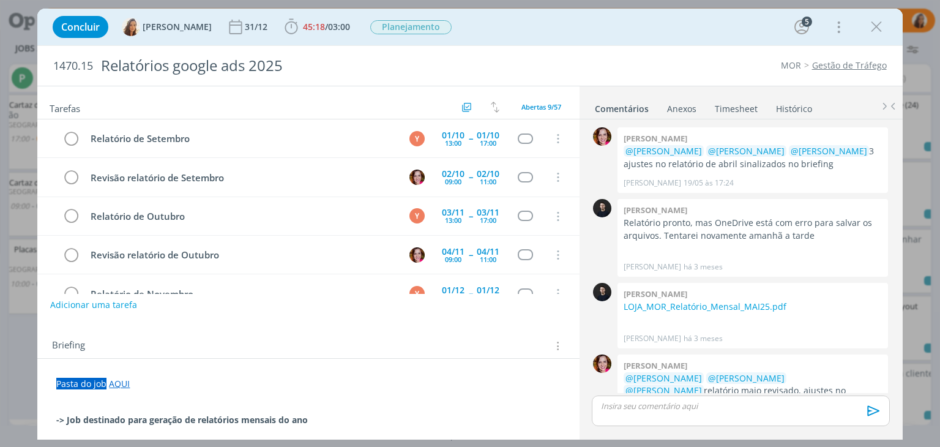
scroll to position [1183, 0]
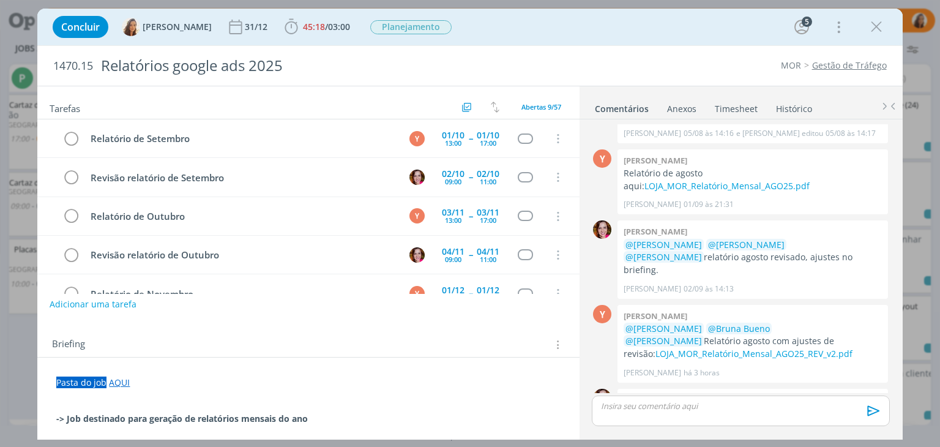
click at [70, 304] on button "Adicionar uma tarefa" at bounding box center [93, 304] width 87 height 21
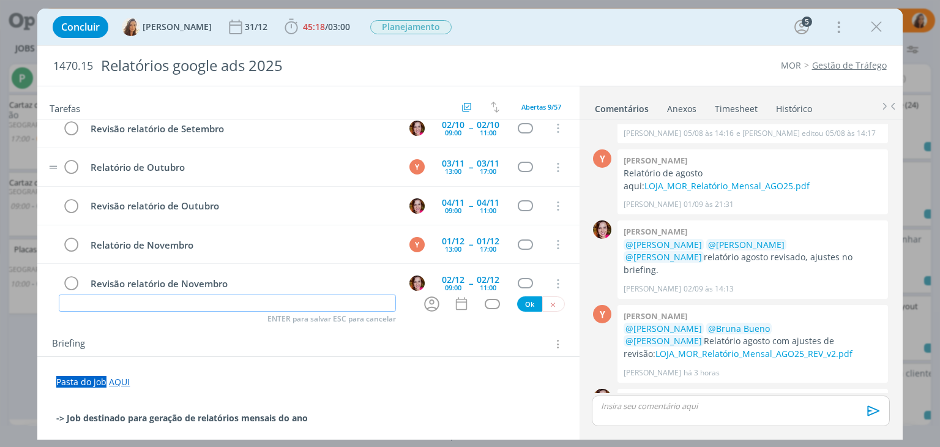
scroll to position [179, 0]
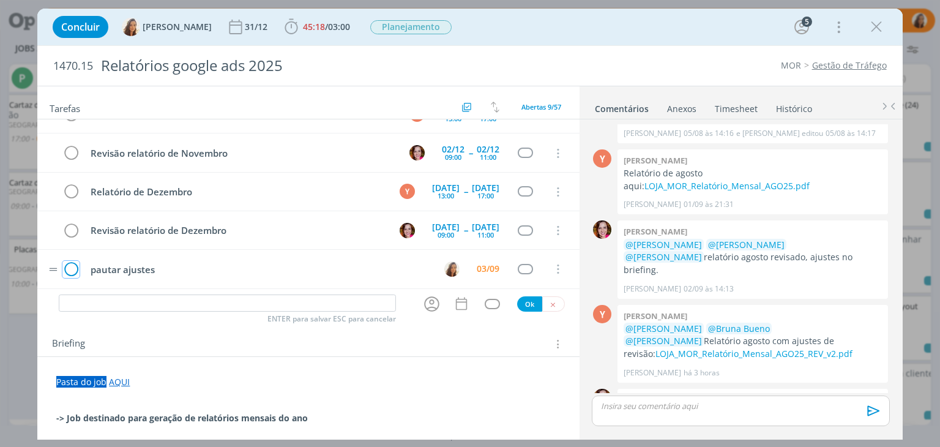
click at [76, 265] on icon "dialog" at bounding box center [70, 269] width 17 height 18
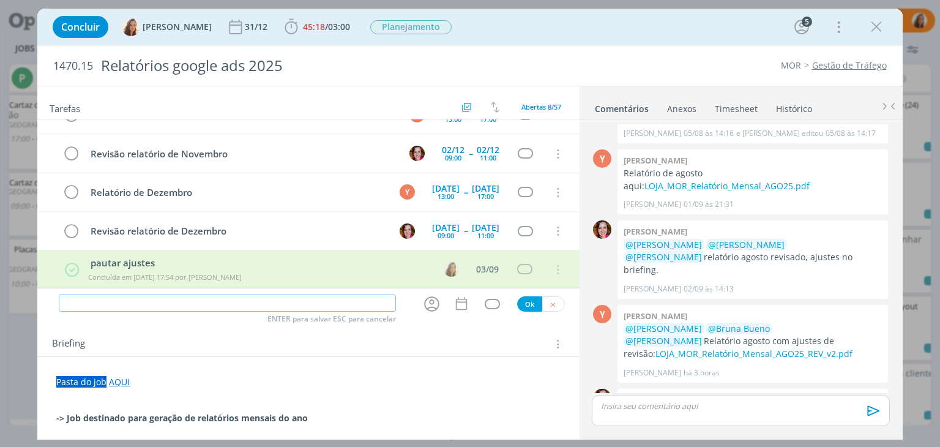
click at [91, 304] on input "dialog" at bounding box center [227, 302] width 337 height 17
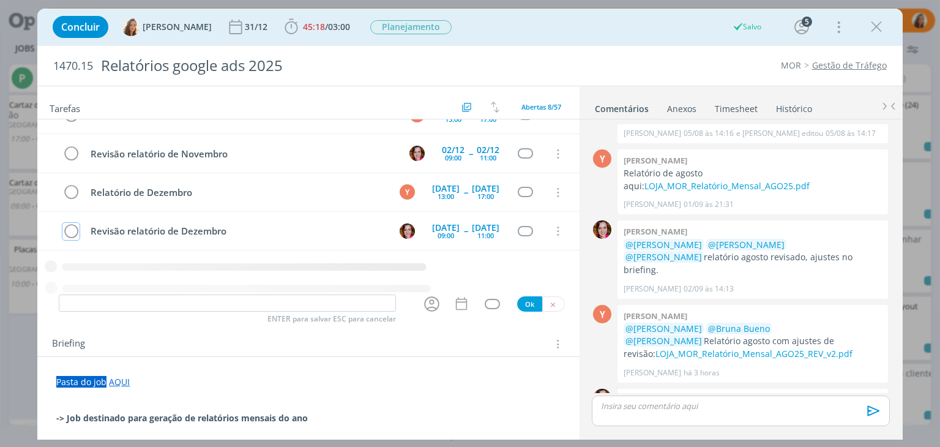
scroll to position [141, 0]
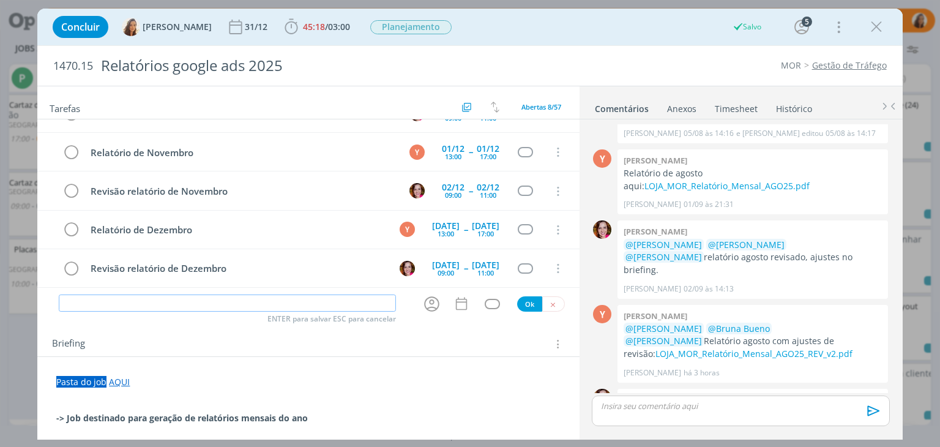
click at [91, 304] on input "dialog" at bounding box center [227, 302] width 337 height 17
click at [422, 305] on icon "dialog" at bounding box center [431, 303] width 19 height 19
type input "ajustes rel agosto"
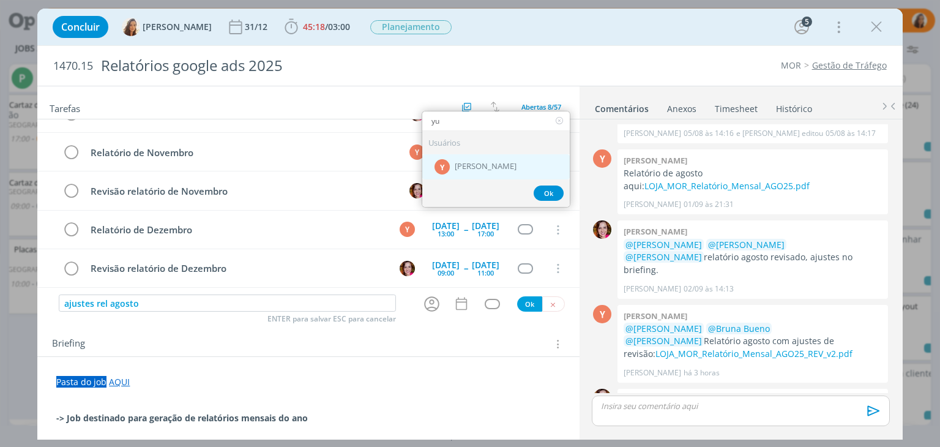
type input "yu"
click at [475, 155] on div "Y Yuri Lopardo" at bounding box center [495, 166] width 147 height 25
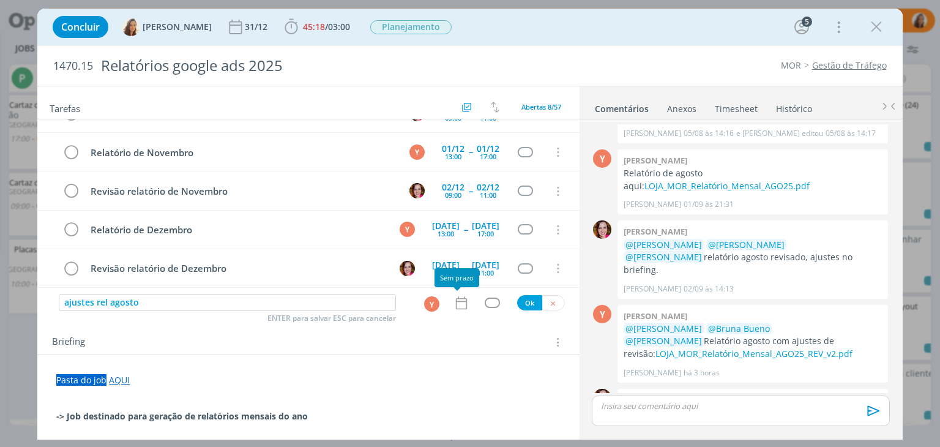
click at [458, 305] on icon "dialog" at bounding box center [462, 303] width 16 height 16
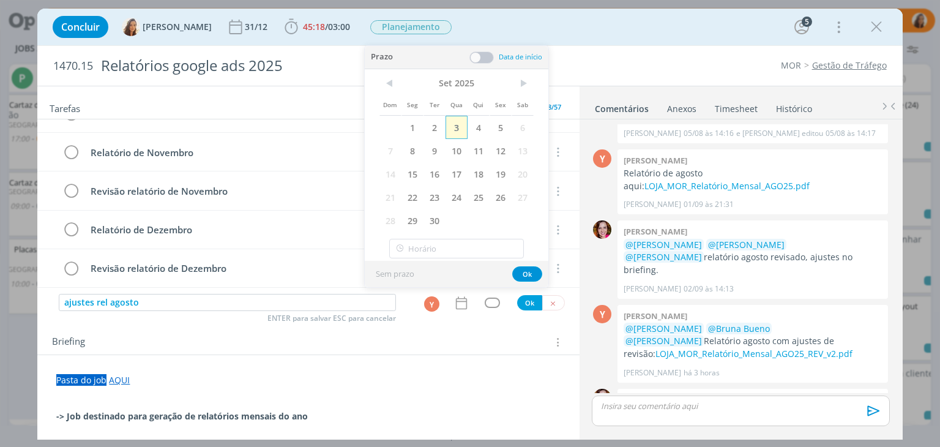
click at [460, 130] on span "3" at bounding box center [457, 127] width 22 height 23
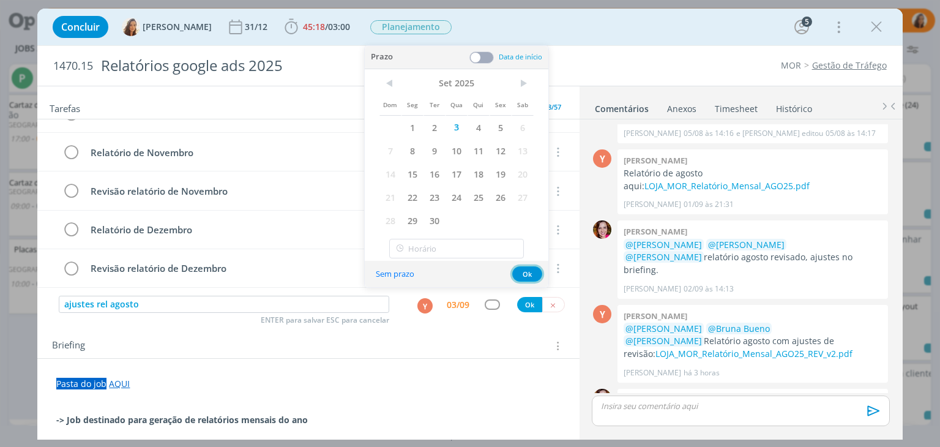
click at [521, 274] on button "Ok" at bounding box center [527, 273] width 30 height 15
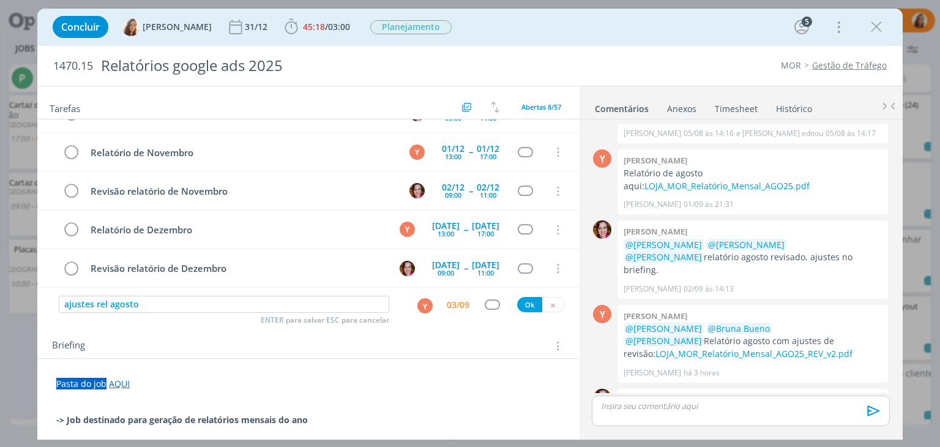
click at [460, 307] on div "03/09" at bounding box center [458, 305] width 23 height 9
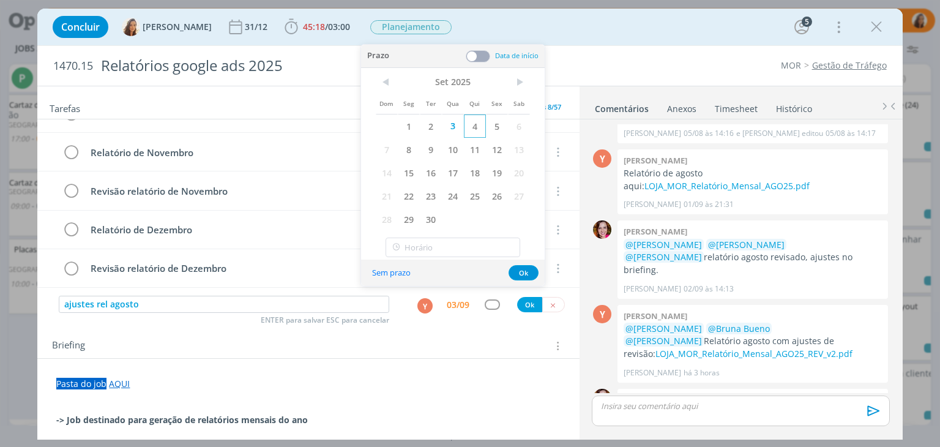
click at [474, 129] on span "4" at bounding box center [475, 125] width 22 height 23
click at [528, 305] on button "Ok" at bounding box center [529, 304] width 25 height 15
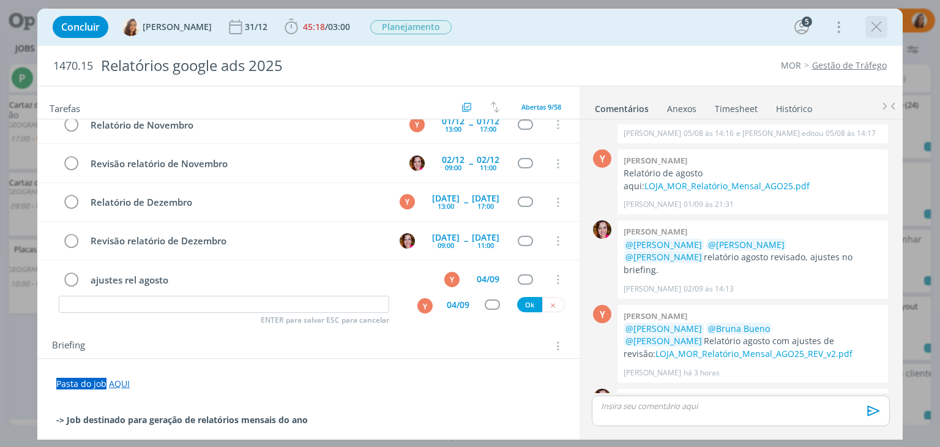
click at [884, 31] on icon "dialog" at bounding box center [876, 27] width 18 height 18
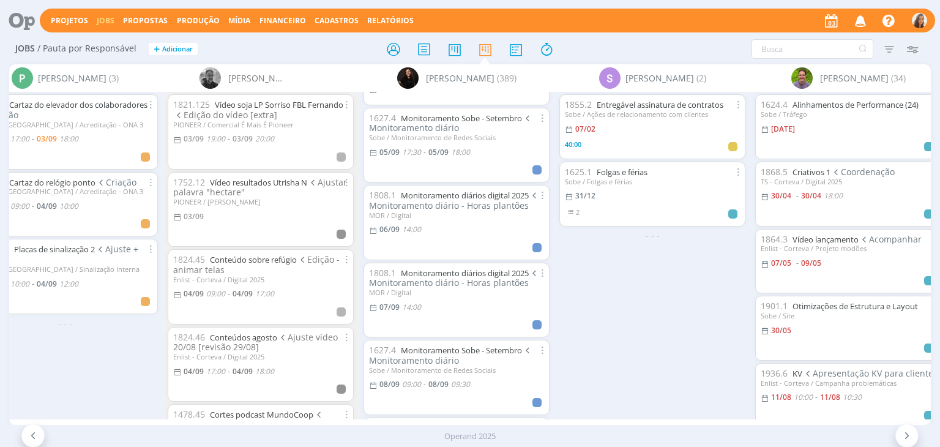
click at [859, 20] on icon "button" at bounding box center [860, 20] width 21 height 21
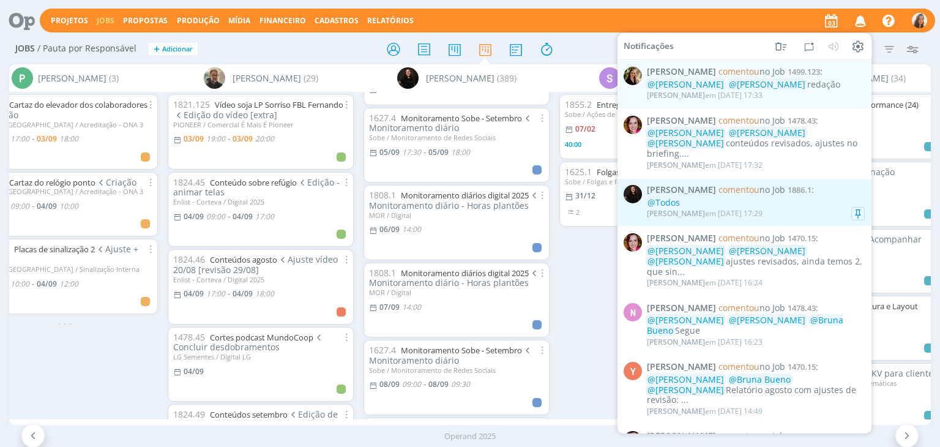
click at [845, 197] on div "@Todos" at bounding box center [756, 202] width 218 height 10
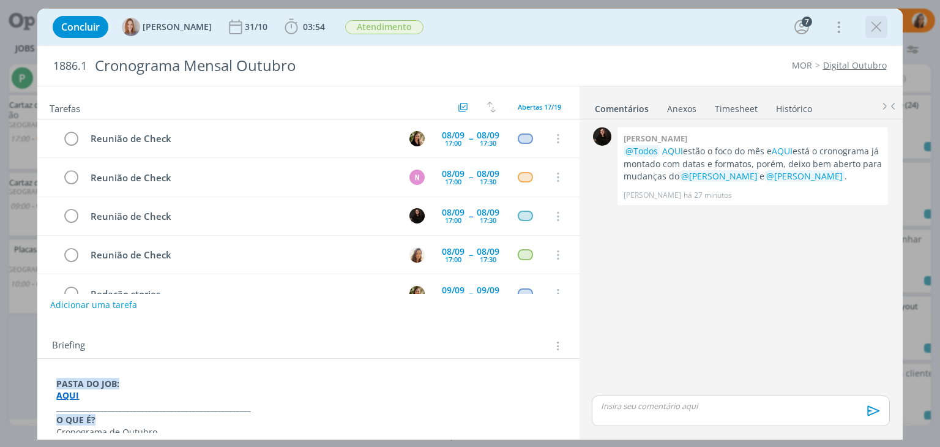
click at [881, 29] on icon "dialog" at bounding box center [876, 27] width 18 height 18
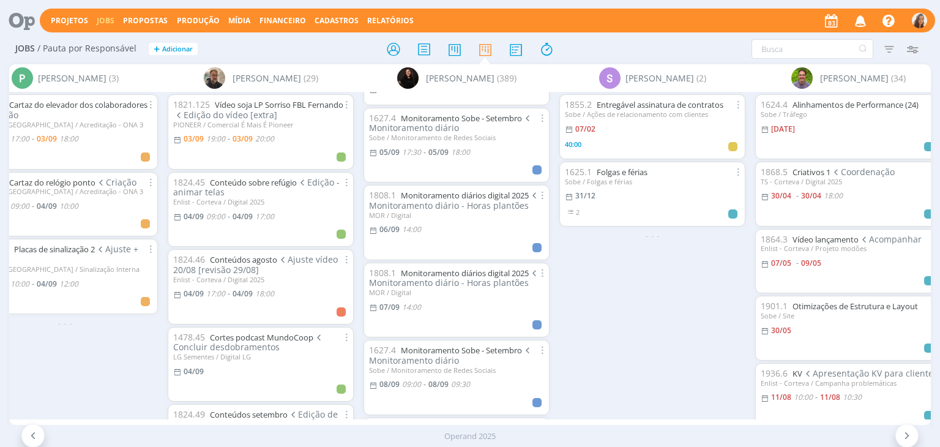
click at [867, 21] on icon "button" at bounding box center [860, 20] width 21 height 21
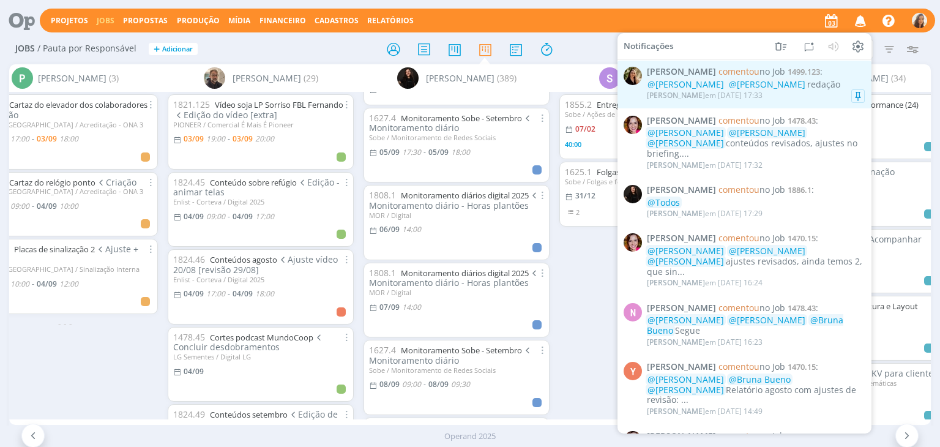
click at [823, 87] on div "@Vanessa Feron @Nathan Grellet redação" at bounding box center [756, 85] width 218 height 10
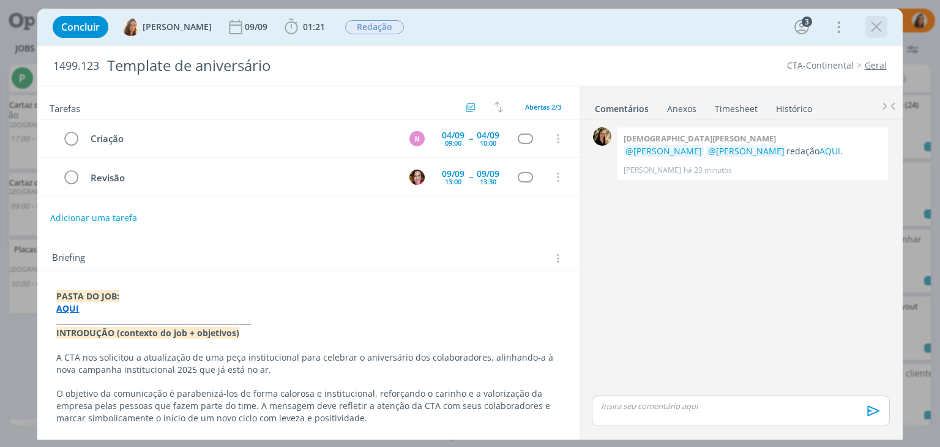
click at [884, 28] on icon "dialog" at bounding box center [876, 27] width 18 height 18
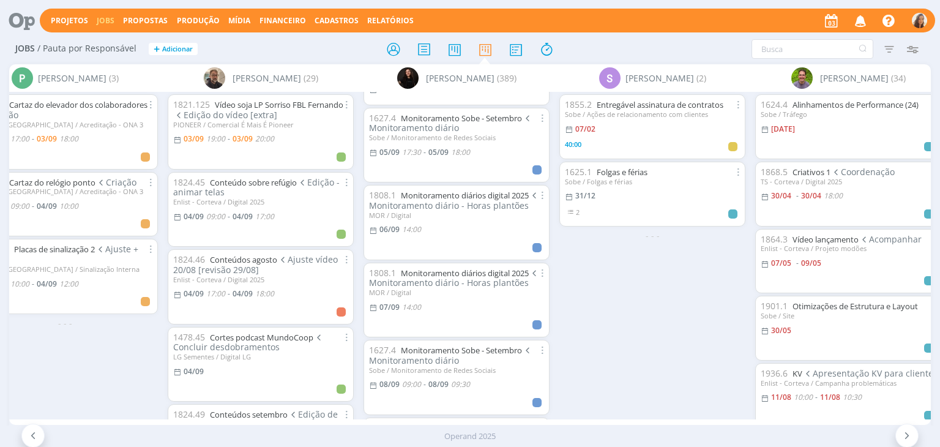
click at [861, 22] on icon "button" at bounding box center [860, 20] width 21 height 21
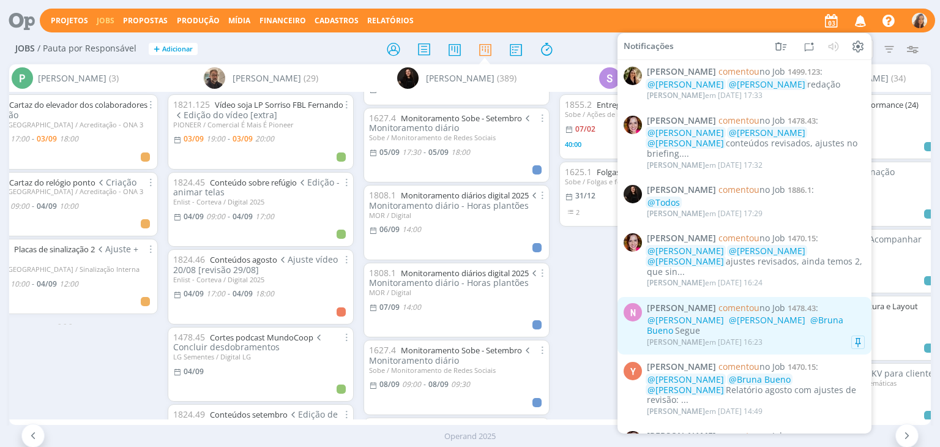
click at [744, 314] on span "@Vanessa Feron" at bounding box center [767, 320] width 77 height 12
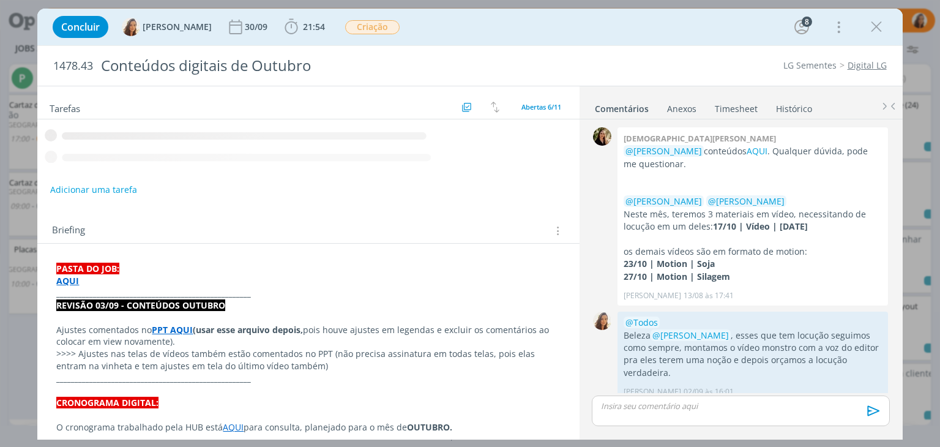
scroll to position [253, 0]
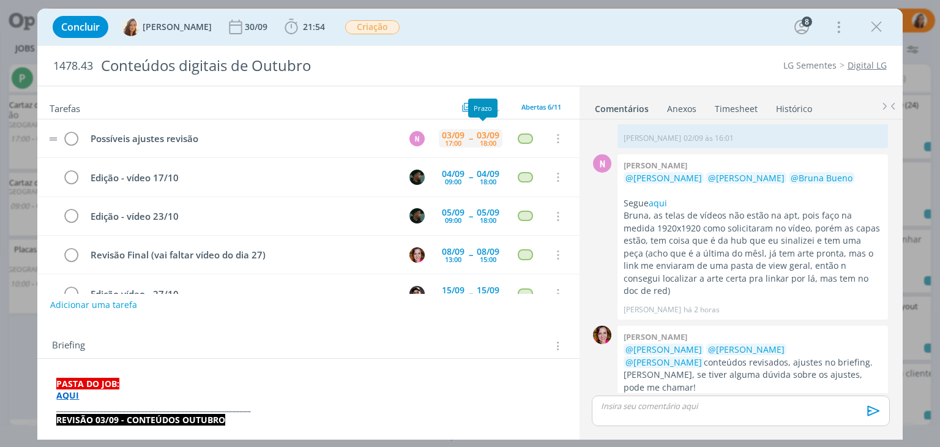
click at [482, 140] on div "18:00" at bounding box center [488, 143] width 17 height 7
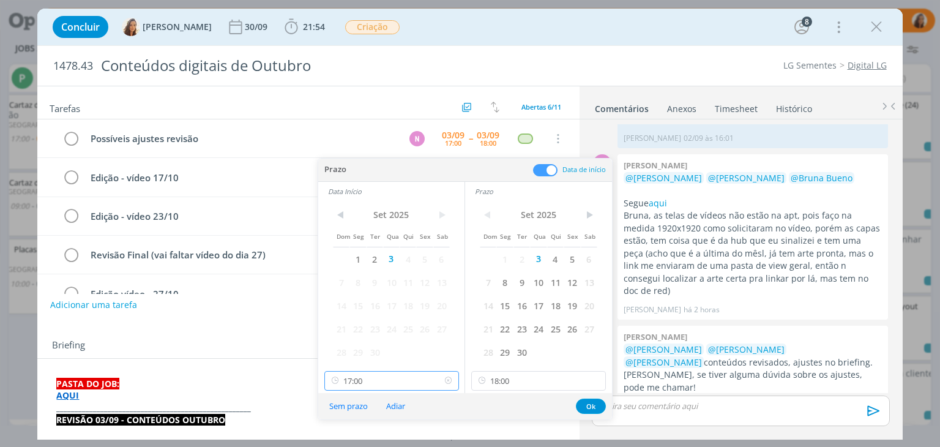
click at [390, 377] on input "17:00" at bounding box center [391, 381] width 135 height 20
click at [369, 346] on div "10:00" at bounding box center [392, 343] width 137 height 22
type input "10:00"
click at [573, 381] on input "18:00" at bounding box center [538, 381] width 135 height 20
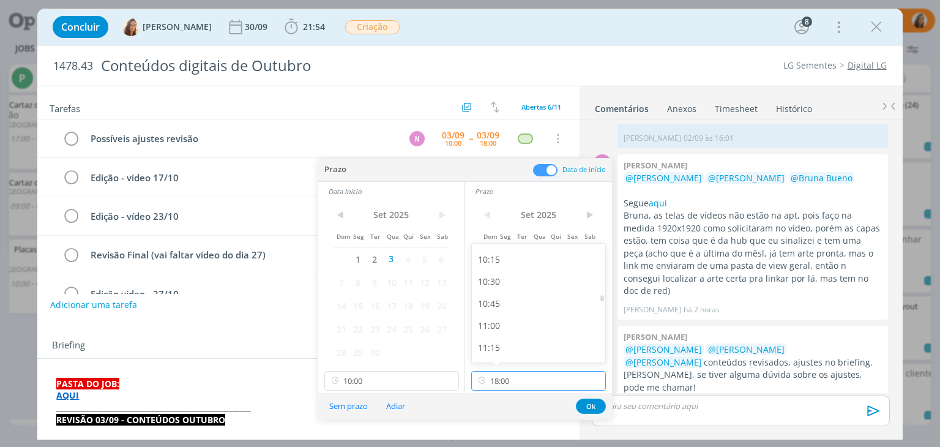
scroll to position [881, 0]
click at [497, 343] on div "11:00" at bounding box center [540, 343] width 137 height 22
type input "11:00"
click at [593, 401] on button "Ok" at bounding box center [591, 405] width 30 height 15
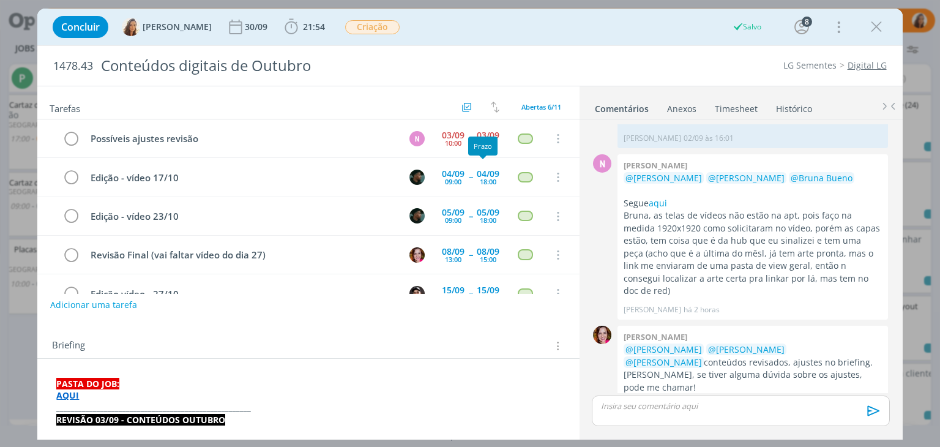
click at [474, 140] on div "Prazo" at bounding box center [482, 145] width 29 height 19
click at [449, 135] on div "03/09" at bounding box center [453, 135] width 23 height 9
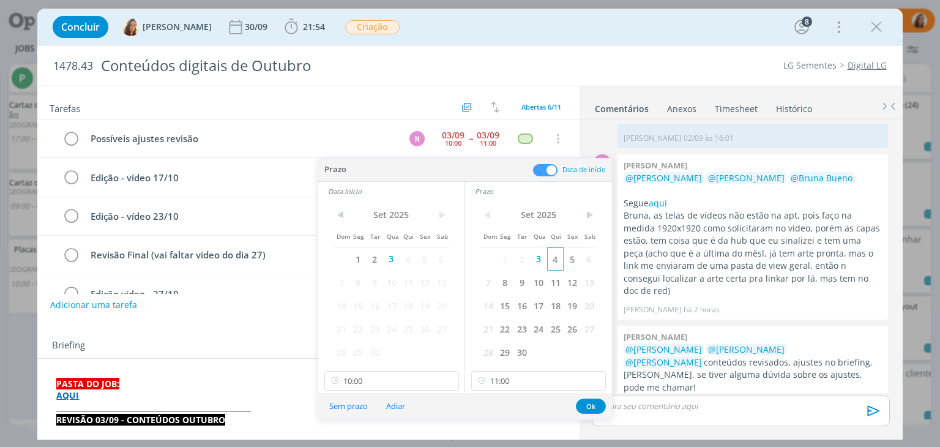
click at [555, 256] on span "4" at bounding box center [555, 258] width 17 height 23
click at [414, 258] on span "4" at bounding box center [408, 258] width 17 height 23
click at [587, 406] on button "Ok" at bounding box center [591, 405] width 30 height 15
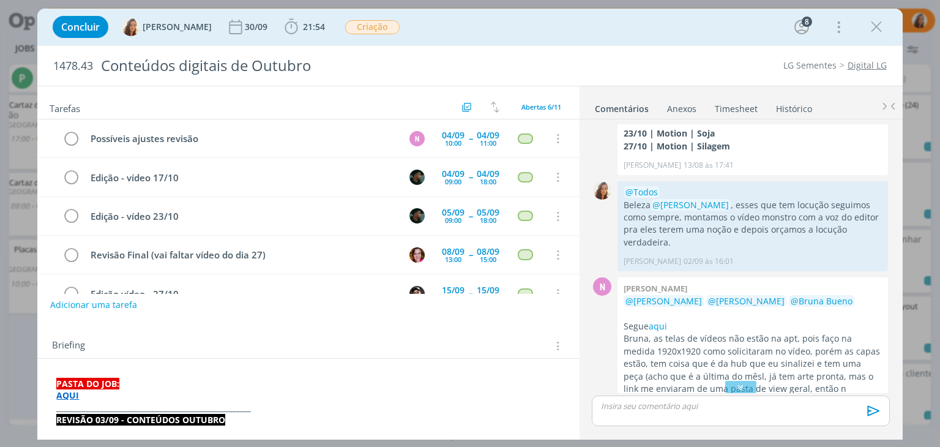
scroll to position [253, 0]
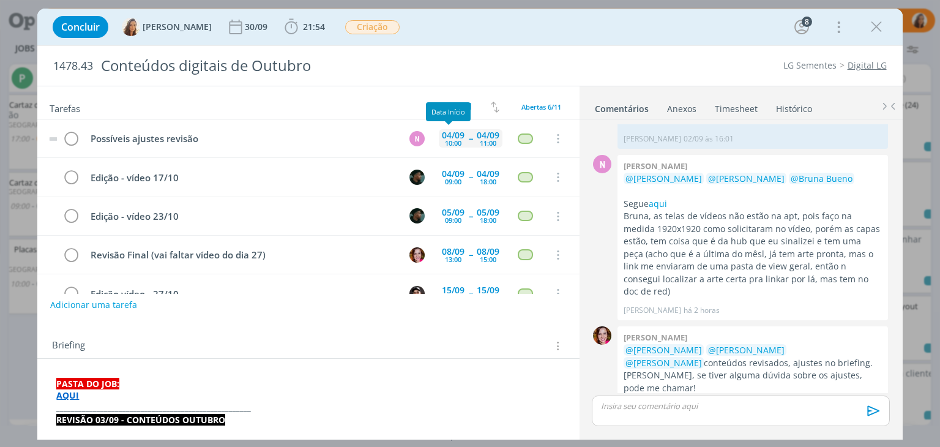
click at [453, 136] on div "04/09" at bounding box center [453, 135] width 23 height 9
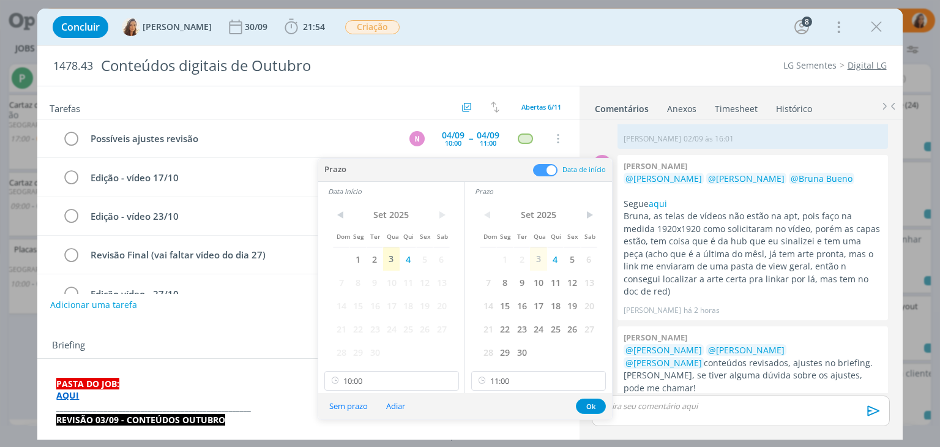
click at [213, 389] on p "AQUI" at bounding box center [308, 395] width 504 height 12
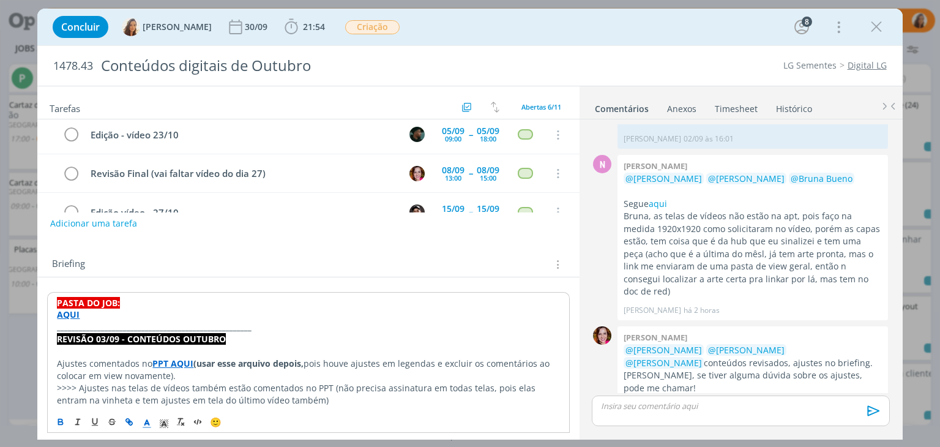
scroll to position [184, 0]
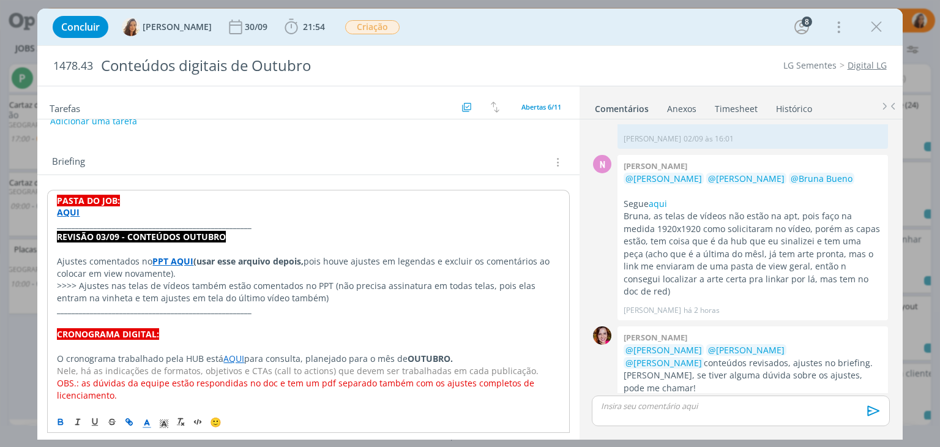
click at [182, 258] on strong "PPT AQUI" at bounding box center [172, 261] width 41 height 12
click at [188, 283] on link "https://sobeae.sharepoint.com/sites/SOBEAE/Documentos%20Compartilhados/Forms/Al…" at bounding box center [150, 285] width 120 height 16
click at [284, 316] on p "dialog" at bounding box center [308, 322] width 502 height 12
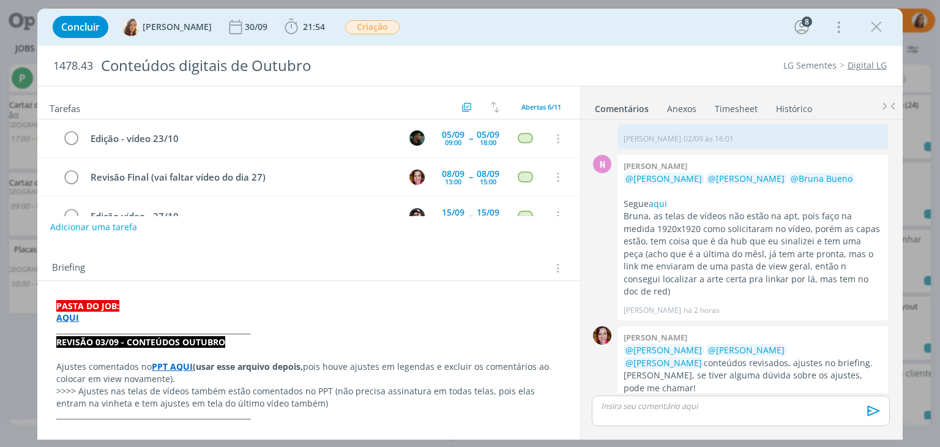
scroll to position [0, 0]
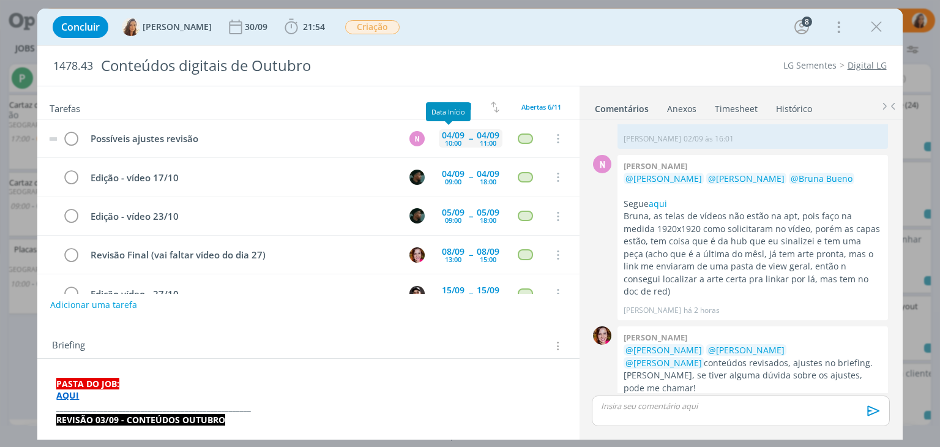
click at [445, 140] on div "10:00" at bounding box center [453, 143] width 17 height 7
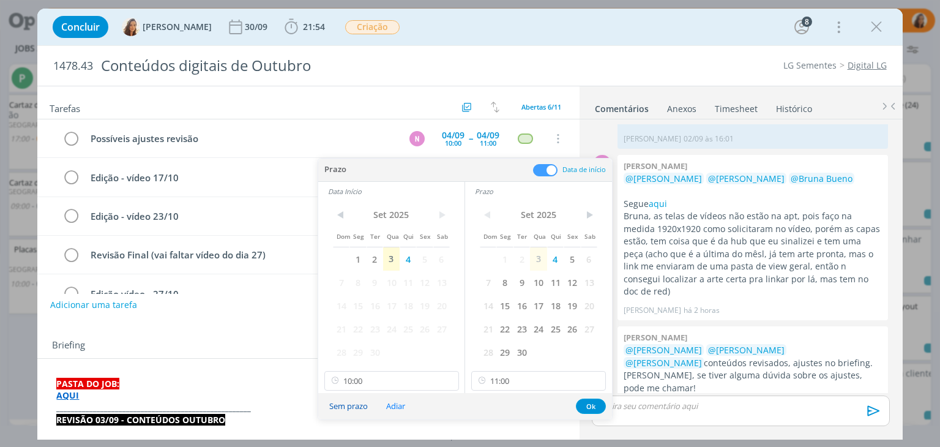
scroll to position [253, 0]
click at [354, 405] on button "Sem prazo" at bounding box center [348, 406] width 54 height 17
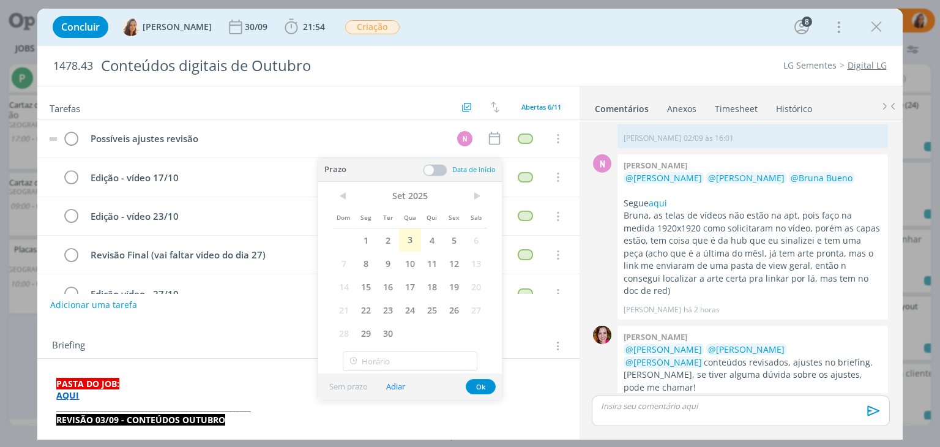
type input "10:00"
click at [436, 236] on span "4" at bounding box center [432, 239] width 22 height 23
click at [417, 363] on input "18:00" at bounding box center [410, 361] width 135 height 20
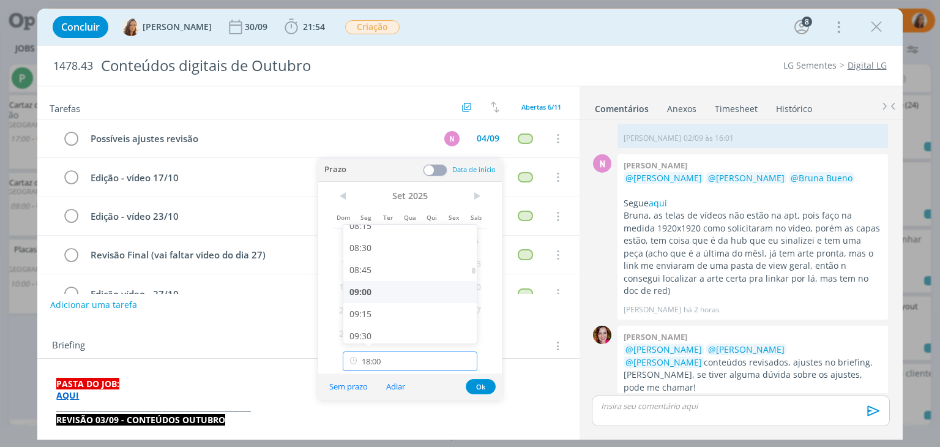
scroll to position [759, 0]
click at [379, 270] on div "09:00" at bounding box center [411, 270] width 137 height 22
type input "09:00"
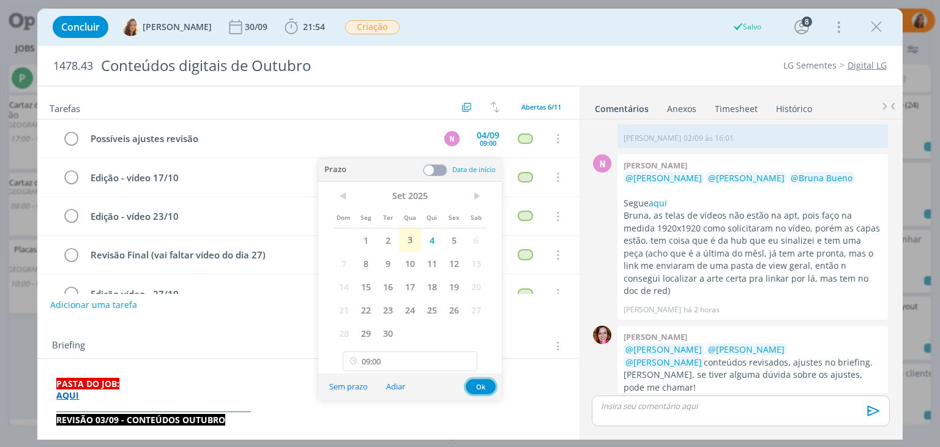
click at [478, 379] on button "Ok" at bounding box center [481, 386] width 30 height 15
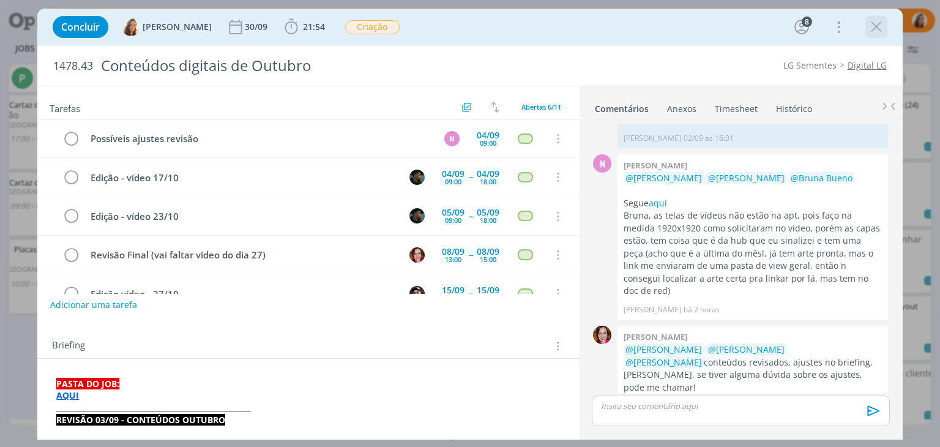
click at [877, 26] on icon "dialog" at bounding box center [876, 27] width 18 height 18
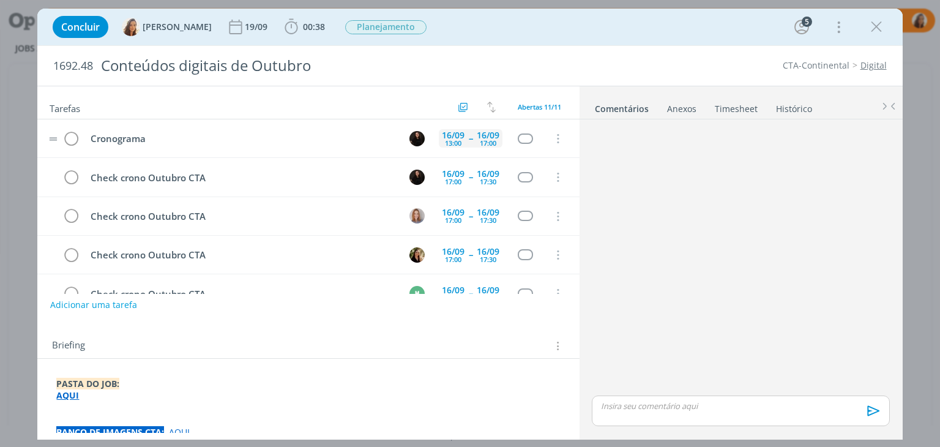
click at [455, 147] on div "[DATE] 13:00 -- [DATE] 17:00" at bounding box center [471, 138] width 64 height 26
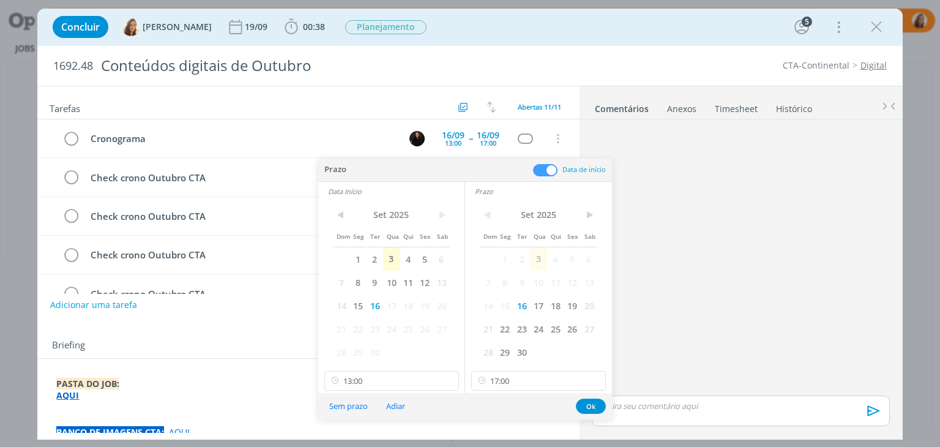
click at [659, 267] on div "dialog" at bounding box center [740, 258] width 307 height 269
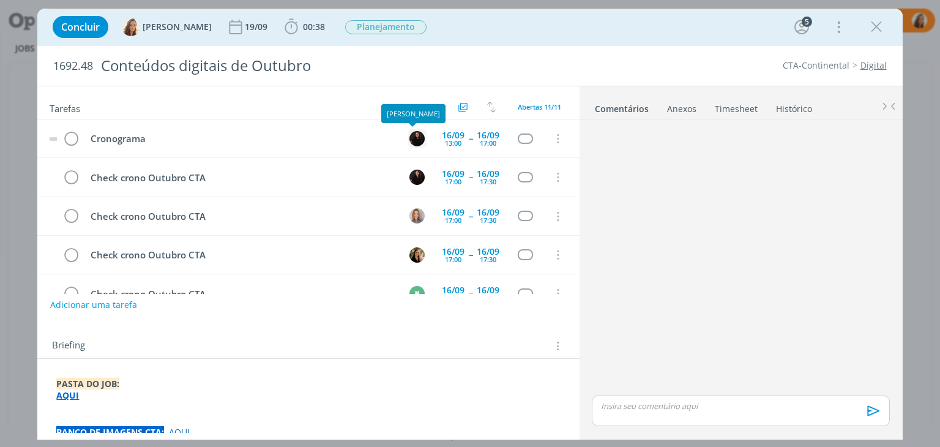
click at [409, 136] on img "dialog" at bounding box center [416, 138] width 15 height 15
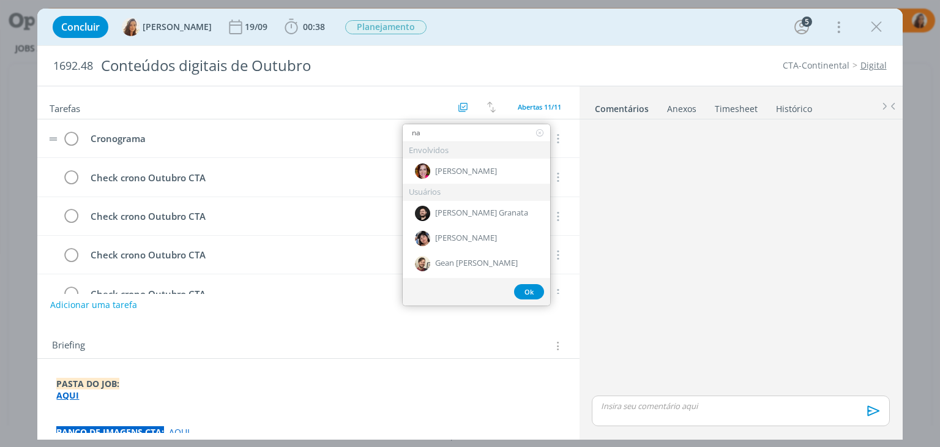
type input "n"
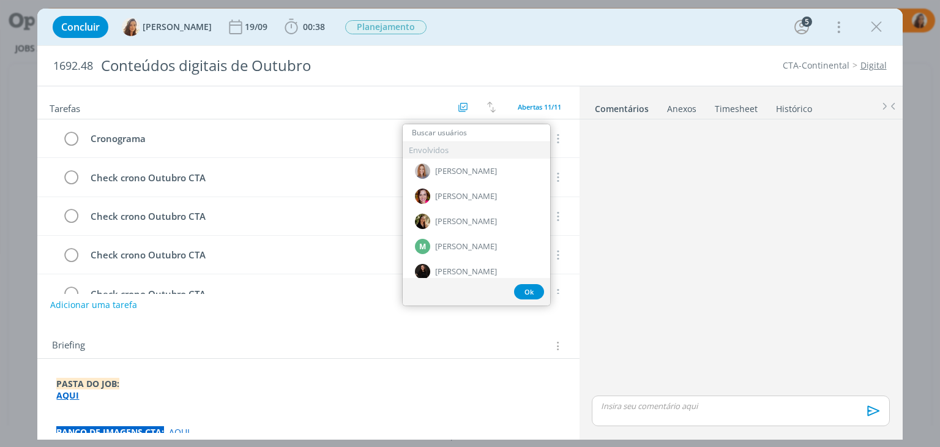
click at [671, 225] on div "dialog" at bounding box center [740, 258] width 307 height 269
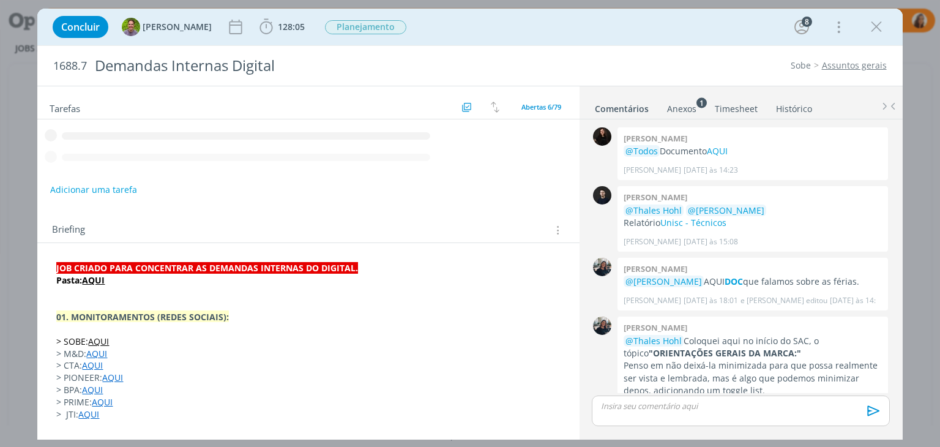
scroll to position [592, 0]
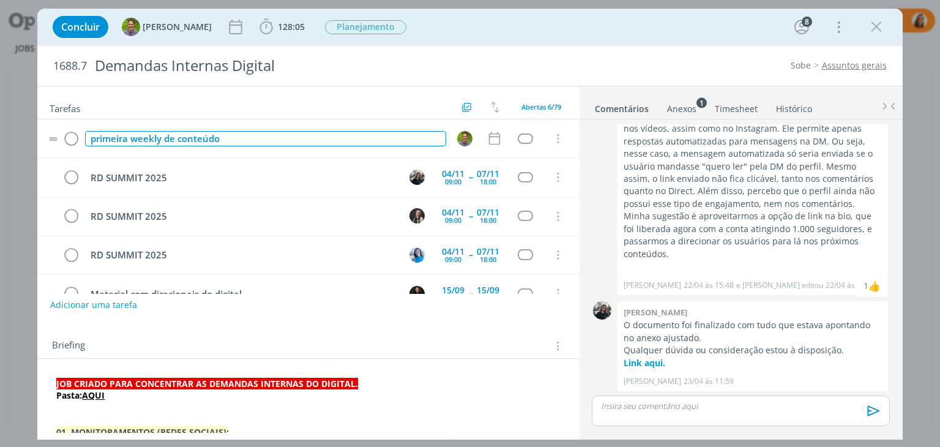
click at [255, 136] on div "primeira weekly de conteúdo" at bounding box center [265, 138] width 360 height 15
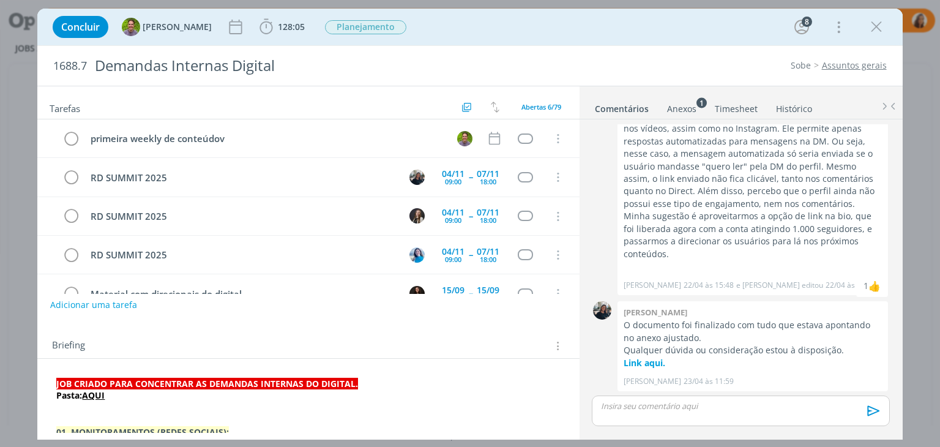
click at [394, 98] on div "Tarefas Usar Job de template Criar template a partir deste job Visualizar Templ…" at bounding box center [308, 102] width 542 height 33
click at [91, 304] on button "Adicionar uma tarefa" at bounding box center [93, 304] width 87 height 21
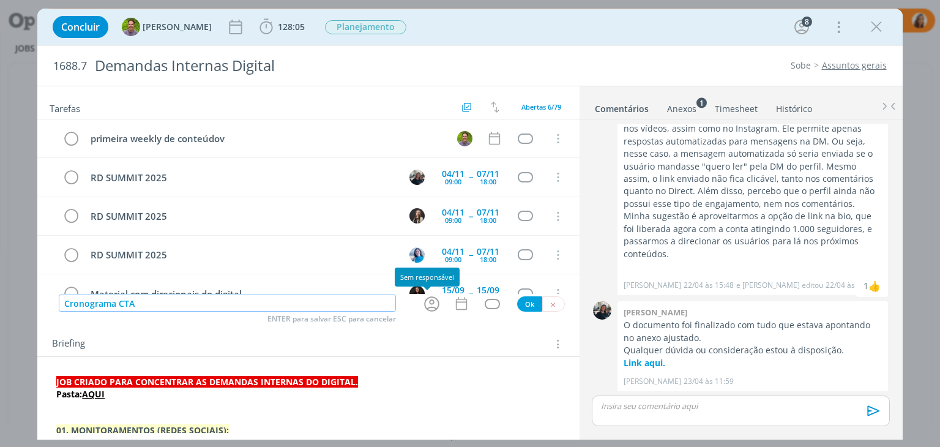
click at [432, 307] on icon "dialog" at bounding box center [431, 303] width 15 height 15
type input "Cronograma CTA"
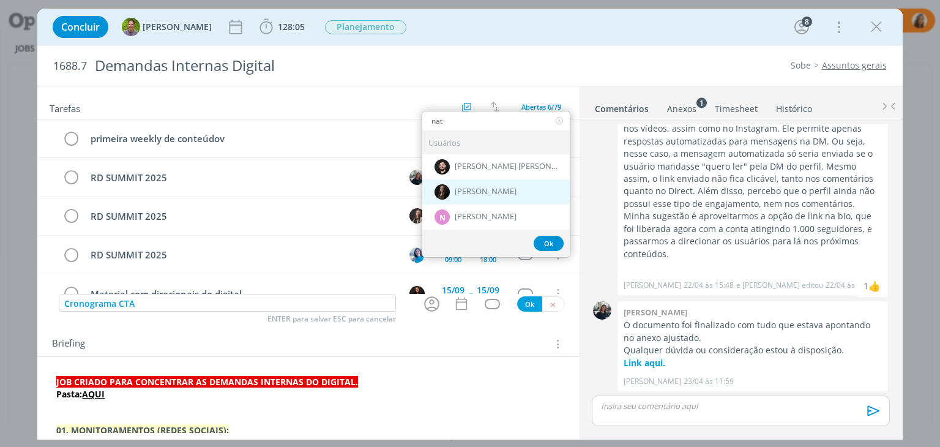
type input "nat"
click at [489, 182] on div "[PERSON_NAME]" at bounding box center [495, 191] width 147 height 25
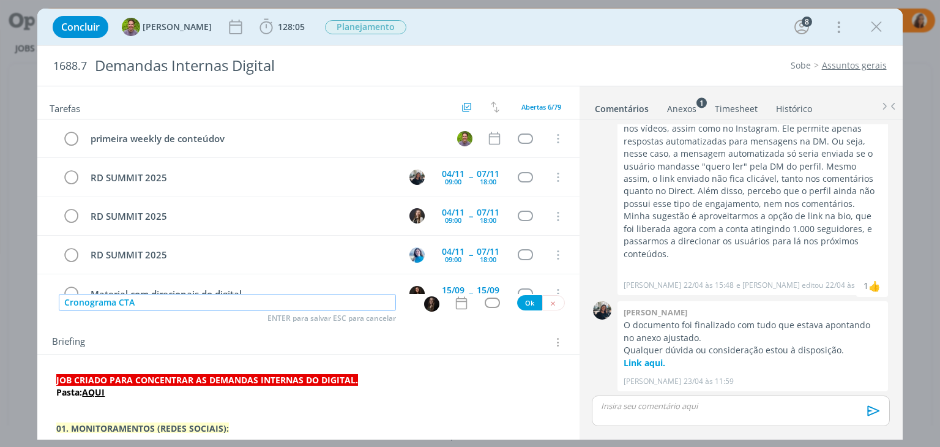
click at [64, 304] on input "Cronograma CTA" at bounding box center [227, 302] width 337 height 17
type input "Pesquisa Cronograma CTA"
click at [455, 300] on icon "dialog" at bounding box center [460, 302] width 11 height 13
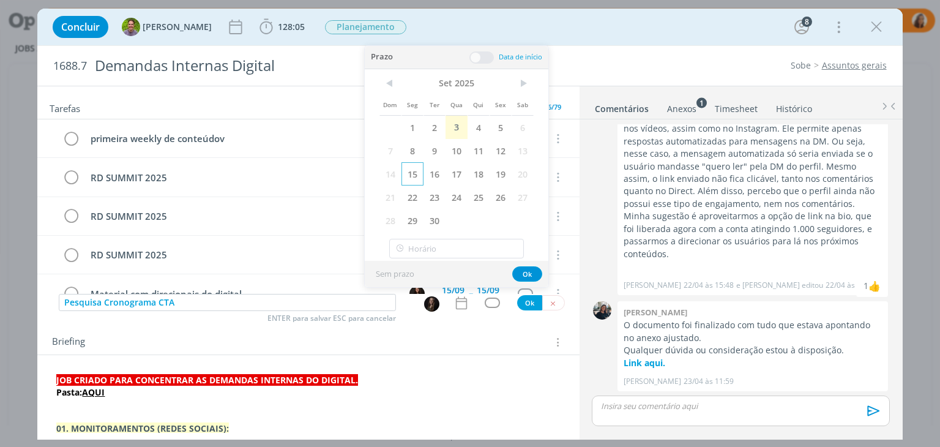
click at [416, 175] on span "15" at bounding box center [412, 173] width 22 height 23
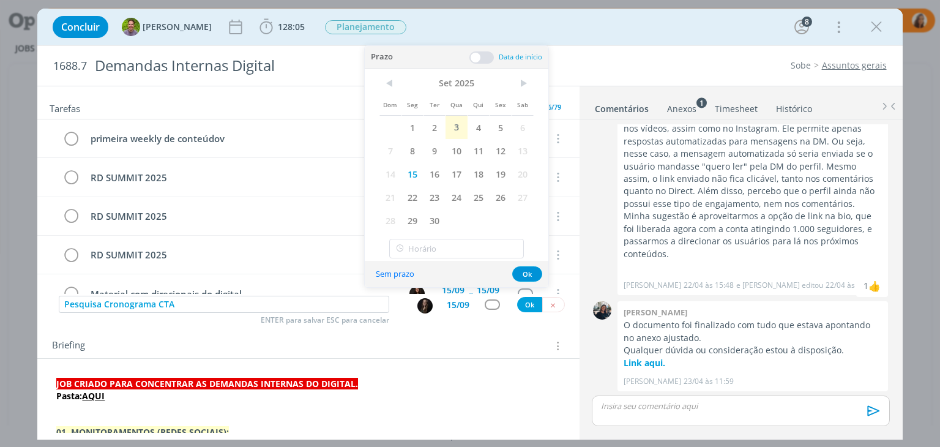
click at [476, 59] on span at bounding box center [481, 57] width 24 height 12
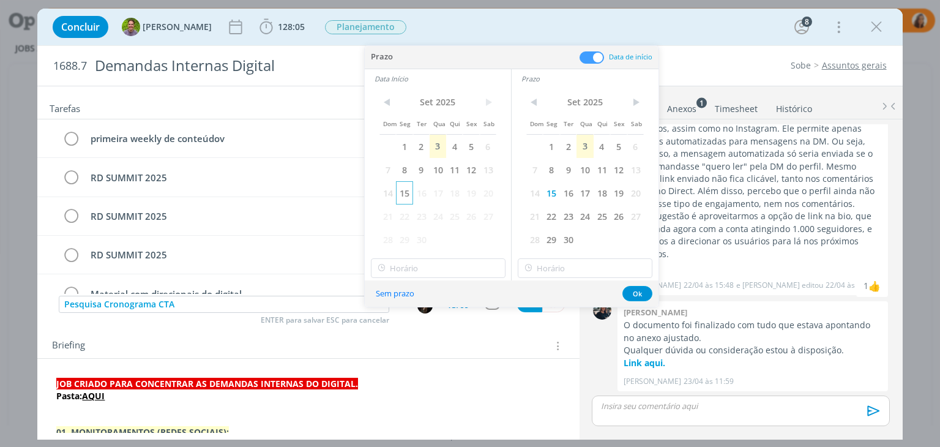
click at [412, 187] on span "15" at bounding box center [404, 192] width 17 height 23
click at [425, 266] on input "17:00" at bounding box center [438, 268] width 135 height 20
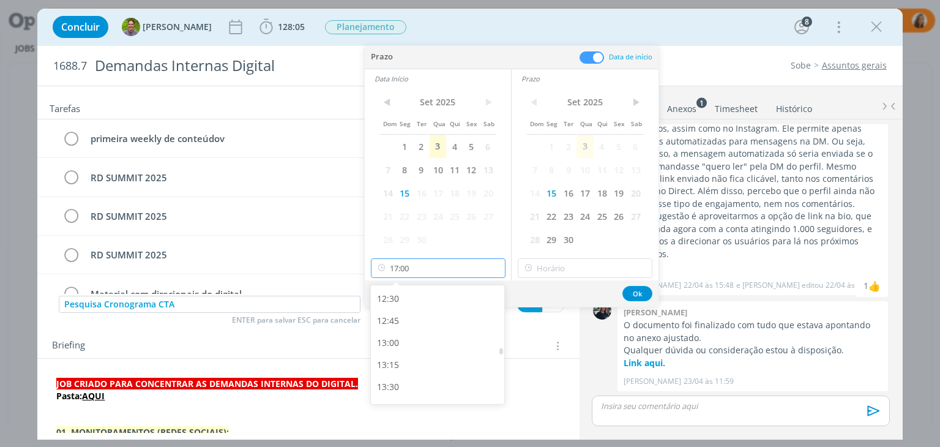
scroll to position [1160, 0]
click at [419, 365] on div "14:00" at bounding box center [439, 370] width 137 height 22
type input "14:00"
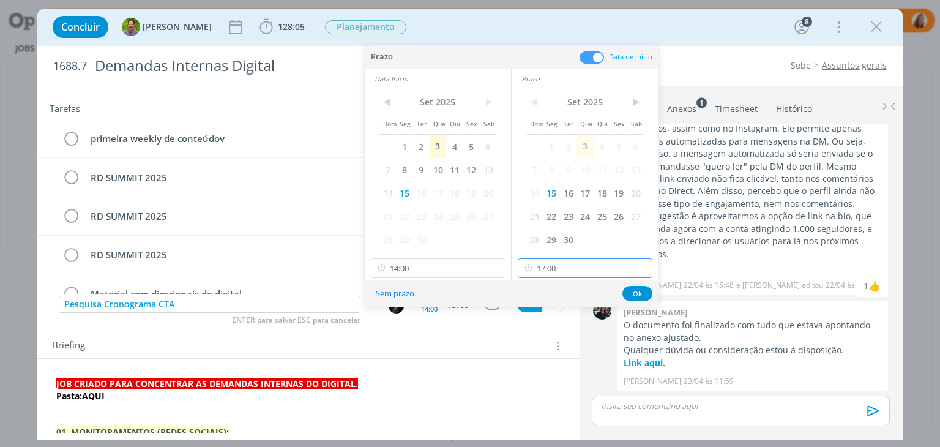
click at [564, 271] on input "17:00" at bounding box center [585, 268] width 135 height 20
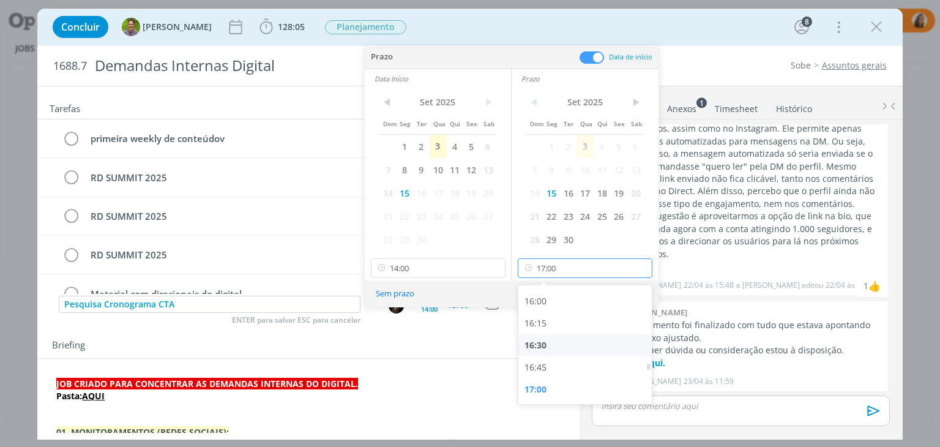
scroll to position [1466, 0]
click at [558, 370] on div "17:30" at bounding box center [586, 372] width 137 height 22
type input "17:30"
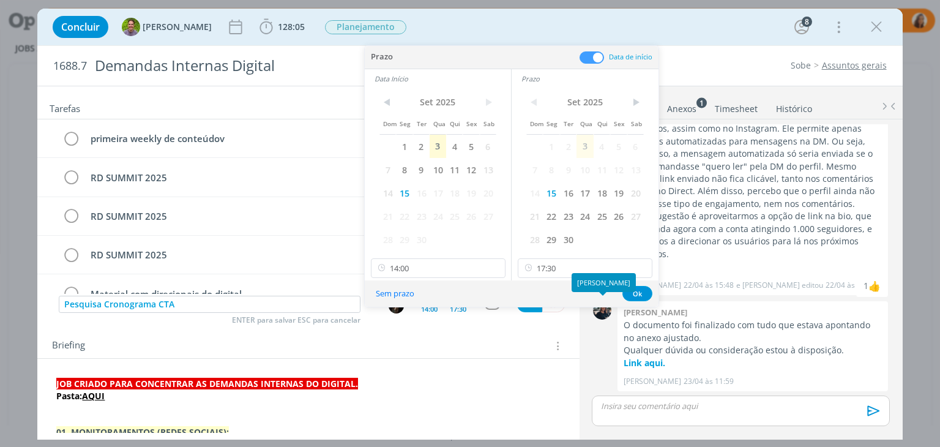
click at [632, 288] on div "[PERSON_NAME]" at bounding box center [604, 282] width 64 height 19
click at [640, 294] on button "Ok" at bounding box center [637, 293] width 30 height 15
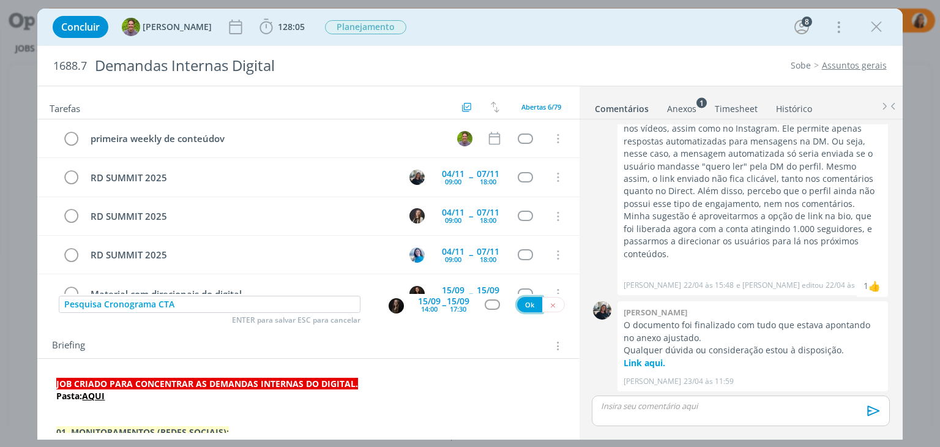
click at [529, 306] on button "Ok" at bounding box center [529, 304] width 25 height 15
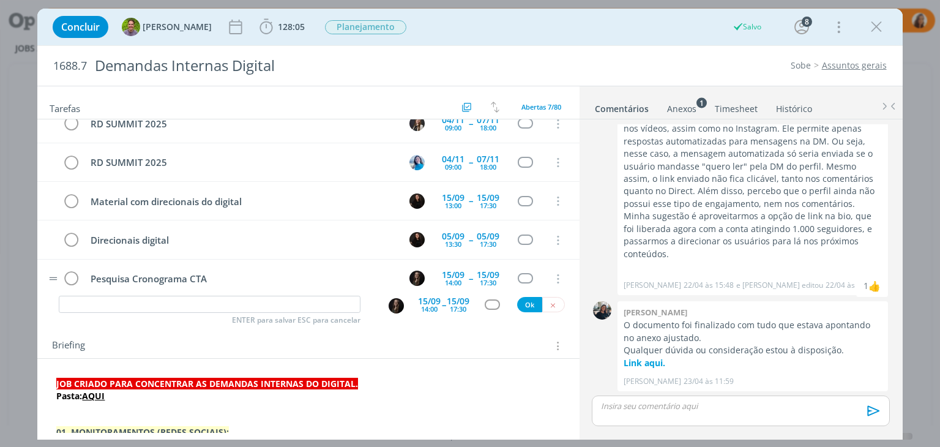
click at [274, 267] on td "Pesquisa Cronograma CTA" at bounding box center [239, 277] width 313 height 21
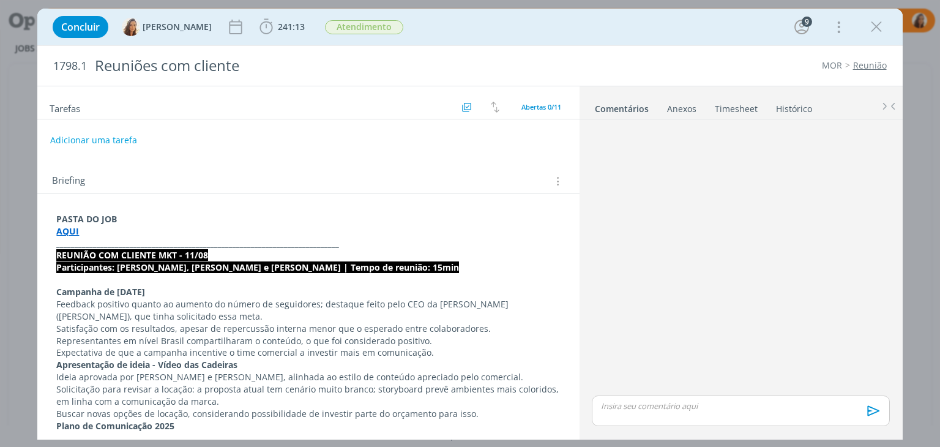
click at [225, 237] on strong "_____________________________________________________________________________" at bounding box center [197, 243] width 283 height 12
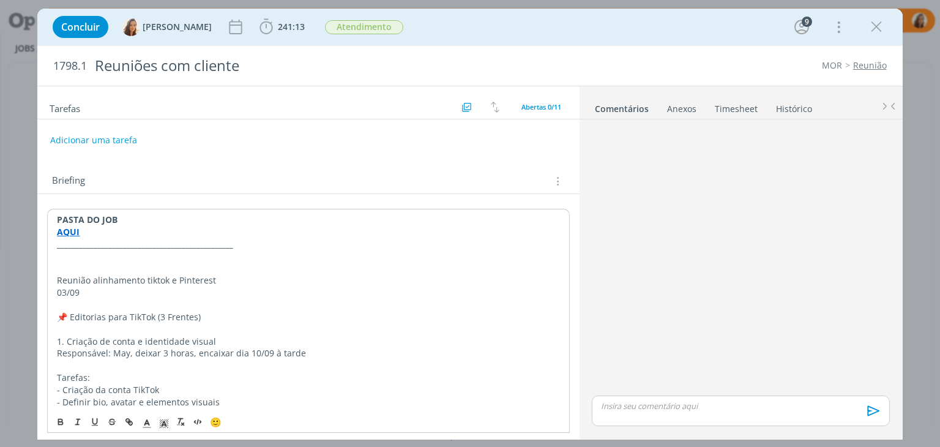
drag, startPoint x: 91, startPoint y: 290, endPoint x: 41, endPoint y: 275, distance: 51.9
click at [61, 424] on icon "dialog" at bounding box center [61, 423] width 4 height 2
click at [192, 277] on strong "Reunião alinhamento tiktok e Pinterest" at bounding box center [141, 280] width 168 height 12
drag, startPoint x: 185, startPoint y: 279, endPoint x: 241, endPoint y: 282, distance: 55.7
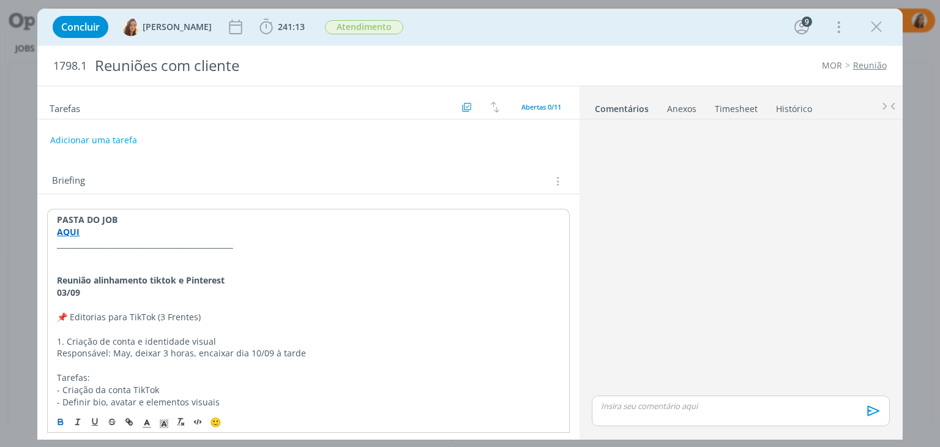
click at [241, 282] on p "Reunião alinhamento tiktok e Pinterest" at bounding box center [308, 280] width 502 height 12
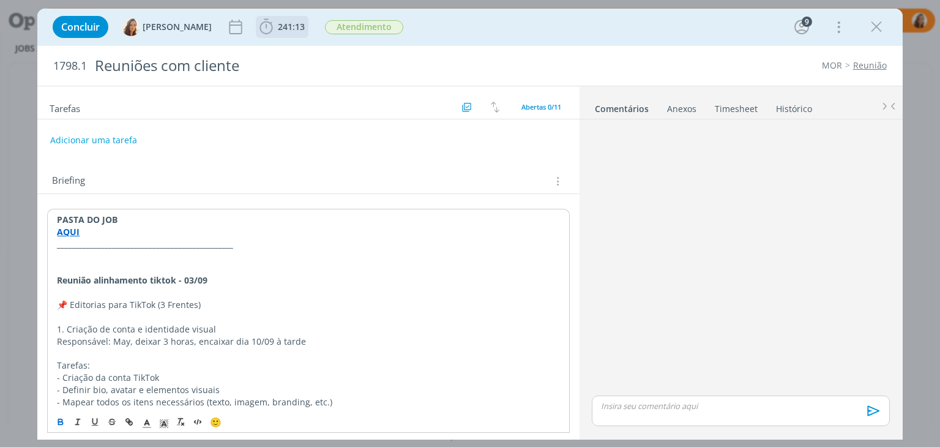
click at [278, 32] on span "241:13" at bounding box center [291, 27] width 27 height 12
click at [516, 351] on p "dialog" at bounding box center [308, 352] width 504 height 12
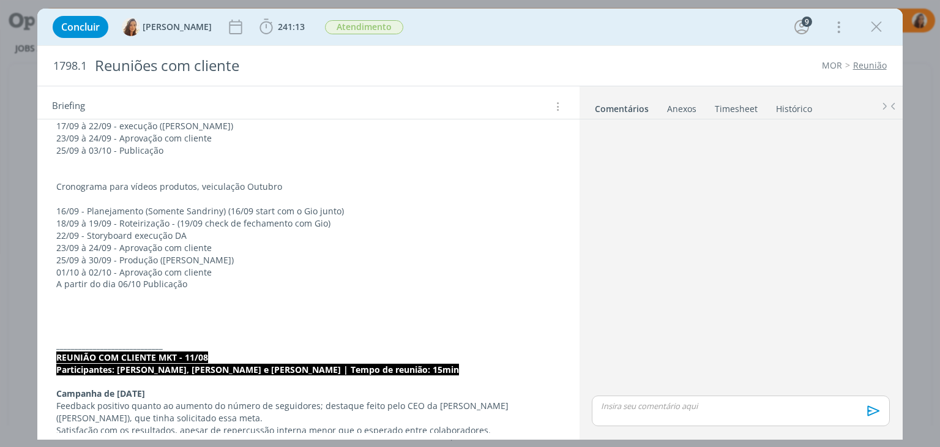
scroll to position [673, 0]
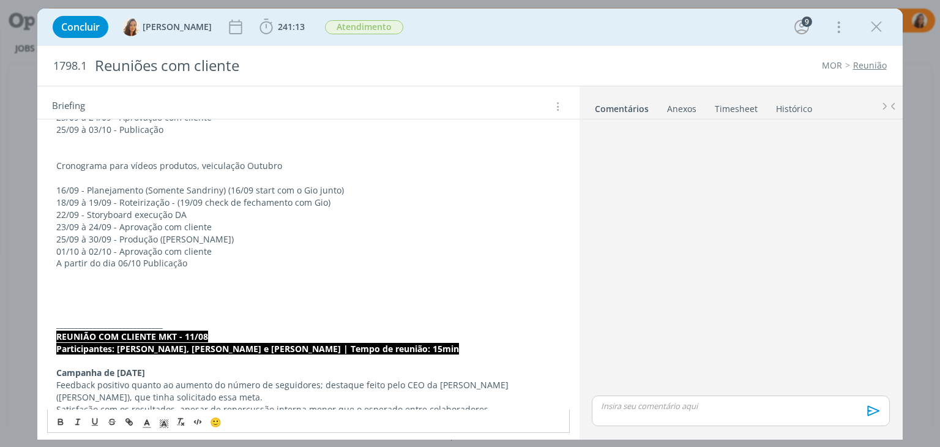
click at [143, 297] on p "dialog" at bounding box center [308, 300] width 504 height 12
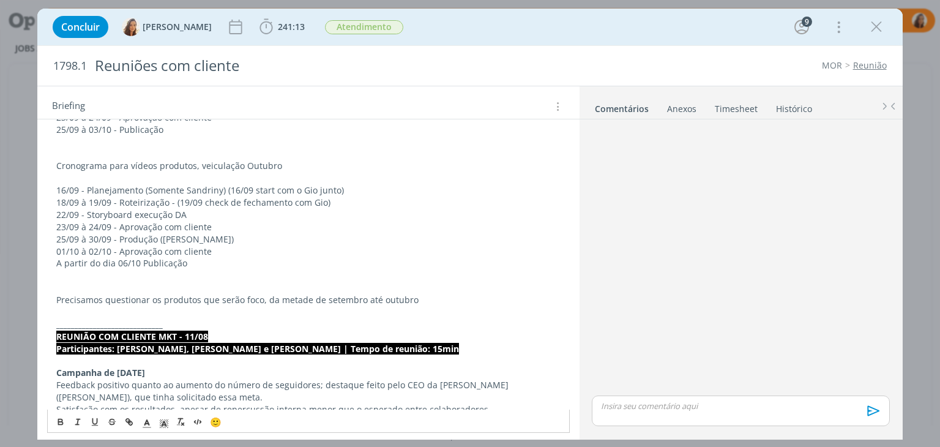
click at [261, 301] on p "Precisamos questionar os produtos que serão foco, da metade de setembro até out…" at bounding box center [308, 300] width 504 height 12
click at [378, 297] on p "Precisamos questionar os produtos que serão foco da metade de setembro até outu…" at bounding box center [308, 300] width 504 height 12
click at [458, 299] on p "Precisamos questionar os produtos que serão foco da metade de setembro até o fi…" at bounding box center [308, 300] width 504 height 12
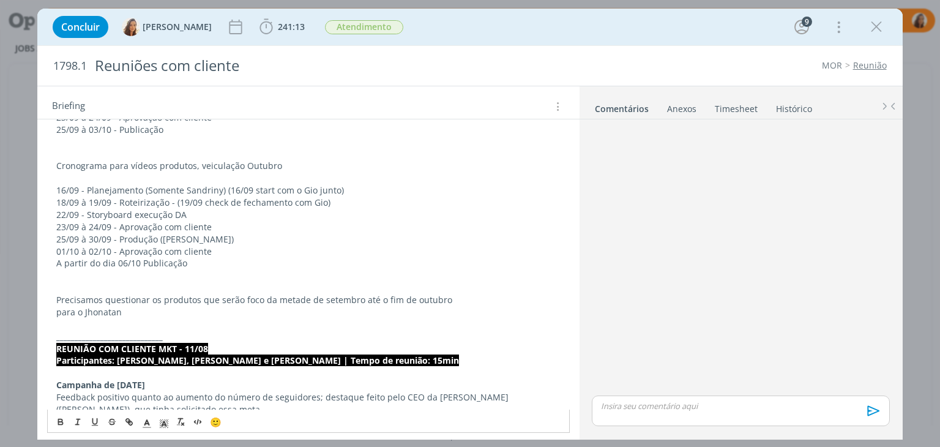
click at [215, 422] on span "🙂" at bounding box center [216, 422] width 12 height 12
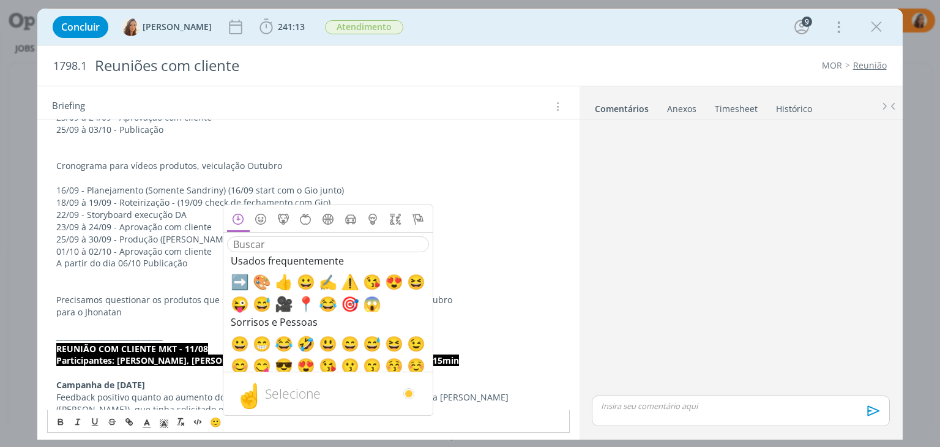
click at [56, 297] on p "Precisamos questionar os produtos que serão foco da metade de setembro até o fi…" at bounding box center [308, 300] width 504 height 12
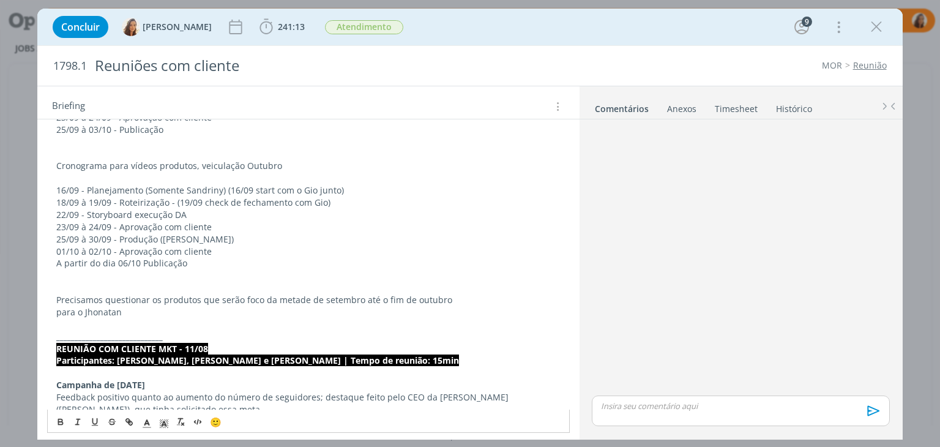
click at [214, 422] on span "🙂" at bounding box center [216, 422] width 12 height 12
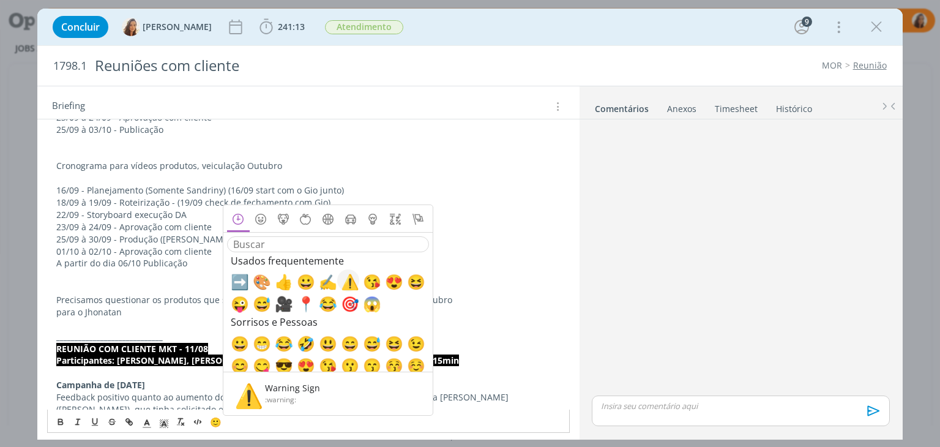
click at [350, 280] on span "⚠️" at bounding box center [348, 281] width 15 height 15
click at [120, 309] on p "para o Jhonatan" at bounding box center [308, 312] width 504 height 12
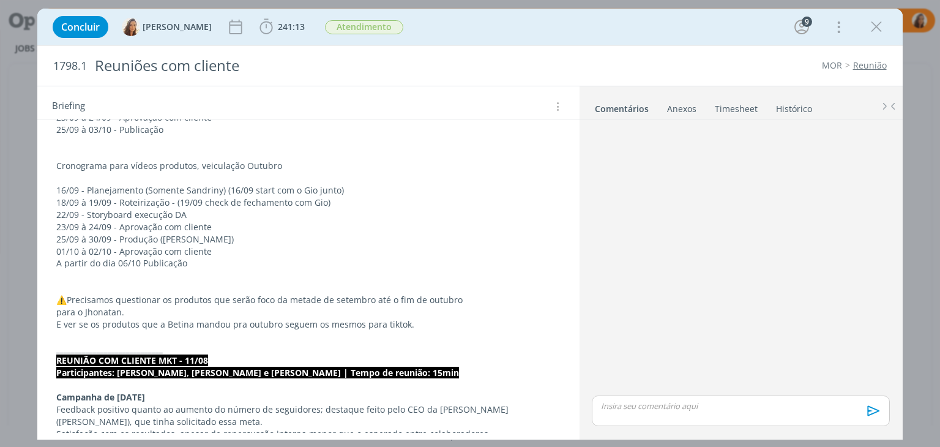
click at [181, 331] on p "dialog" at bounding box center [308, 336] width 504 height 12
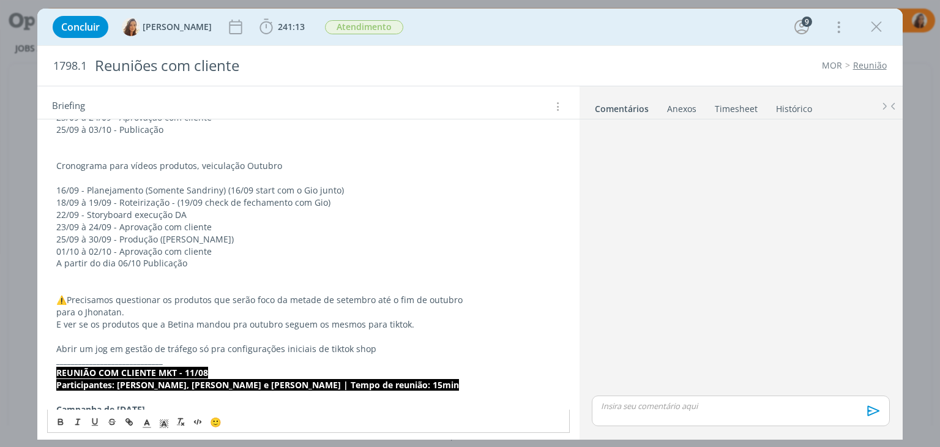
click at [103, 346] on p "Abrir um jog em gestão de tráfego só pra configurações iniciais de tiktok shop" at bounding box center [308, 349] width 504 height 12
click at [377, 343] on p "Abrir um job em gestão de tráfego só pra configurações iniciais de tiktok shop" at bounding box center [308, 349] width 504 height 12
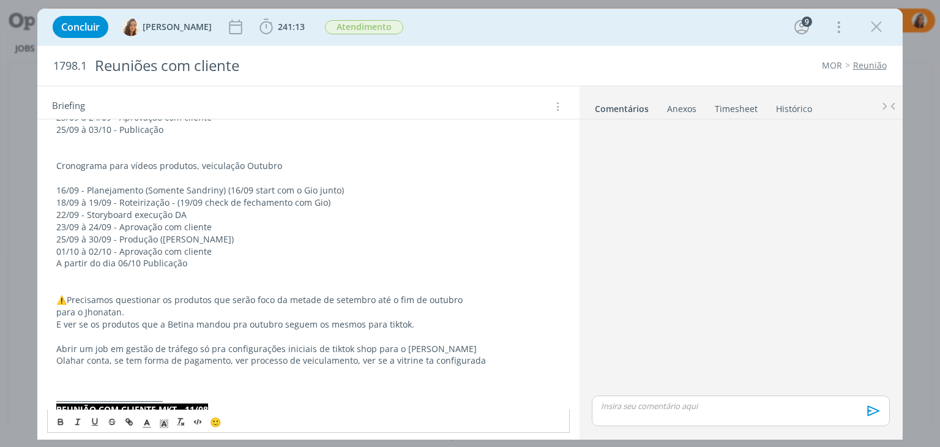
click at [83, 360] on p "Olahar conta, se tem forma de pagamento, ver processo de veiculamento, ver se a…" at bounding box center [308, 360] width 504 height 12
click at [118, 277] on p "dialog" at bounding box center [308, 275] width 504 height 12
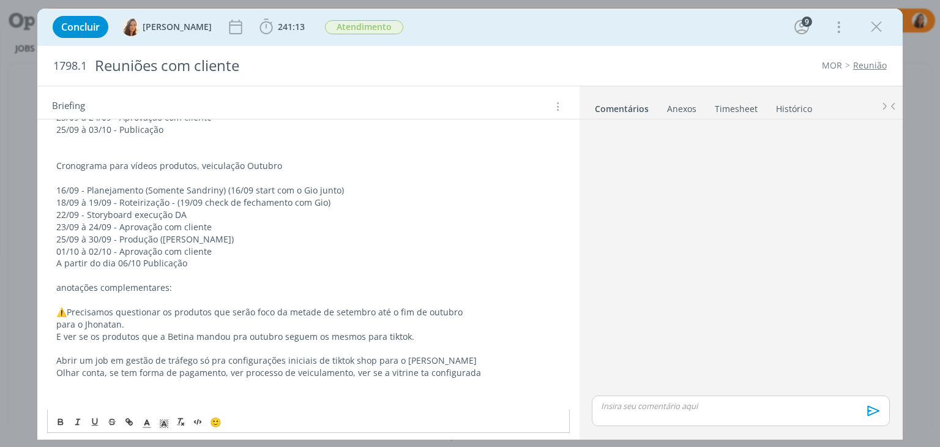
click at [130, 385] on p "dialog" at bounding box center [308, 385] width 504 height 12
click at [68, 285] on p "Anotações complementares:" at bounding box center [308, 288] width 504 height 12
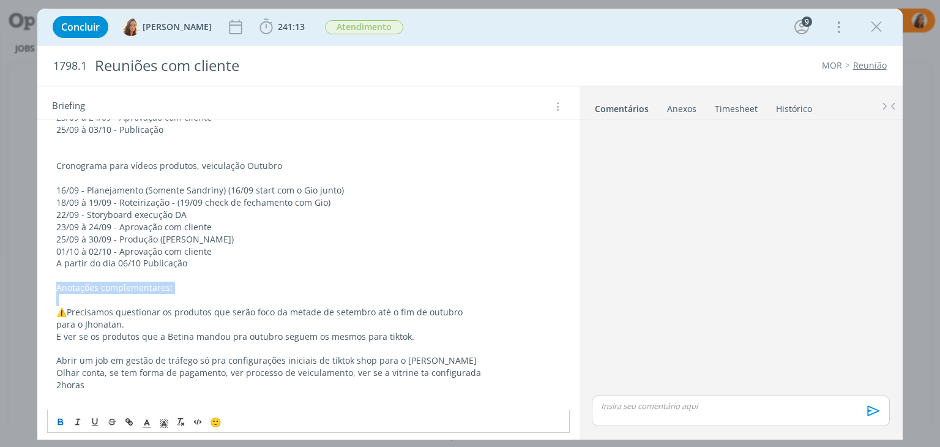
click at [56, 426] on icon "dialog" at bounding box center [61, 422] width 10 height 10
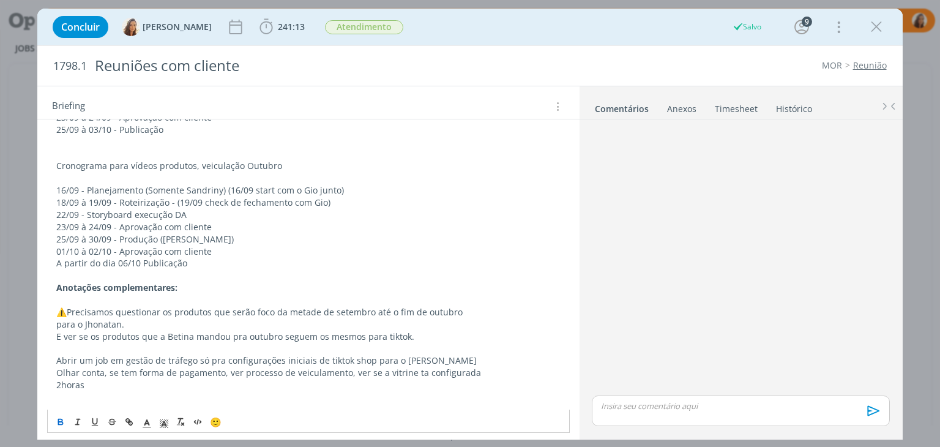
click at [215, 424] on span "🙂" at bounding box center [216, 422] width 12 height 12
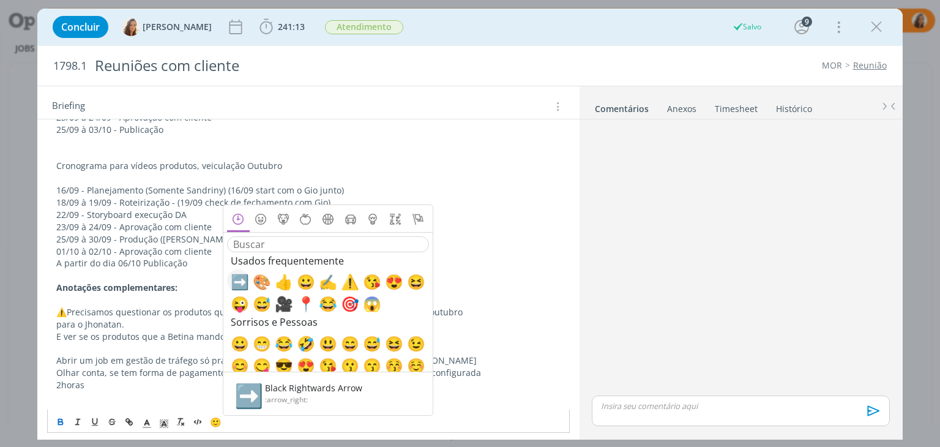
click at [245, 282] on span "➡️" at bounding box center [238, 281] width 15 height 15
click at [173, 312] on p "﻿ ⚠️ ﻿ Precisamos questionar os produtos que serão foco da metade de setembro a…" at bounding box center [308, 312] width 504 height 12
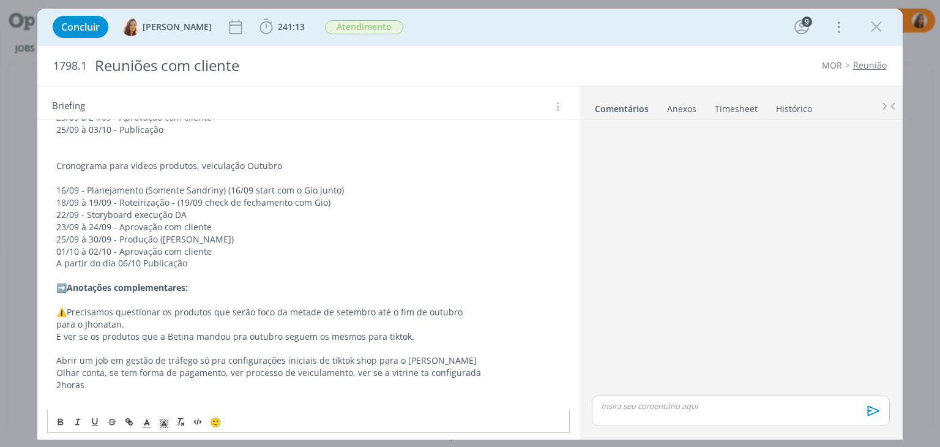
click at [144, 395] on p "dialog" at bounding box center [308, 397] width 504 height 12
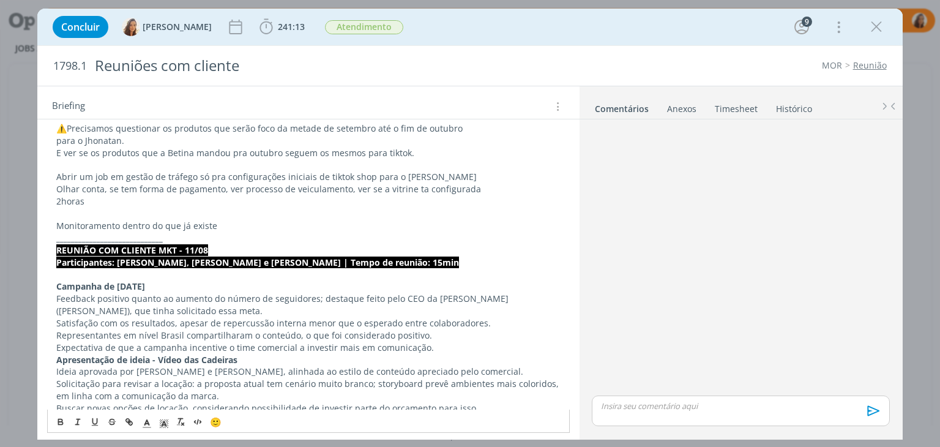
scroll to position [796, 0]
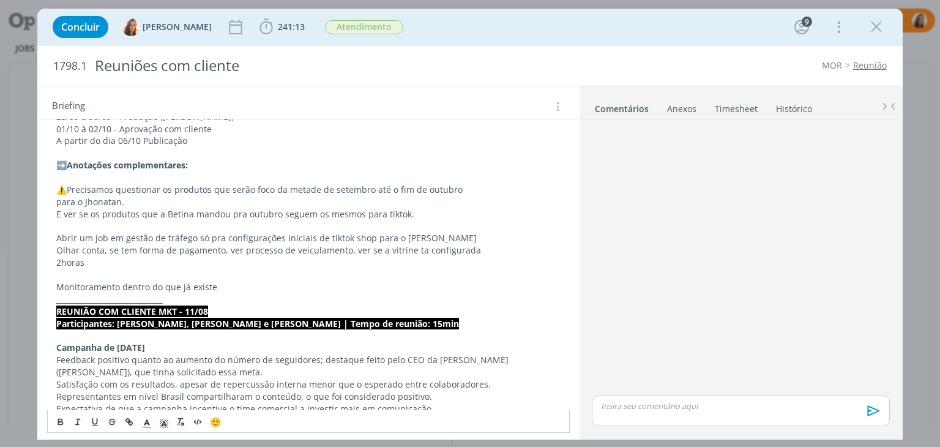
click at [122, 282] on p "Monitoramento dentro do que já existe" at bounding box center [308, 287] width 504 height 12
click at [197, 287] on p "Abrir um job para monitoramento dentro do que já existe" at bounding box center [308, 287] width 504 height 12
click at [221, 289] on p "Abrir um job para monitoramento de tik tok shop dentro do que já existe" at bounding box center [308, 287] width 504 height 12
click at [355, 282] on p "Abrir um job para monitoramento de tiktok shop dentro do que já existe" at bounding box center [308, 287] width 504 height 12
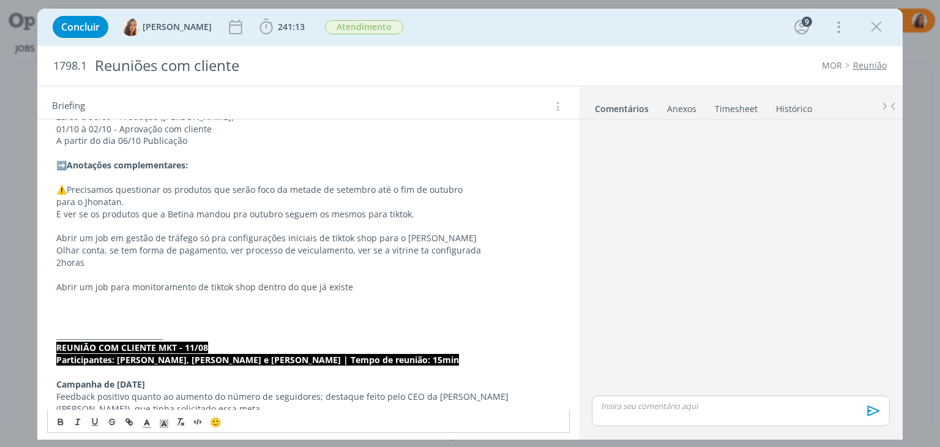
click at [315, 244] on p "Olhar conta, se tem forma de pagamento, ver processo de veiculamento, ver se a …" at bounding box center [308, 250] width 504 height 12
click at [352, 278] on p "dialog" at bounding box center [308, 275] width 504 height 12
click at [353, 289] on p "Abrir um job para monitoramento de tiktok shop dentro do que já existe" at bounding box center [308, 287] width 504 height 12
drag, startPoint x: 354, startPoint y: 283, endPoint x: 252, endPoint y: 288, distance: 101.7
click at [252, 288] on p "Abrir um job para monitoramento de tiktok shop dentro do que já existe" at bounding box center [308, 287] width 504 height 12
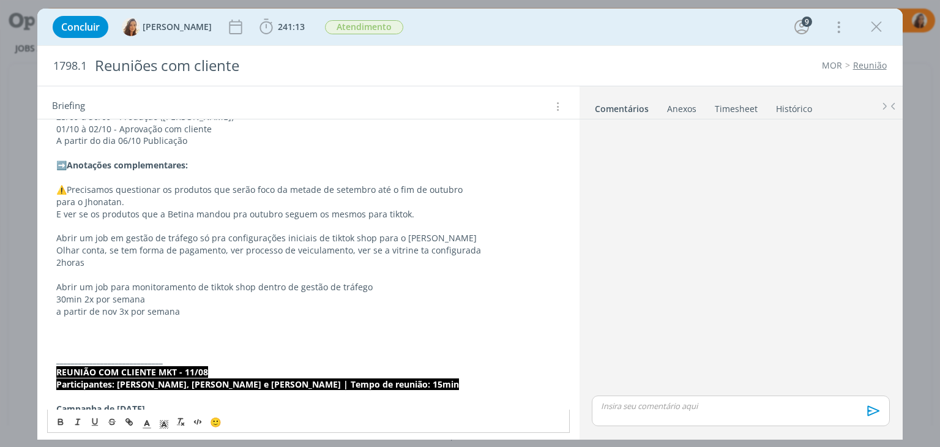
click at [206, 307] on p "a partir de nov 3x por semana" at bounding box center [308, 311] width 504 height 12
click at [223, 291] on p "Abrir um job para monitoramento de tiktok shop dentro de gestão de tráfego" at bounding box center [308, 287] width 504 height 12
click at [169, 300] on p "30min 2x por semana" at bounding box center [308, 299] width 504 height 12
click at [91, 296] on p "30min 2x por semana e outubro" at bounding box center [308, 299] width 504 height 12
click at [125, 309] on p "a partir de nov 3x por semana" at bounding box center [308, 311] width 504 height 12
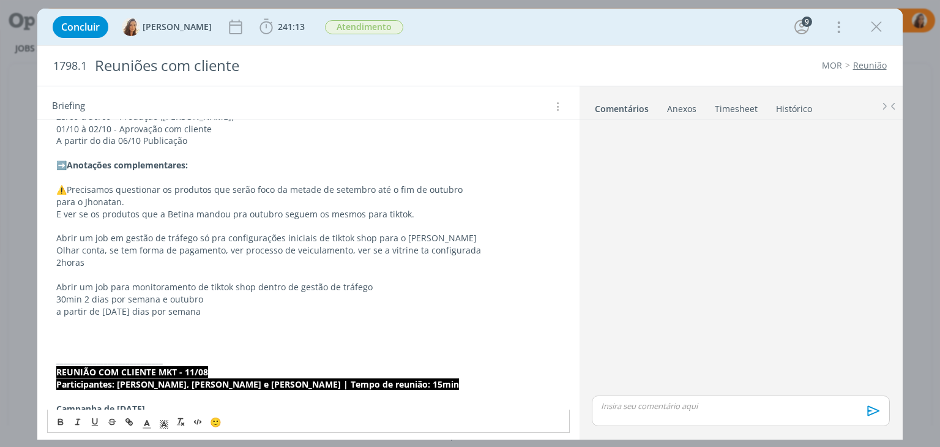
click at [60, 264] on p "2horas" at bounding box center [308, 262] width 504 height 12
click at [103, 267] on p "2horas" at bounding box center [308, 262] width 504 height 12
click at [487, 248] on p "Olhar conta, se tem forma de pagamento, ver processo de veiculamento, ver se a …" at bounding box center [308, 250] width 504 height 12
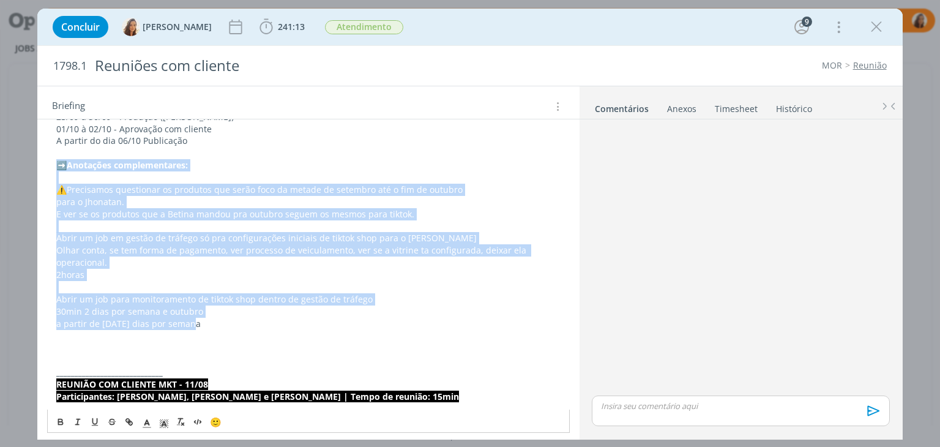
drag, startPoint x: 212, startPoint y: 323, endPoint x: 47, endPoint y: 160, distance: 232.0
copy div "﻿ ➡️ ﻿ Anotações complementares: ﻿ ⚠️ ﻿ Precisamos questionar os produtos que s…"
click at [187, 221] on p "dialog" at bounding box center [308, 226] width 504 height 12
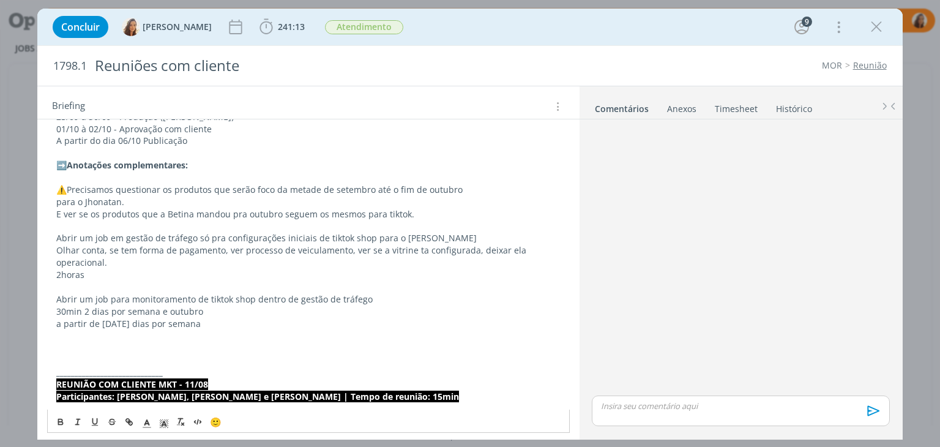
click at [189, 179] on p "dialog" at bounding box center [308, 177] width 504 height 12
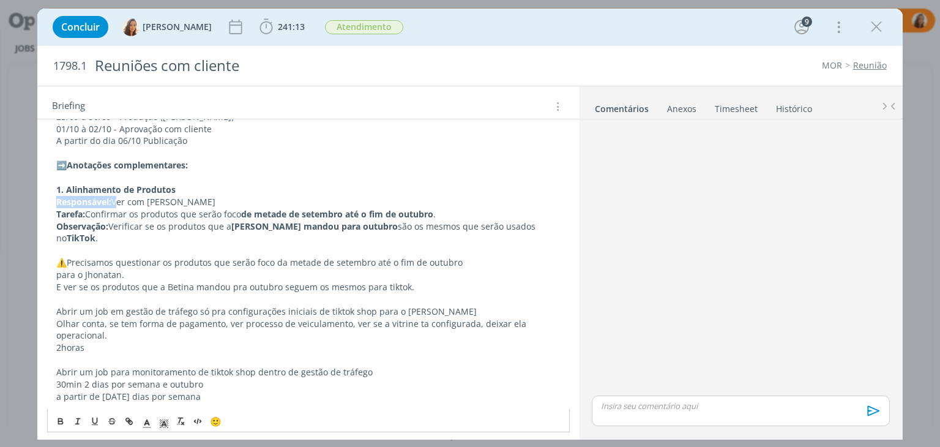
drag, startPoint x: 113, startPoint y: 204, endPoint x: 31, endPoint y: 203, distance: 82.6
click at [31, 203] on div "Concluir Vanessa Feron 241:13 Iniciar Apontar Data * 03/09/2025 Horas * 00:00 T…" at bounding box center [470, 223] width 940 height 447
drag, startPoint x: 65, startPoint y: 251, endPoint x: 51, endPoint y: 250, distance: 14.1
copy span "﻿ ⚠️"
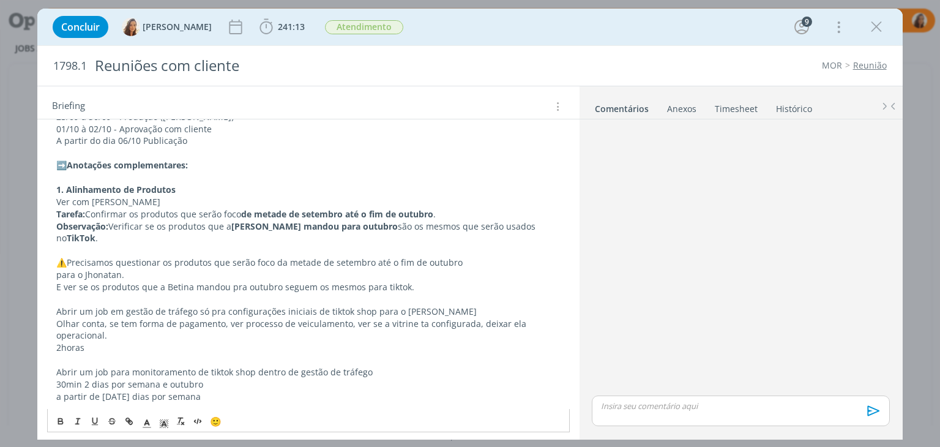
click at [199, 190] on p "1. Alinhamento de Produtos -" at bounding box center [308, 190] width 504 height 12
click at [166, 202] on p "﻿ Ver com Jhonatan" at bounding box center [308, 202] width 504 height 12
drag, startPoint x: 99, startPoint y: 214, endPoint x: 51, endPoint y: 216, distance: 47.2
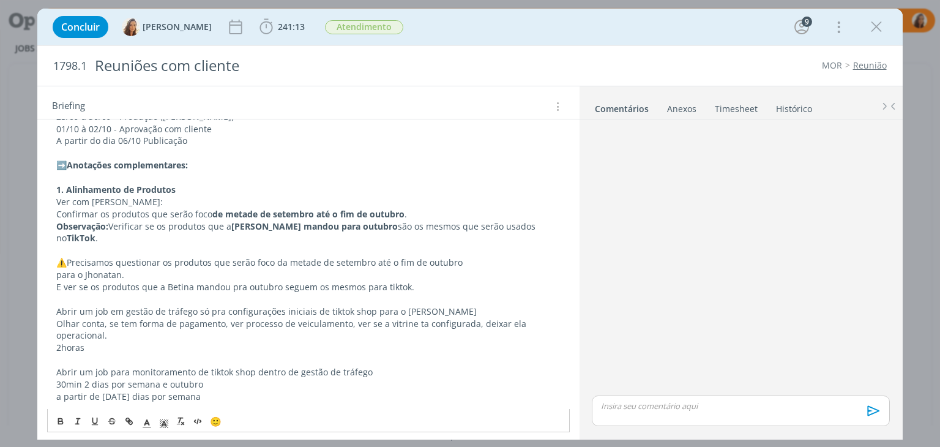
click at [126, 200] on p "Ver com Jhonatan:" at bounding box center [308, 202] width 504 height 12
drag, startPoint x: 138, startPoint y: 202, endPoint x: 56, endPoint y: 203, distance: 82.6
copy p "Ver com Jhonatan:"
click at [413, 211] on p "Confirmar os produtos que serão foco de metade de setembro até o fim de outubro…" at bounding box center [308, 214] width 504 height 12
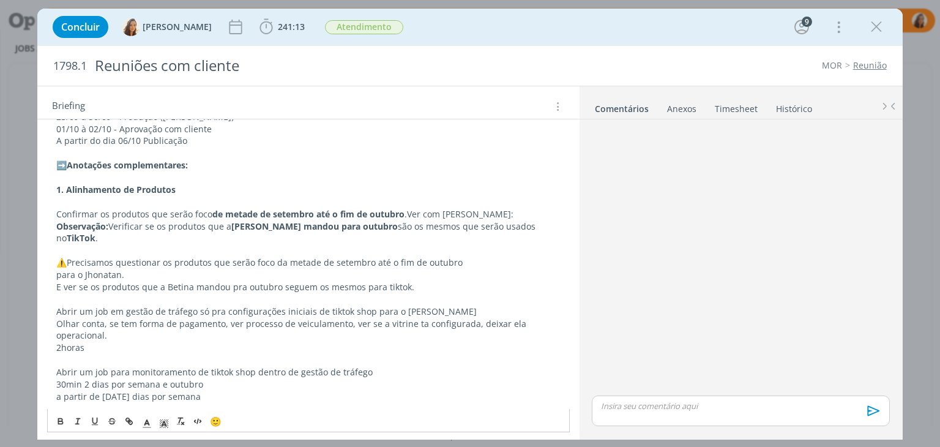
click at [407, 215] on span "Ver com Jhonatan:" at bounding box center [460, 214] width 106 height 12
click at [499, 212] on p "Confirmar os produtos que serão foco de metade de setembro até o fim de outubro…" at bounding box center [308, 214] width 504 height 12
click at [438, 209] on span "Ver com Jhonatan" at bounding box center [459, 214] width 104 height 12
click at [519, 208] on p "Confirmar os produtos que serão foco de metade de setembro até o fim de outubro…" at bounding box center [308, 214] width 504 height 12
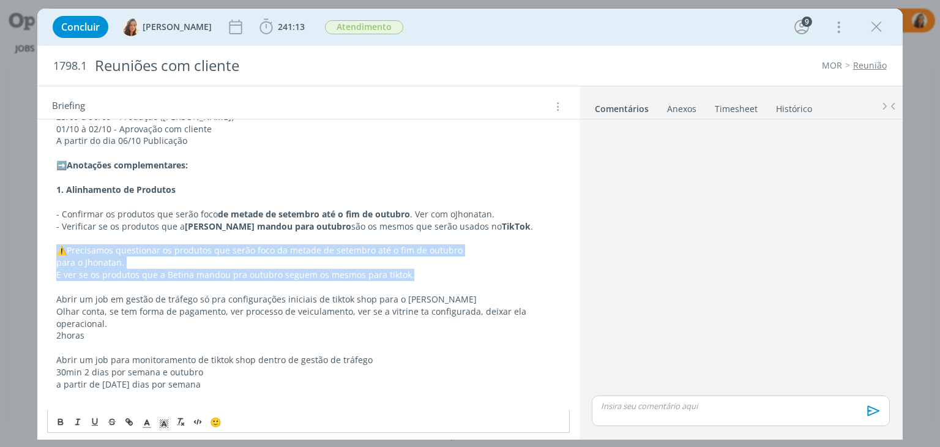
drag, startPoint x: 428, startPoint y: 275, endPoint x: 53, endPoint y: 253, distance: 375.8
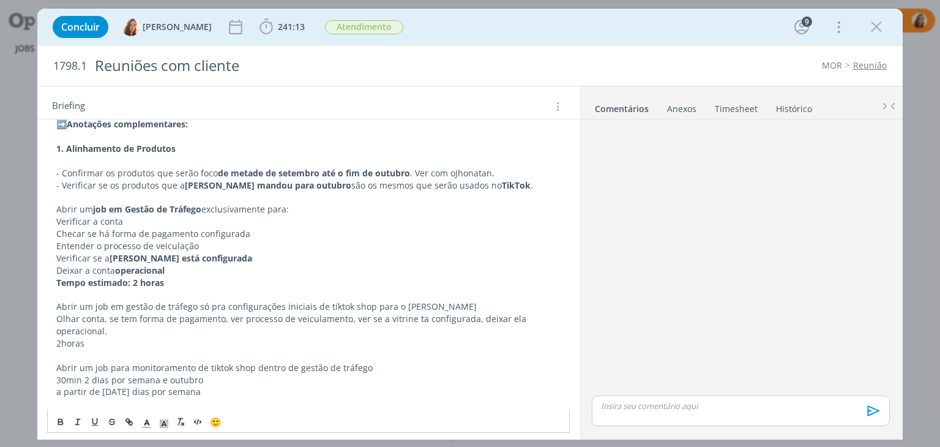
scroll to position [857, 0]
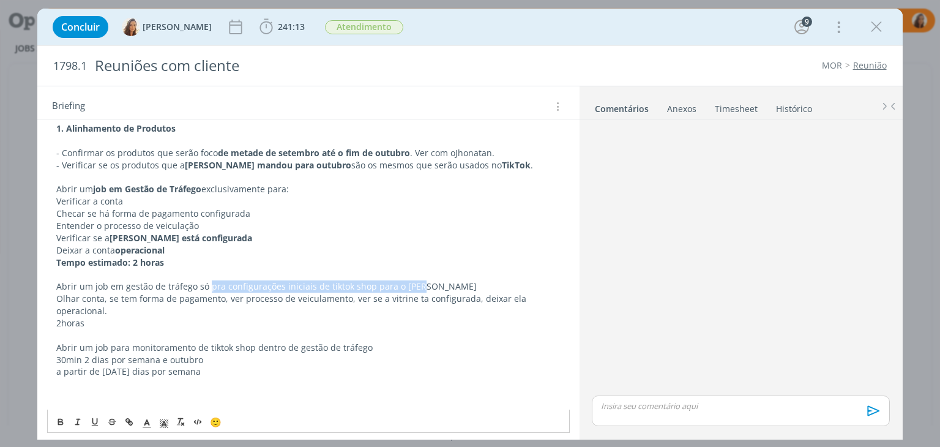
drag, startPoint x: 208, startPoint y: 287, endPoint x: 422, endPoint y: 285, distance: 213.6
click at [422, 285] on p "Abrir um job em gestão de tráfego só pra configurações iniciais de tiktok shop …" at bounding box center [308, 286] width 504 height 12
copy p "pra configurações iniciais de tiktok shop para o Yuri"
click at [311, 186] on p "Abrir um job em Gestão de Tráfego exclusivamente para:" at bounding box center [308, 189] width 504 height 12
click at [298, 195] on p "Verificar a conta" at bounding box center [308, 201] width 504 height 12
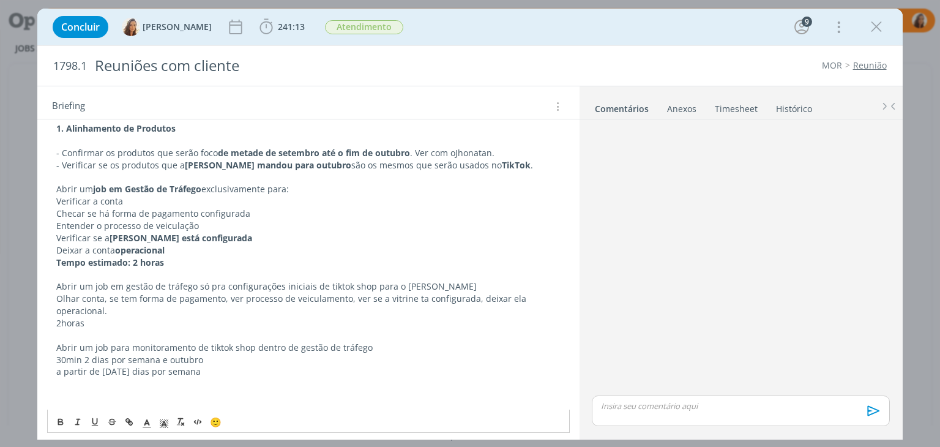
click at [301, 195] on p "Verificar a conta" at bounding box center [308, 201] width 504 height 12
click at [306, 187] on p "Abrir um job em Gestão de Tráfego exclusivamente para:" at bounding box center [308, 189] width 504 height 12
click at [305, 189] on span "pra configurações iniciais de tiktok shop para o Yuri" at bounding box center [418, 189] width 265 height 12
click at [455, 190] on span "configurações iniciais de tiktok shop para o Yuri" at bounding box center [384, 189] width 196 height 12
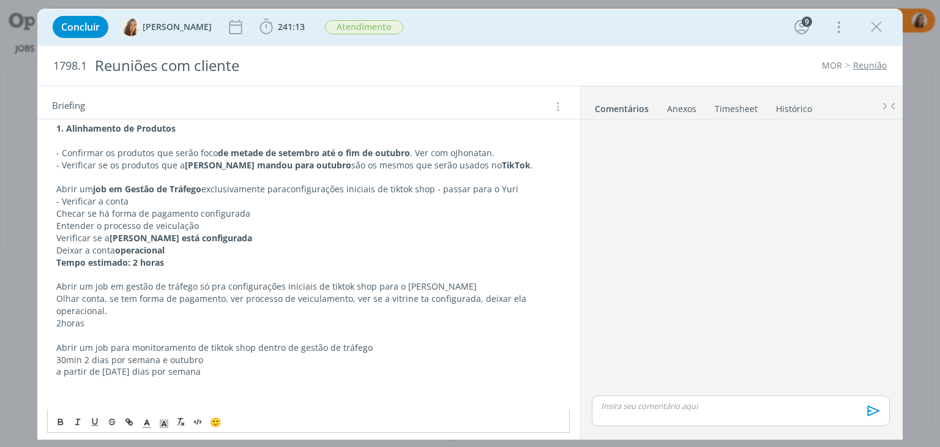
drag, startPoint x: 93, startPoint y: 321, endPoint x: 53, endPoint y: 285, distance: 54.6
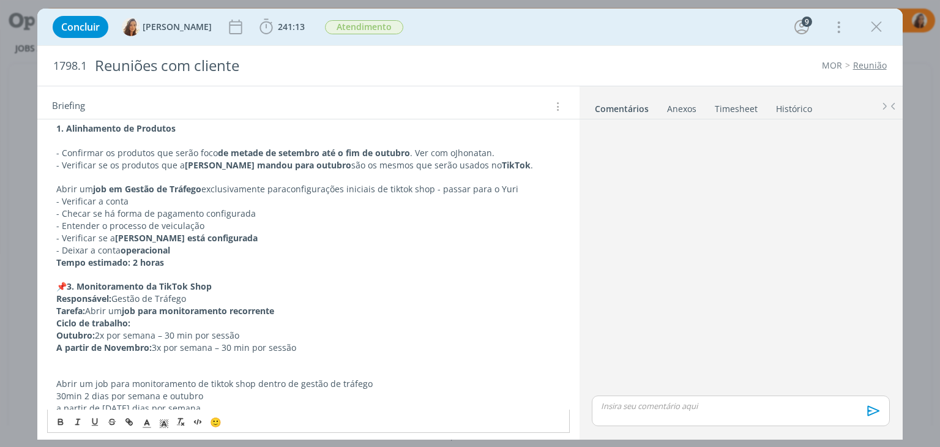
click at [69, 286] on p "📌 3. Monitoramento da TikTok Shop" at bounding box center [308, 286] width 504 height 12
click at [217, 286] on p "﻿ 3. Monitoramento da TikTok Shop" at bounding box center [308, 286] width 504 height 12
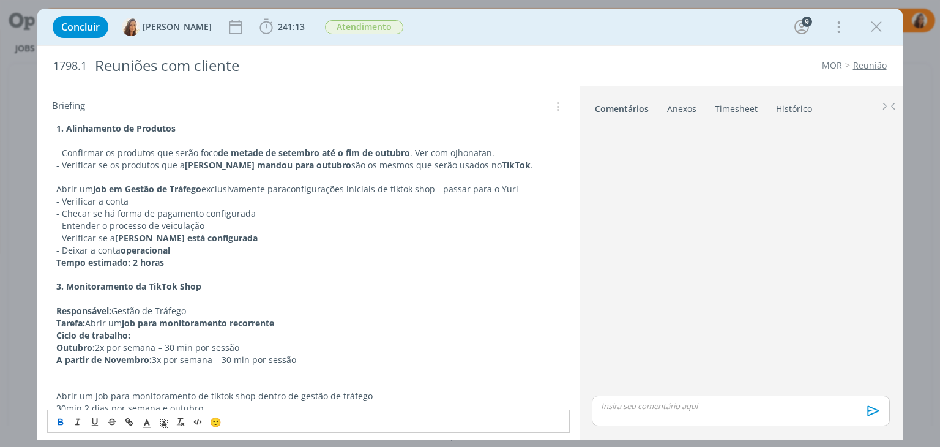
scroll to position [918, 0]
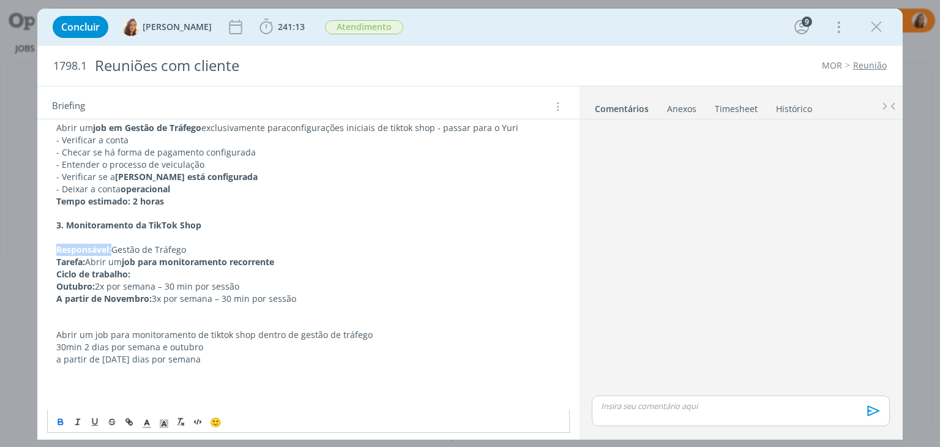
drag, startPoint x: 113, startPoint y: 247, endPoint x: 44, endPoint y: 247, distance: 68.5
click at [70, 244] on p "Gestão de Tráfego" at bounding box center [308, 250] width 504 height 12
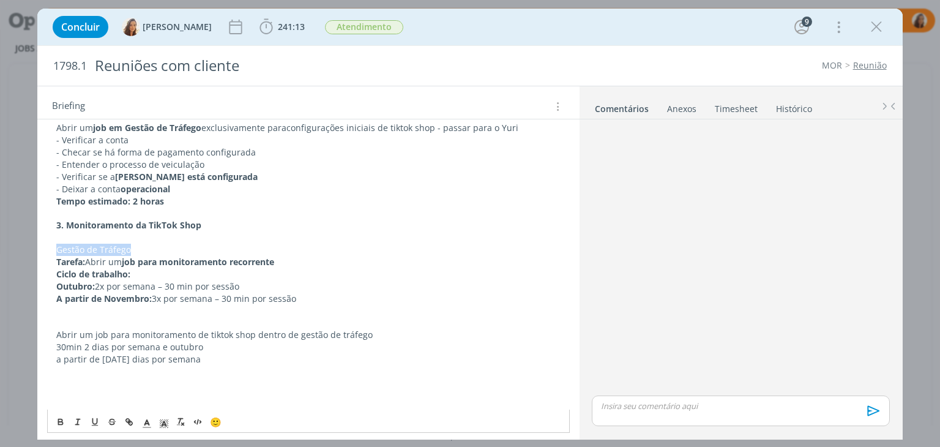
copy p "Gestão de Tráfego"
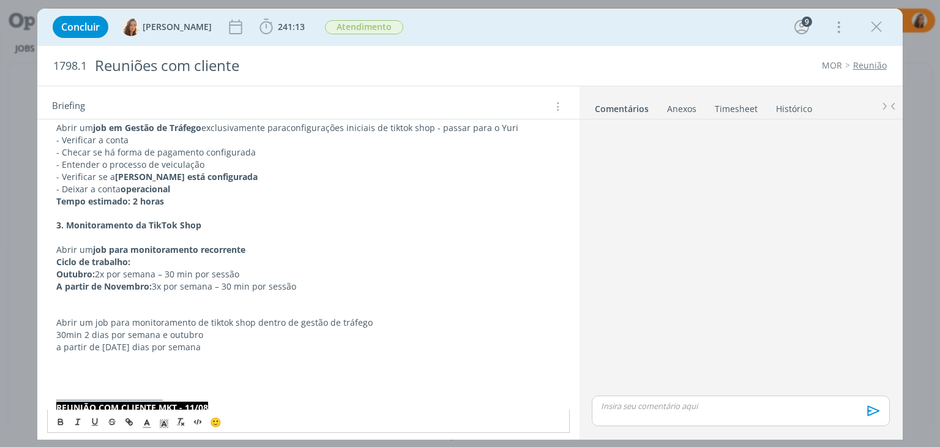
click at [308, 247] on p "Abrir um job para monitoramento recorrente" at bounding box center [308, 250] width 504 height 12
click at [258, 247] on p "Abrir um job para monitoramento recorrente Gestão de Tráfego" at bounding box center [308, 250] width 504 height 12
click at [256, 250] on p "Abrir um job para monitoramento recorrente dentro de Gestão de Tráfego" at bounding box center [308, 250] width 504 height 12
drag, startPoint x: 200, startPoint y: 349, endPoint x: 85, endPoint y: 340, distance: 114.9
click at [85, 341] on p "a partir de nov 3 dias por semana" at bounding box center [308, 347] width 504 height 12
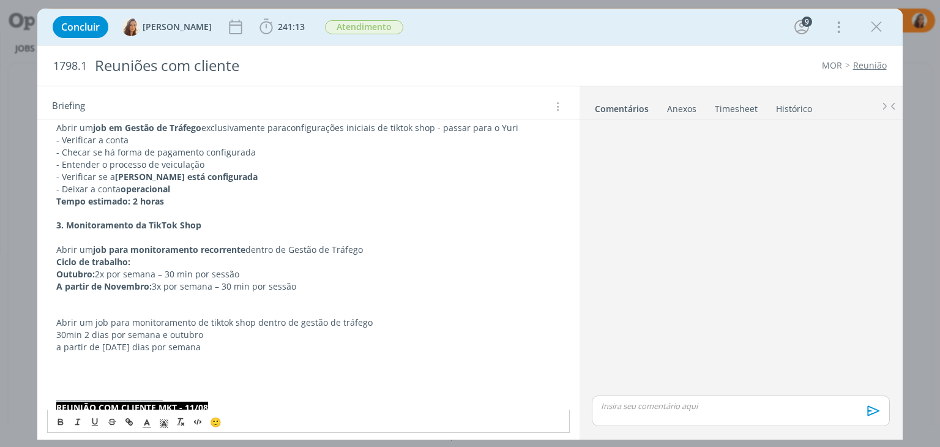
click at [244, 275] on p "Outubro: 2x por semana – 30 min por sessão" at bounding box center [308, 274] width 504 height 12
drag, startPoint x: 303, startPoint y: 287, endPoint x: 253, endPoint y: 286, distance: 49.6
click at [253, 286] on p "A partir de Novembro: 3x por semana – 30 min por sessão" at bounding box center [308, 286] width 504 height 12
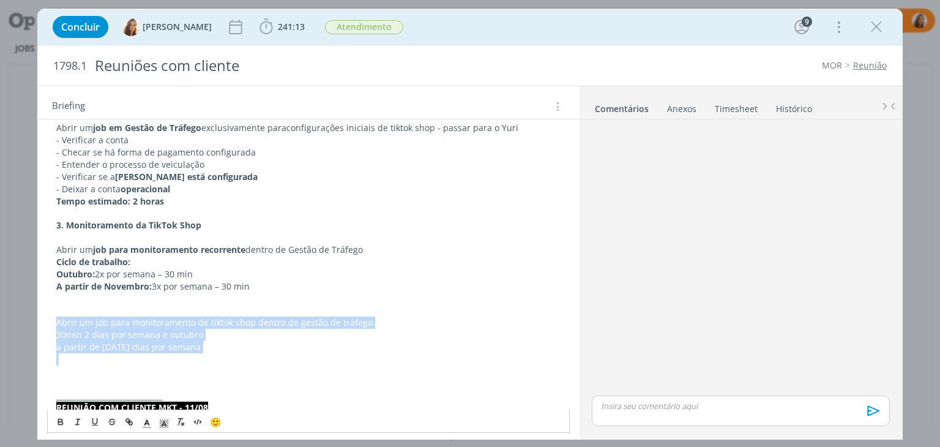
drag, startPoint x: 214, startPoint y: 353, endPoint x: 56, endPoint y: 326, distance: 160.9
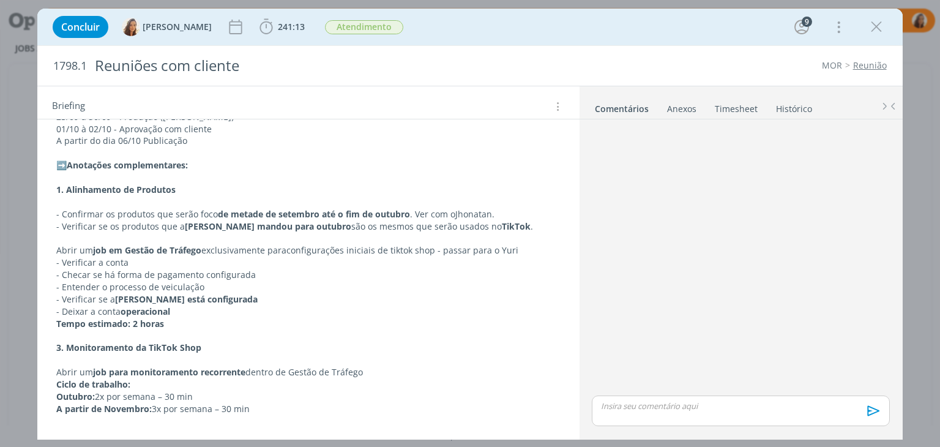
scroll to position [980, 0]
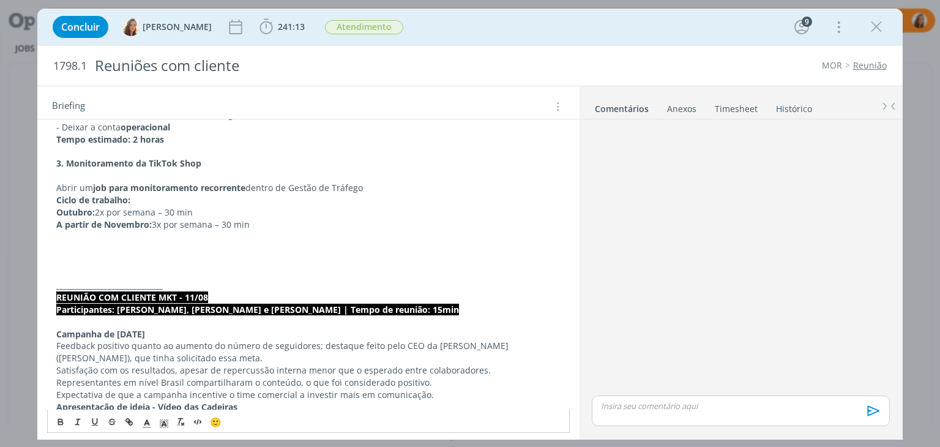
click at [552, 100] on icon "dialog" at bounding box center [557, 106] width 12 height 13
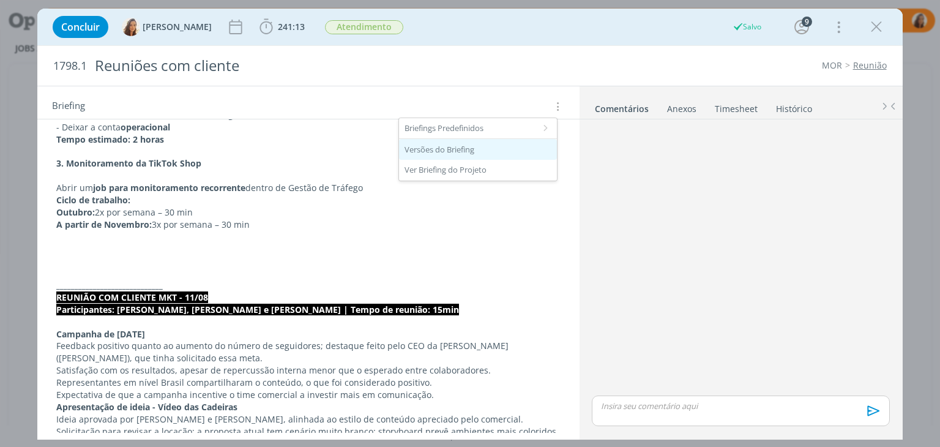
click at [500, 149] on div "Versões do Briefing" at bounding box center [478, 149] width 158 height 21
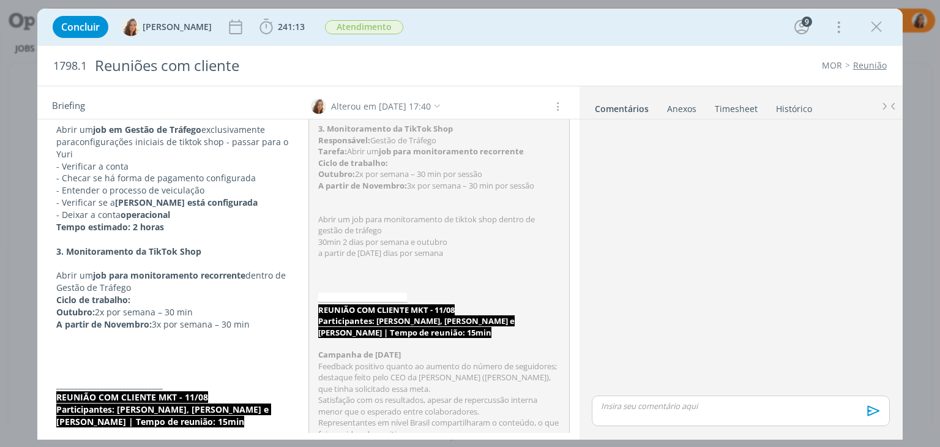
scroll to position [919, 0]
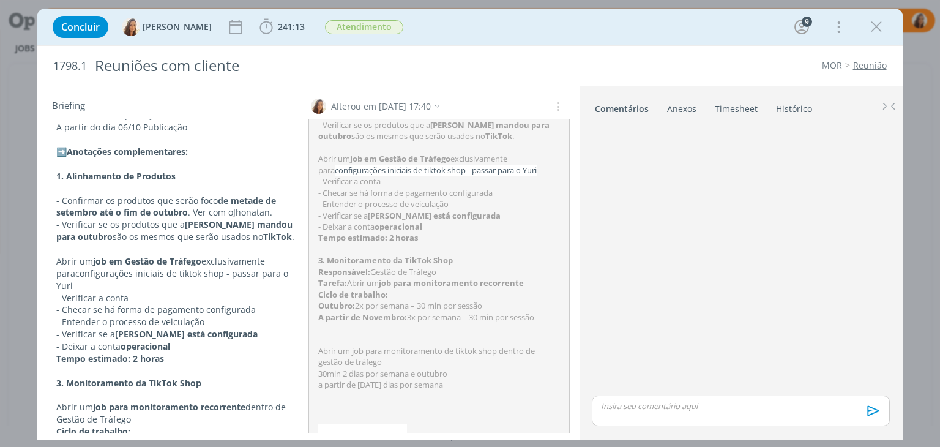
click at [405, 100] on div "Alterou em 03/09 às 17:40" at bounding box center [381, 106] width 100 height 13
click at [440, 105] on icon "dialog" at bounding box center [436, 106] width 7 height 7
click at [409, 104] on div "Alterou em 03/09 às 17:40" at bounding box center [381, 106] width 100 height 13
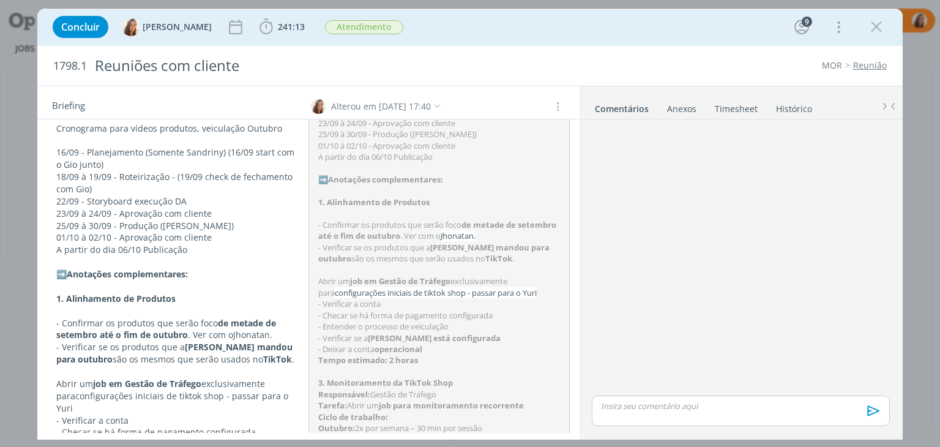
click at [440, 105] on icon "dialog" at bounding box center [436, 106] width 7 height 7
click at [406, 105] on div "Alterou em 03/09 às 17:40" at bounding box center [381, 106] width 100 height 13
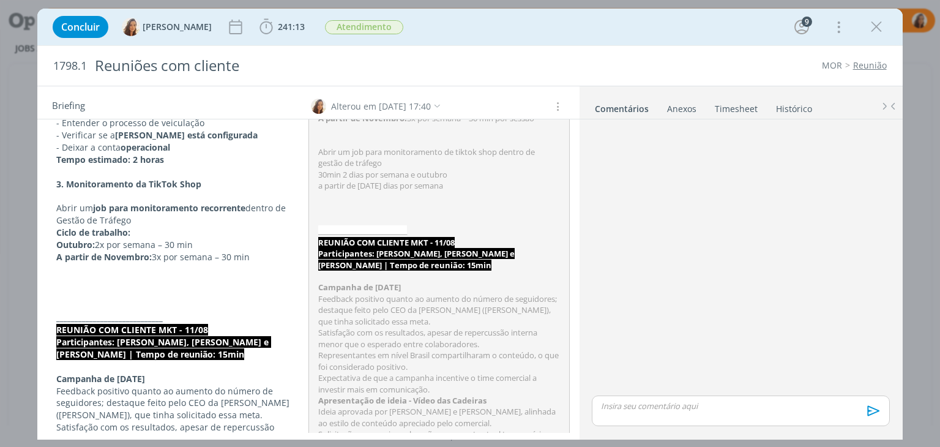
scroll to position [1041, 0]
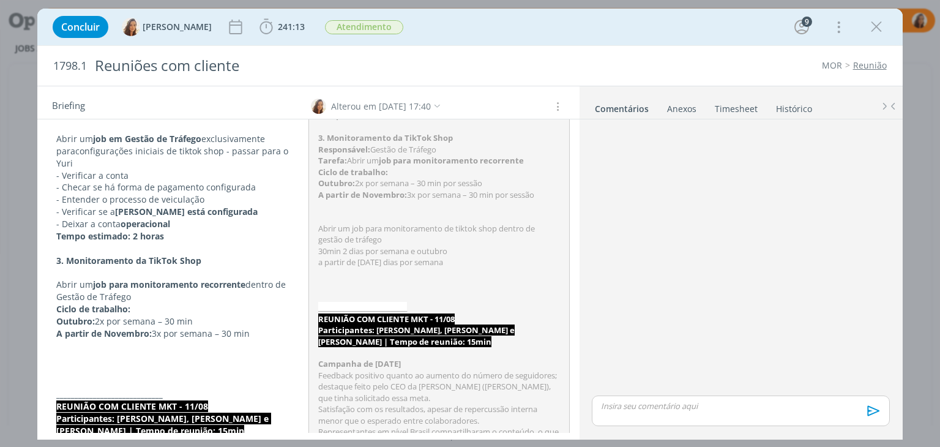
click at [553, 106] on icon "dialog" at bounding box center [557, 106] width 12 height 13
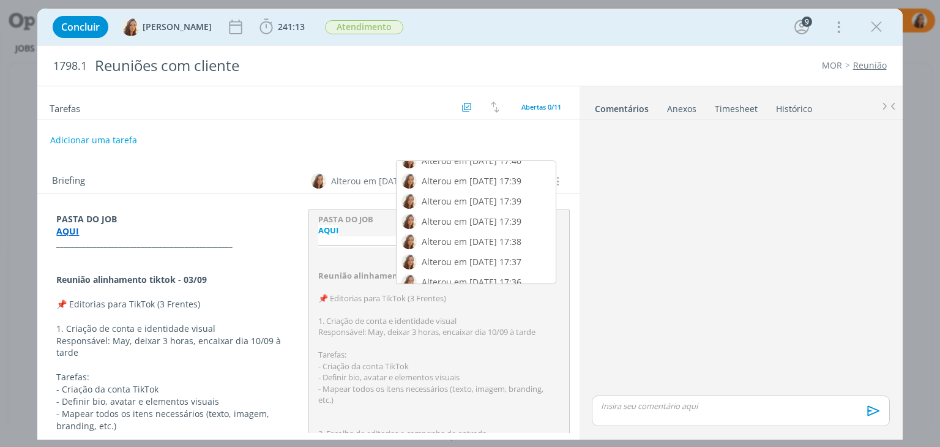
scroll to position [61, 0]
click at [487, 255] on div "Alterou em 03/09 às 17:36" at bounding box center [472, 254] width 100 height 13
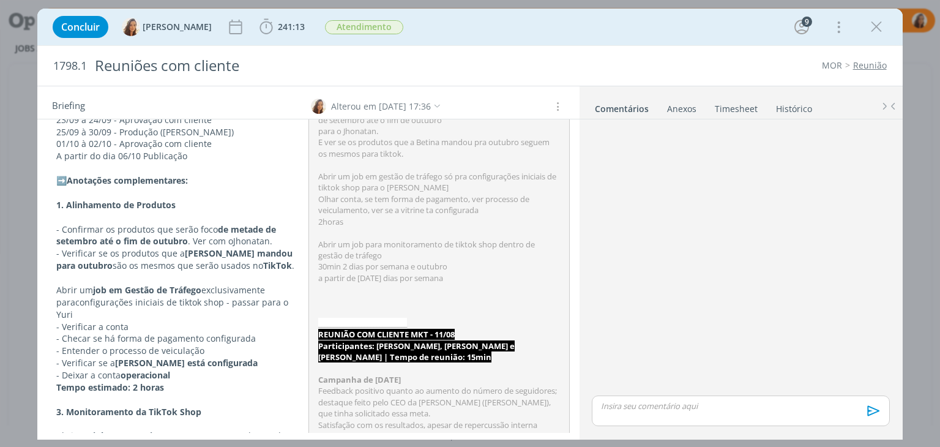
scroll to position [918, 0]
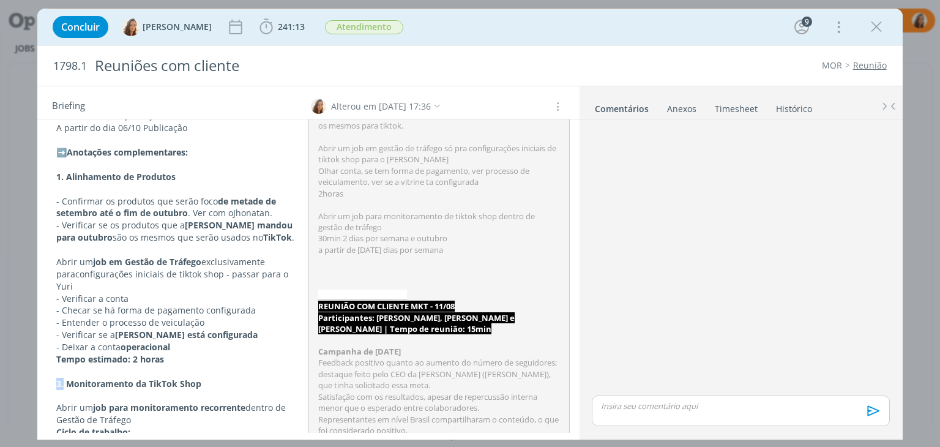
drag, startPoint x: 64, startPoint y: 350, endPoint x: 56, endPoint y: 349, distance: 8.0
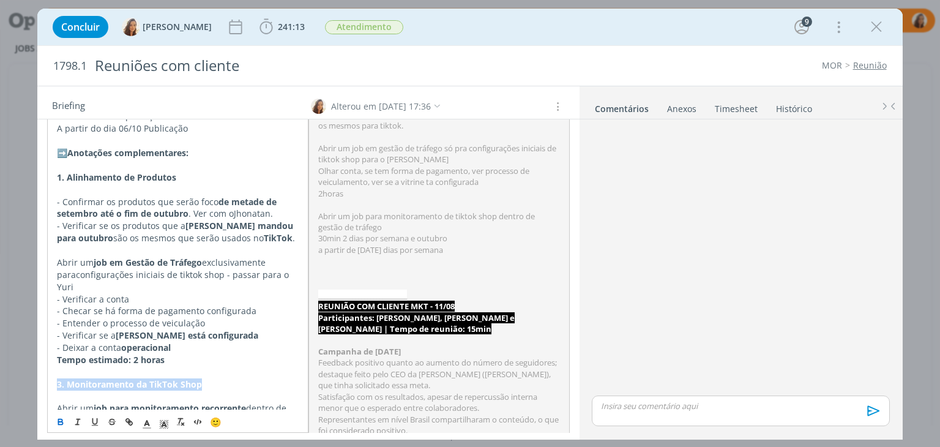
drag, startPoint x: 208, startPoint y: 348, endPoint x: 57, endPoint y: 348, distance: 151.2
click at [57, 378] on p "3. Monitoramento da TikTok Shop" at bounding box center [178, 384] width 242 height 12
copy strong "3. Monitoramento da TikTok Shop"
click at [66, 244] on p "dialog" at bounding box center [178, 250] width 242 height 12
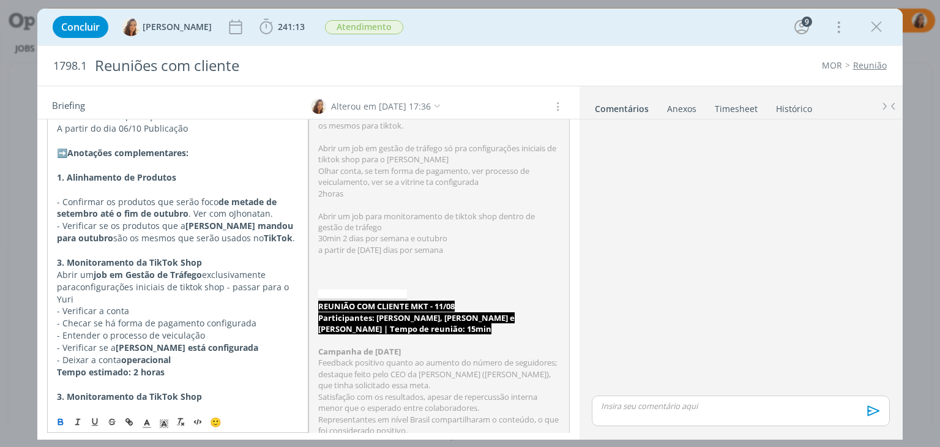
click at [205, 256] on p "2. Monitoramento da TikTok Shop" at bounding box center [178, 262] width 242 height 12
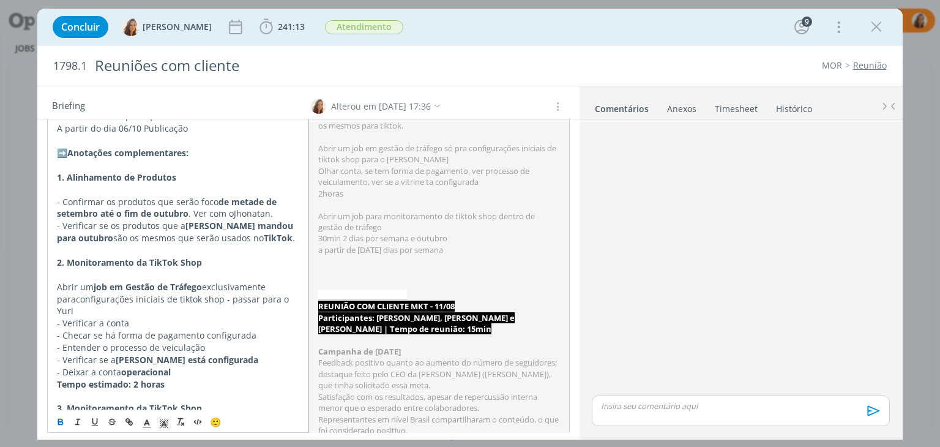
click at [130, 256] on strong "2. Monitoramento da TikTok Shop" at bounding box center [129, 262] width 145 height 12
drag, startPoint x: 133, startPoint y: 237, endPoint x: 68, endPoint y: 241, distance: 65.0
click at [68, 256] on strong "2. Monitoramento da TikTok Shop" at bounding box center [129, 262] width 145 height 12
click at [556, 108] on icon "dialog" at bounding box center [557, 106] width 12 height 13
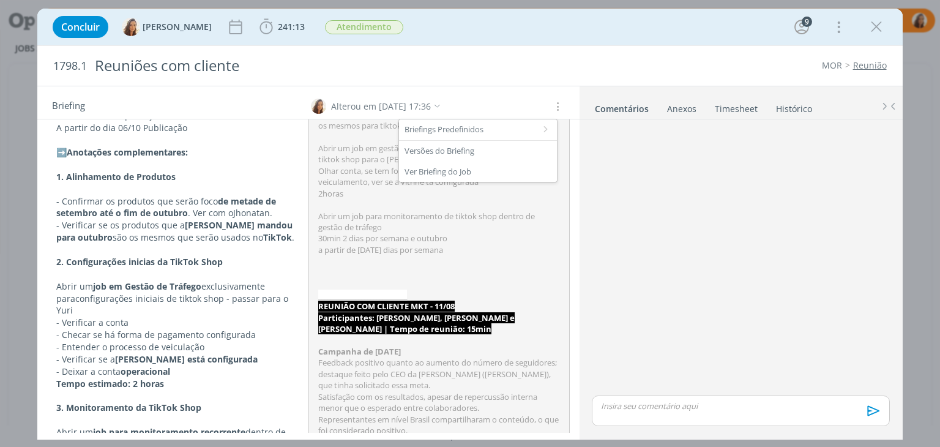
click at [457, 94] on div "Briefing Alterou em 03/09 às 17:36" at bounding box center [308, 102] width 542 height 33
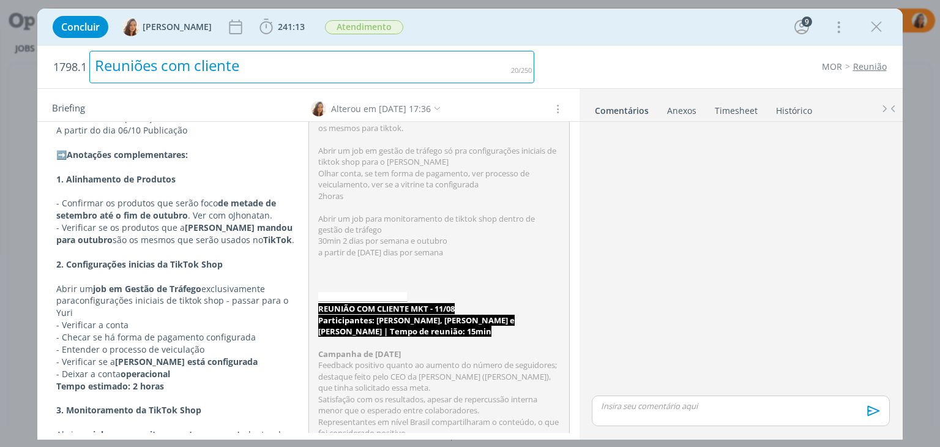
click at [335, 52] on div "Reuniões com cliente" at bounding box center [311, 67] width 445 height 32
click at [282, 24] on span "241:13" at bounding box center [291, 27] width 27 height 12
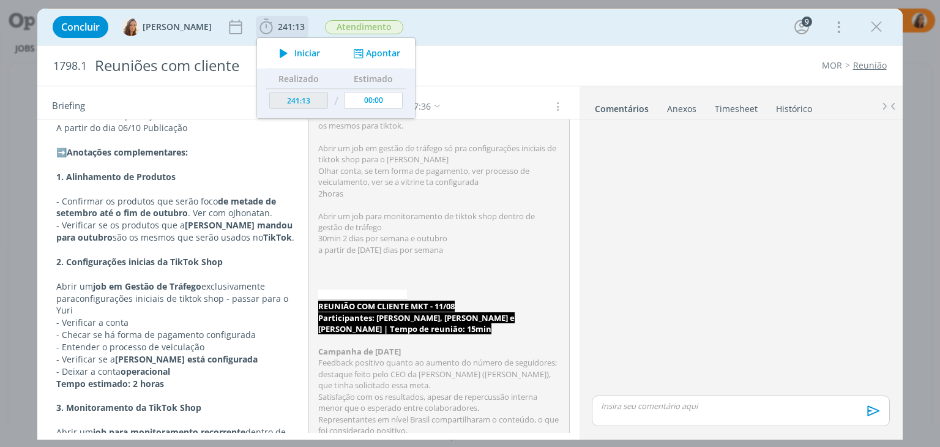
click at [370, 50] on button "Apontar" at bounding box center [375, 53] width 51 height 13
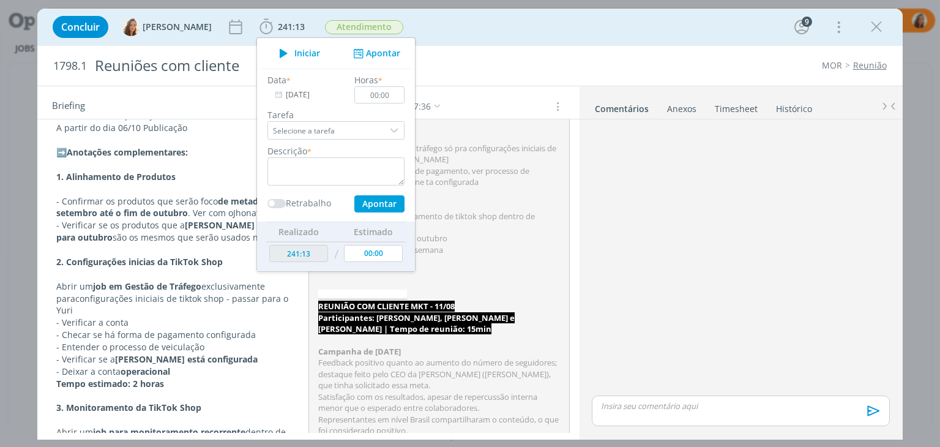
click at [734, 99] on link "Timesheet" at bounding box center [736, 106] width 44 height 18
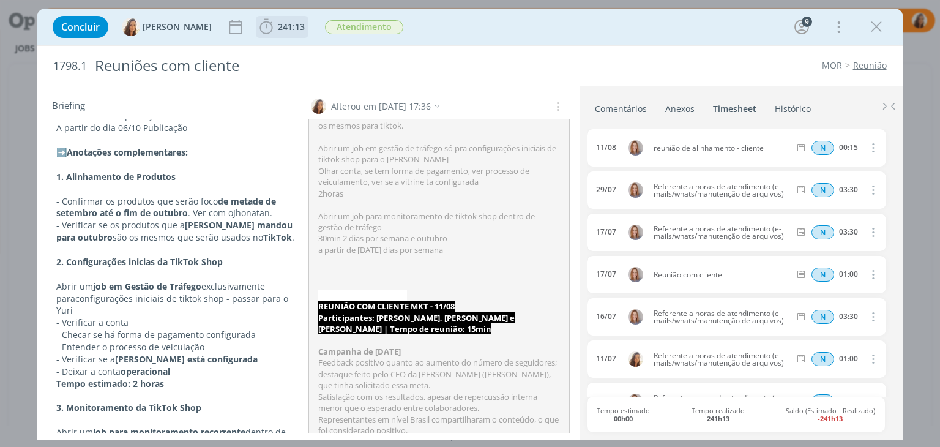
click at [288, 24] on span "241:13" at bounding box center [291, 27] width 27 height 12
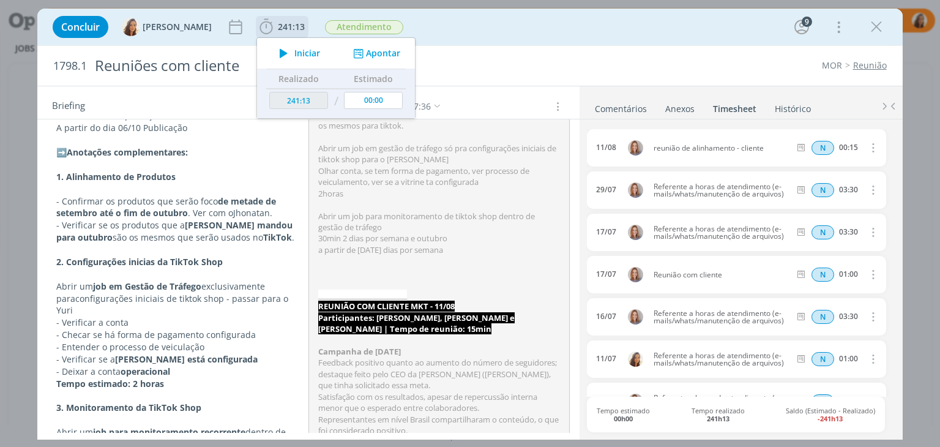
click at [367, 51] on button "Apontar" at bounding box center [375, 53] width 51 height 13
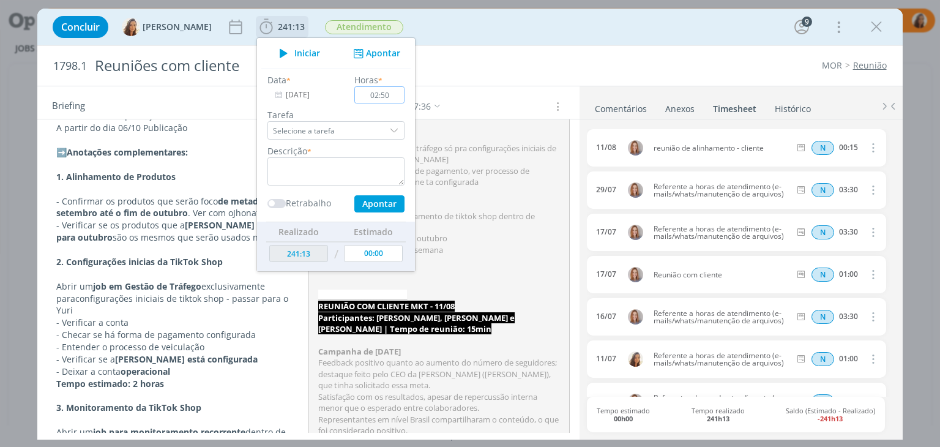
type input "02:50"
click at [324, 167] on textarea "dialog" at bounding box center [335, 171] width 137 height 28
type textarea "Reunião alinhamento interno"
click at [385, 207] on button "Apontar" at bounding box center [379, 203] width 50 height 17
type input "244:03"
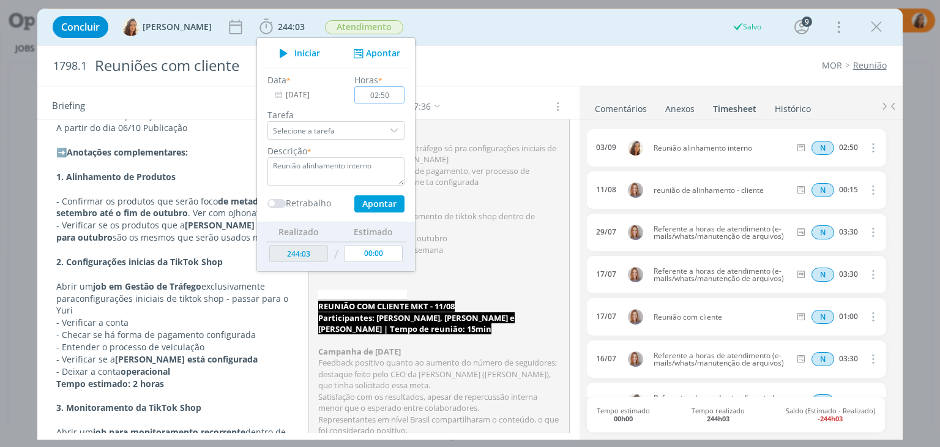
type input "00:00"
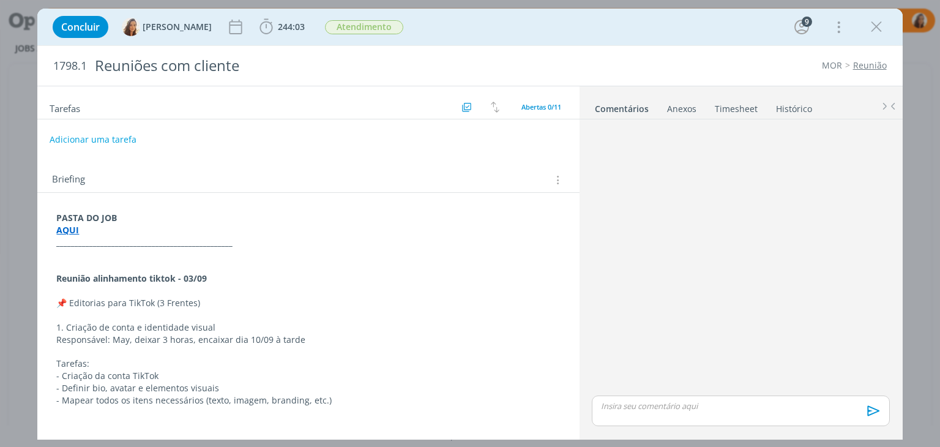
click at [84, 138] on button "Adicionar uma tarefa" at bounding box center [93, 139] width 87 height 21
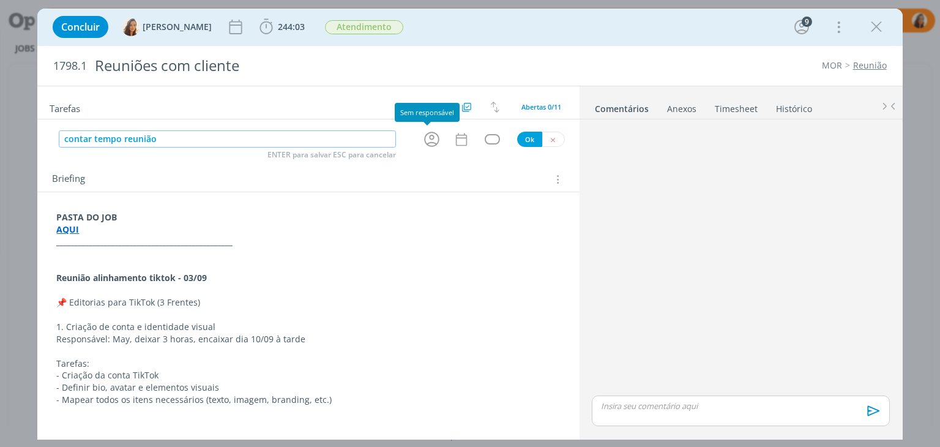
click at [433, 142] on icon "dialog" at bounding box center [431, 139] width 15 height 15
type input "contar tempo reunião"
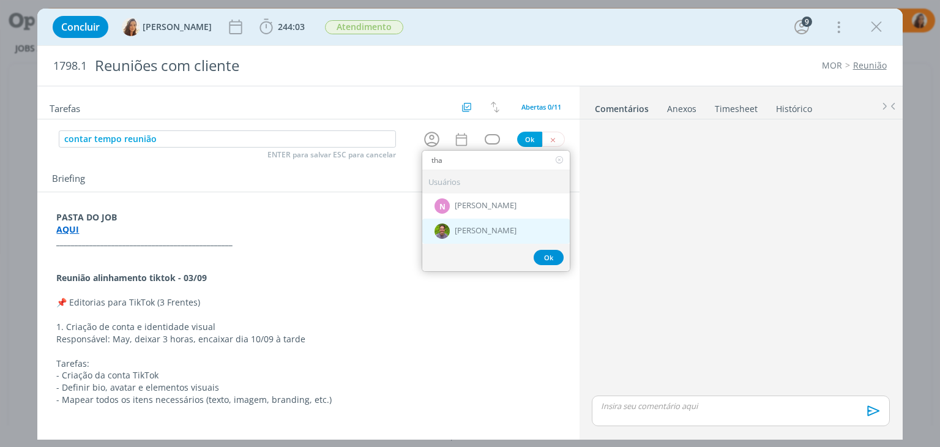
type input "tha"
click at [457, 230] on span "[PERSON_NAME]" at bounding box center [486, 231] width 62 height 10
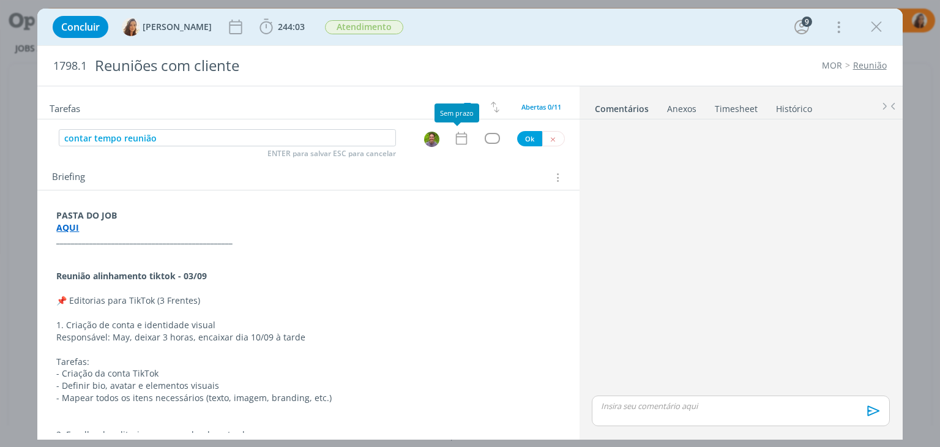
click at [454, 135] on icon "dialog" at bounding box center [462, 138] width 16 height 16
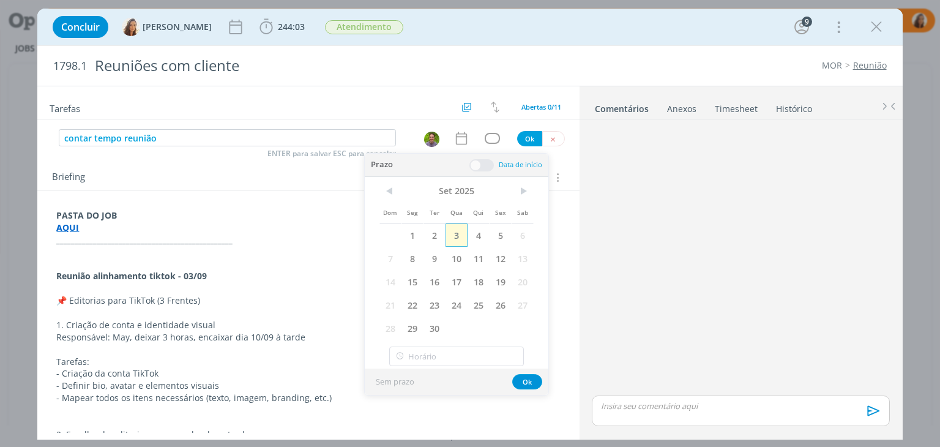
click at [455, 231] on span "3" at bounding box center [457, 234] width 22 height 23
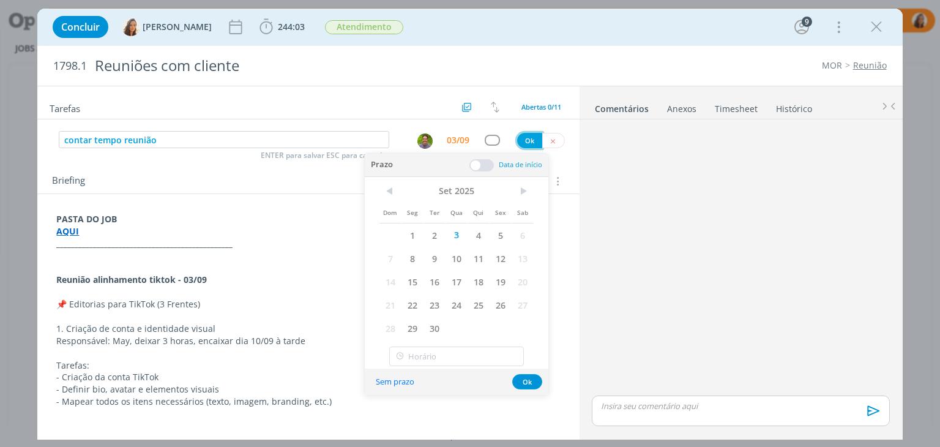
click at [528, 138] on button "Ok" at bounding box center [529, 140] width 25 height 15
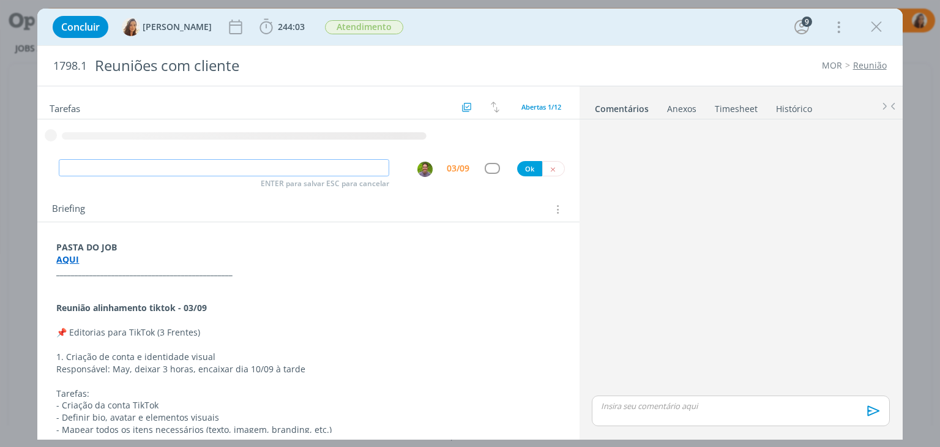
click at [419, 170] on div "dialog" at bounding box center [427, 168] width 39 height 18
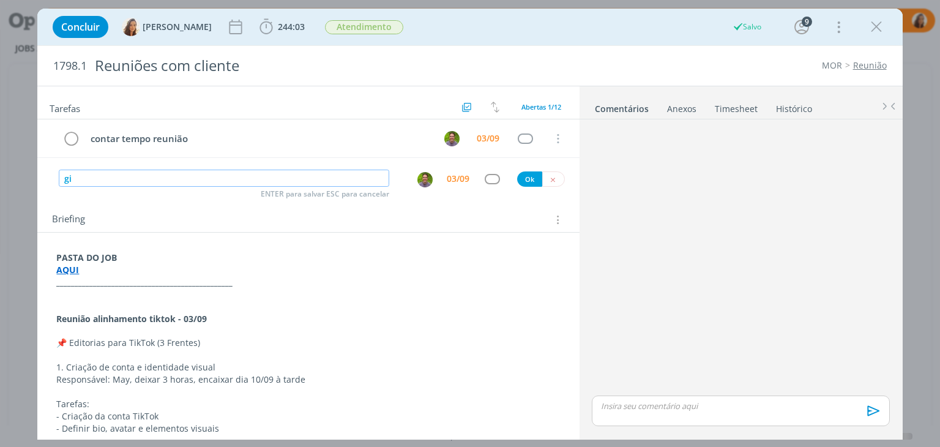
click at [424, 179] on img "dialog" at bounding box center [424, 179] width 15 height 15
type input "gi"
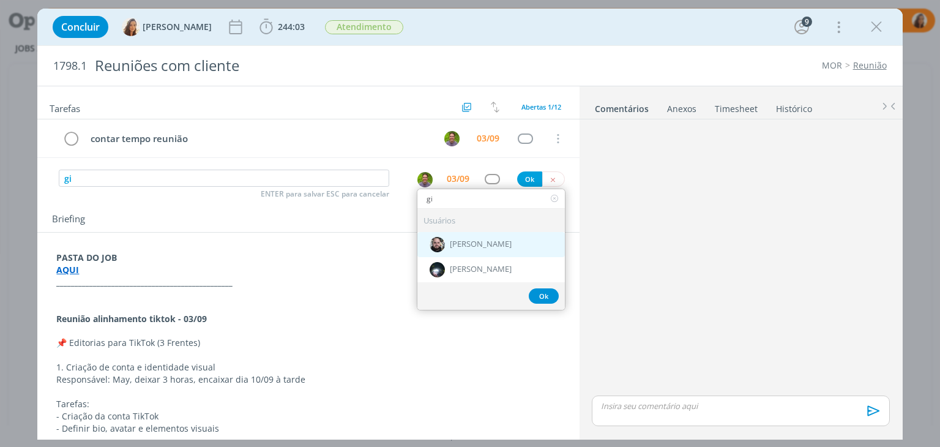
type input "gi"
click at [463, 240] on span "[PERSON_NAME]" at bounding box center [481, 245] width 62 height 10
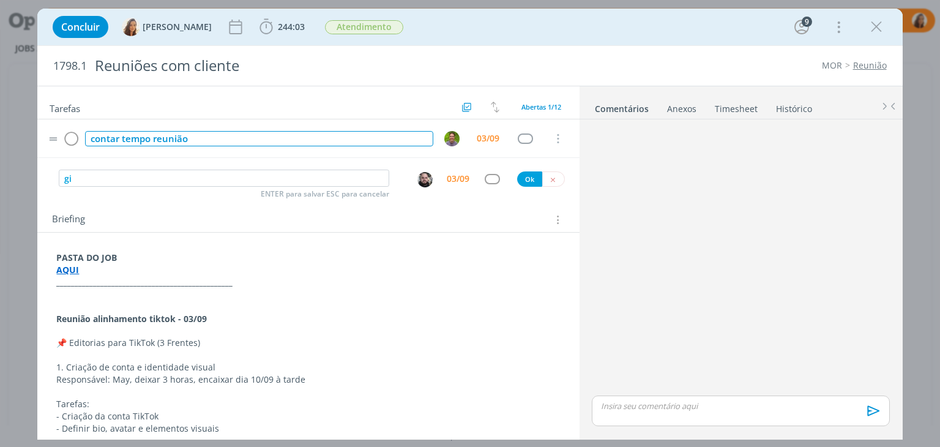
click at [187, 141] on div "contar tempo reunião" at bounding box center [259, 138] width 348 height 15
copy div "contar tempo reunião"
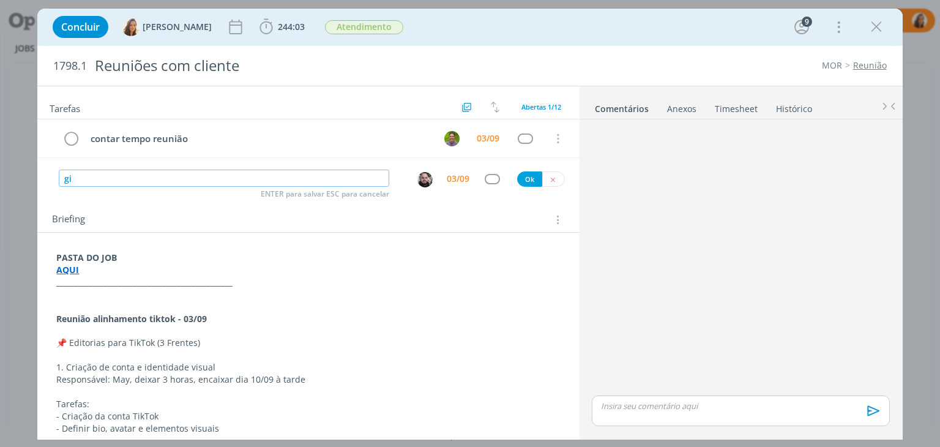
click at [176, 171] on input "gi" at bounding box center [224, 178] width 330 height 17
paste input "contar tempo reunião"
type input "contar tempo reunião"
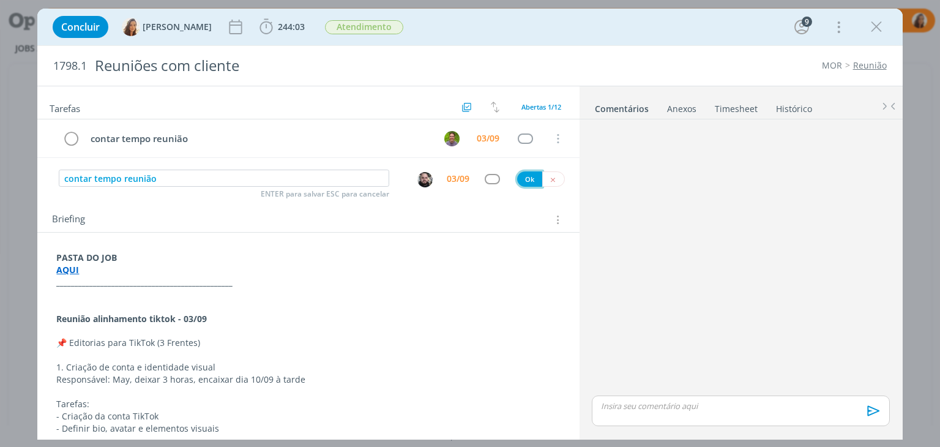
click at [521, 177] on button "Ok" at bounding box center [529, 178] width 25 height 15
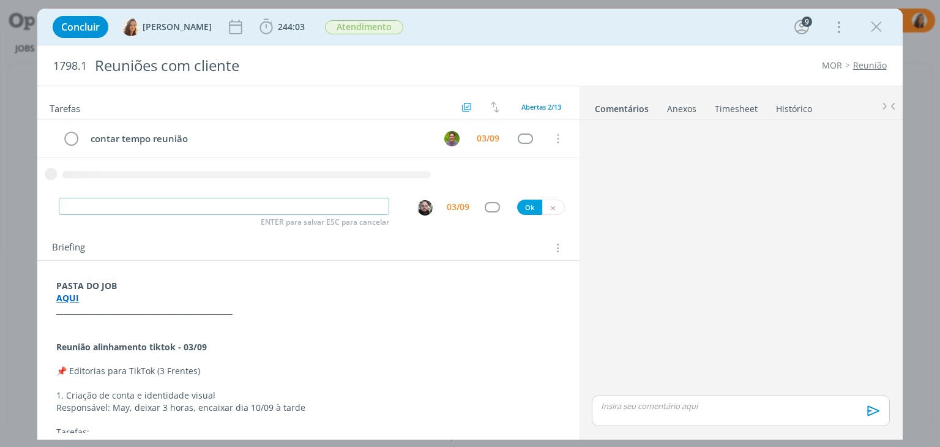
paste input "contar tempo reunião"
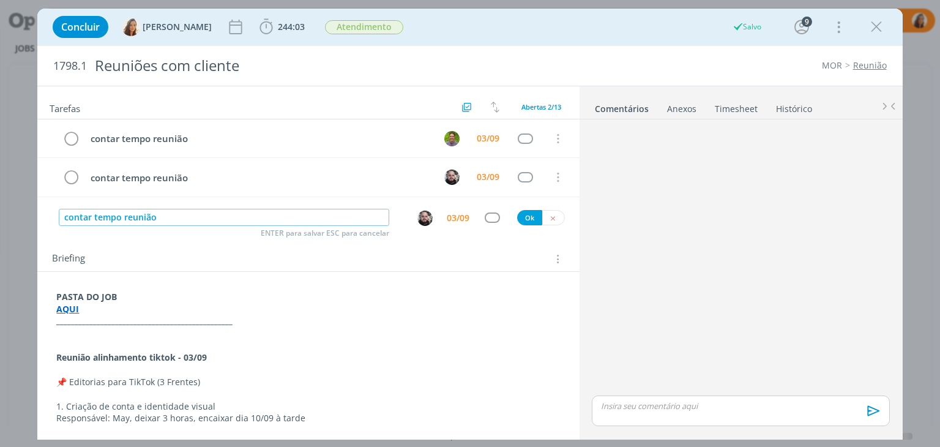
click at [425, 211] on div "dialog" at bounding box center [424, 218] width 15 height 15
type input "contar tempo reunião"
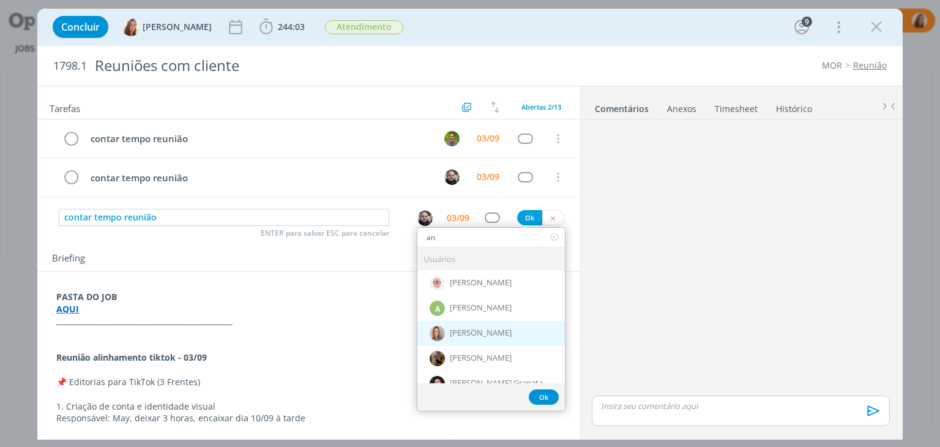
type input "an"
click at [471, 329] on span "[PERSON_NAME]" at bounding box center [481, 334] width 62 height 10
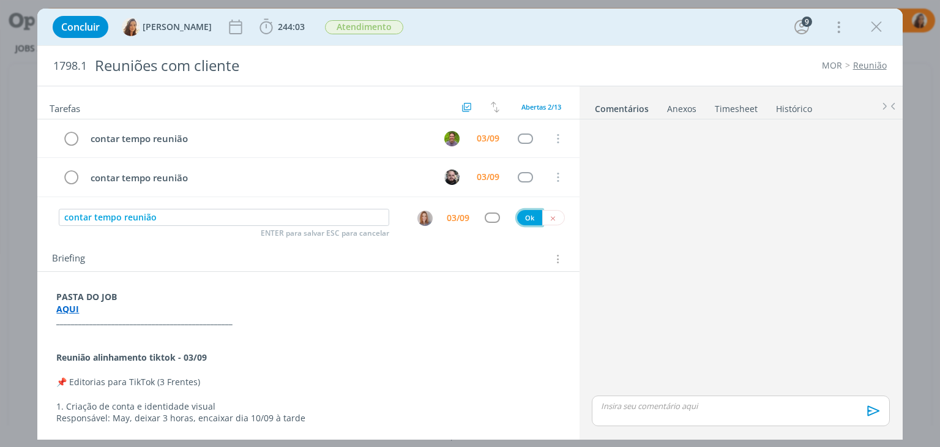
click at [526, 220] on button "Ok" at bounding box center [529, 217] width 25 height 15
click at [730, 109] on link "Timesheet" at bounding box center [736, 106] width 44 height 18
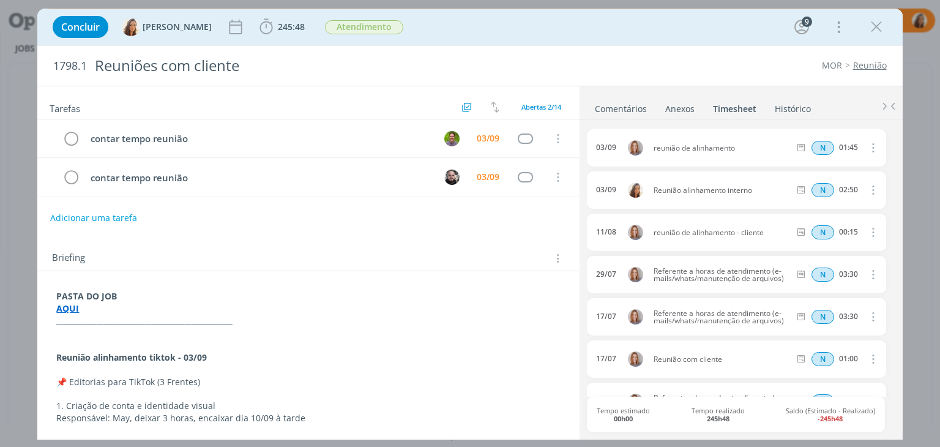
click at [865, 182] on icon "dialog" at bounding box center [871, 189] width 13 height 15
click at [827, 226] on link "Editar" at bounding box center [838, 230] width 97 height 20
click at [852, 190] on input "02:50" at bounding box center [848, 190] width 26 height 13
click at [845, 190] on input "02:50" at bounding box center [848, 190] width 26 height 13
type input "01:50"
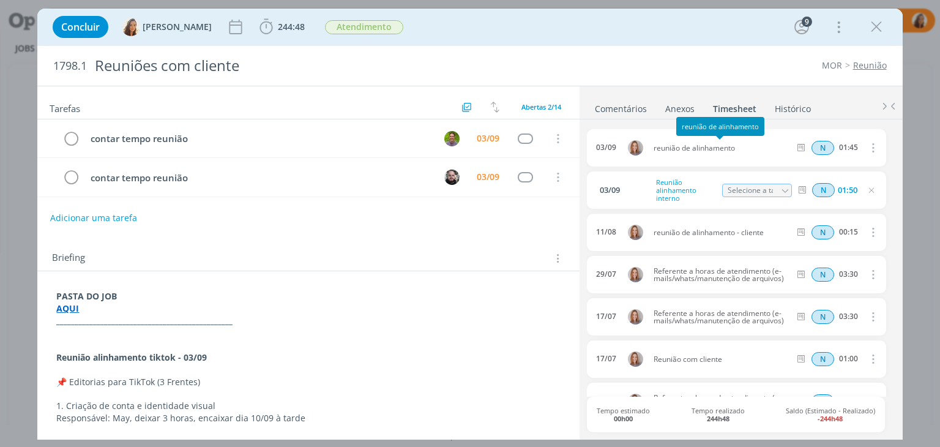
click at [759, 144] on span "reunião de alinhamento" at bounding box center [722, 147] width 146 height 7
click at [867, 189] on icon "dialog" at bounding box center [872, 190] width 10 height 10
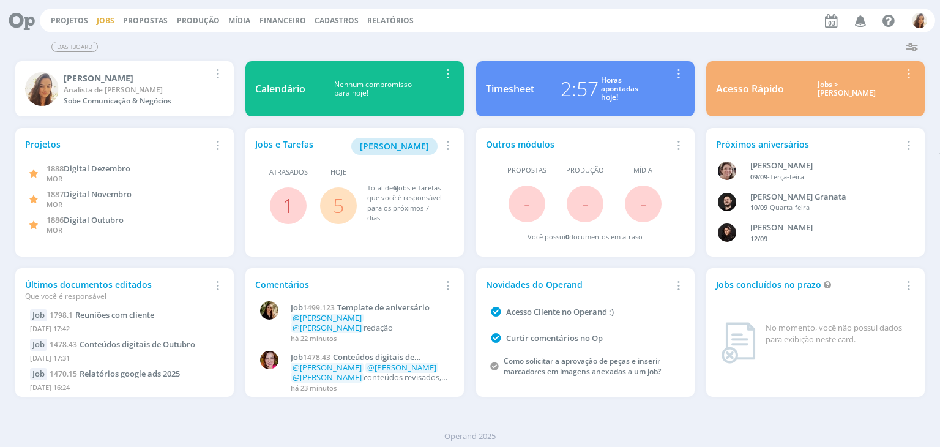
click at [105, 23] on link "Jobs" at bounding box center [106, 20] width 18 height 10
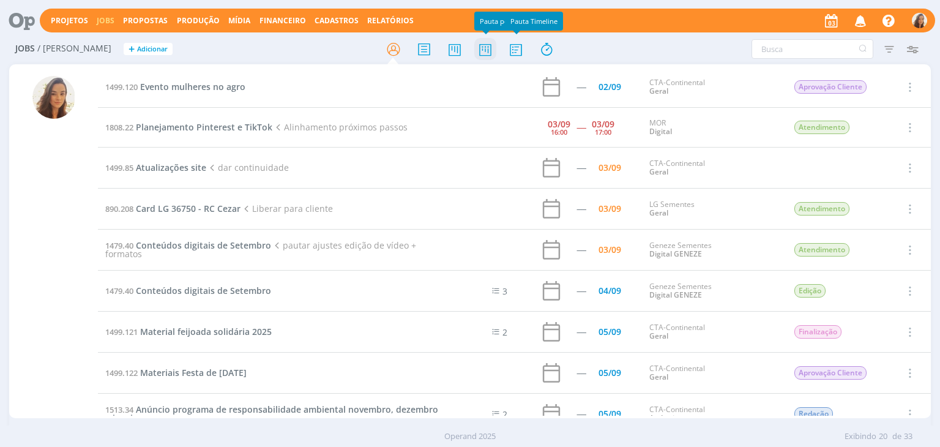
click at [474, 50] on icon at bounding box center [485, 49] width 22 height 24
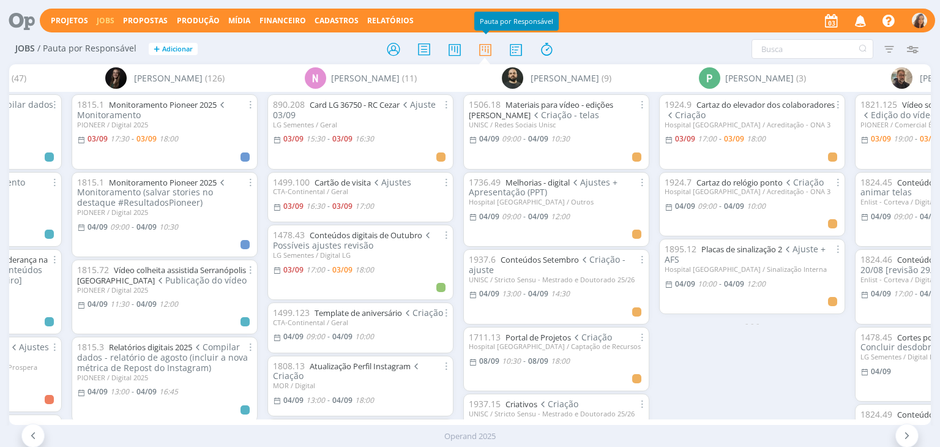
scroll to position [61, 0]
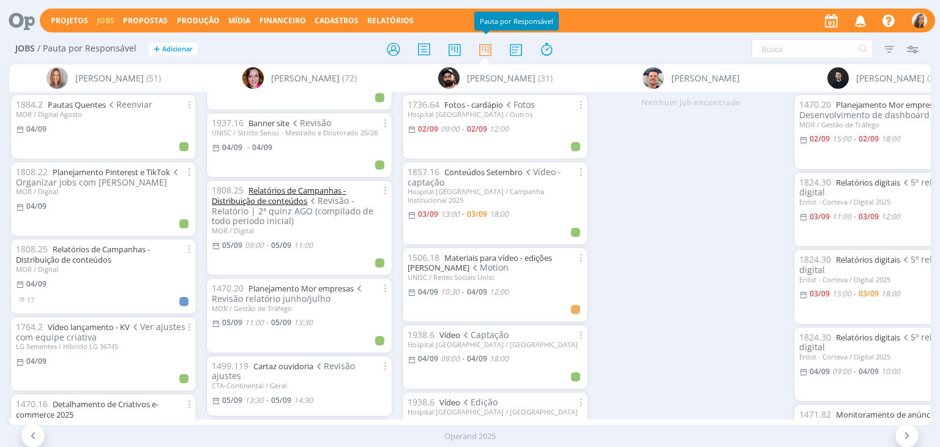
scroll to position [1346, 0]
